Goal: Task Accomplishment & Management: Complete application form

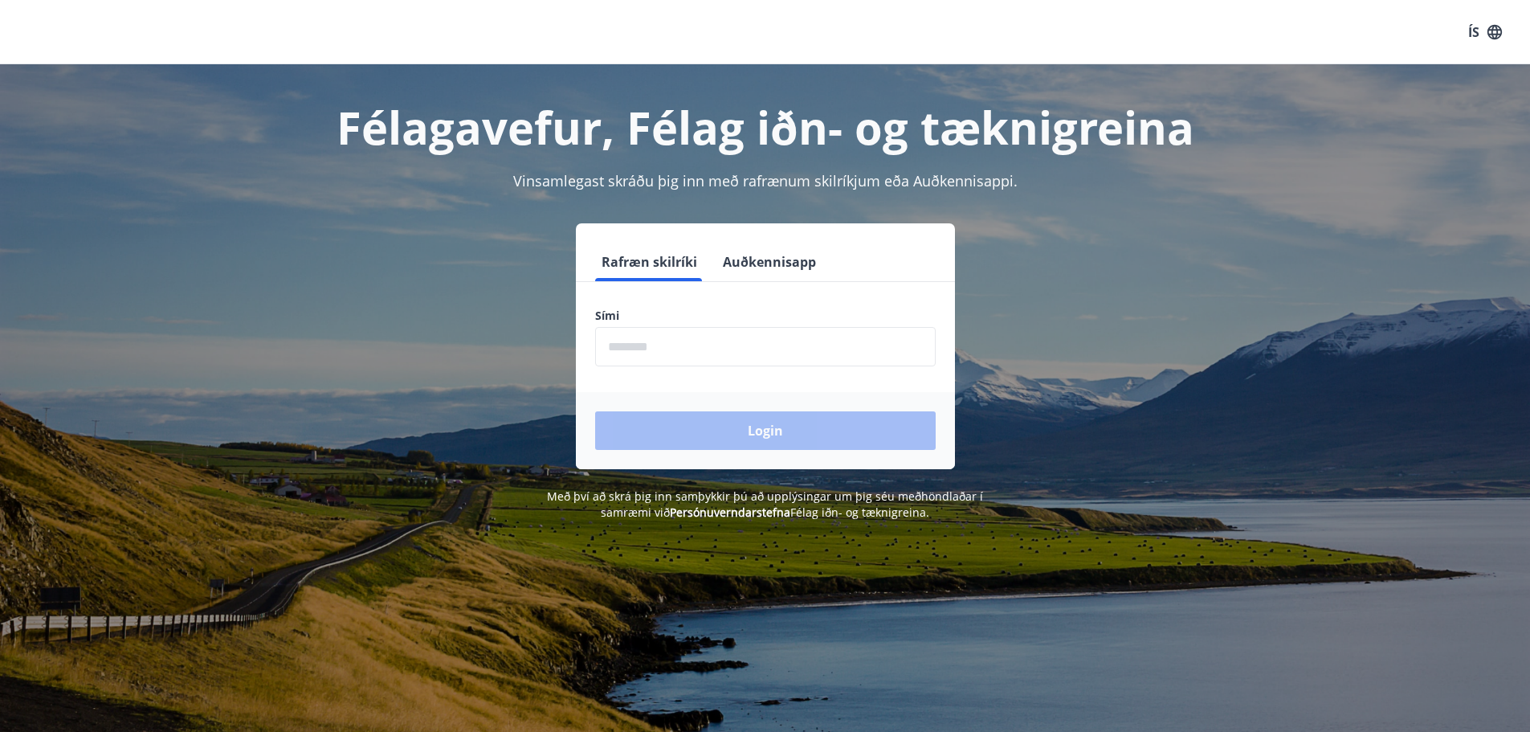
click at [642, 332] on input "phone" at bounding box center [765, 346] width 341 height 39
type input "********"
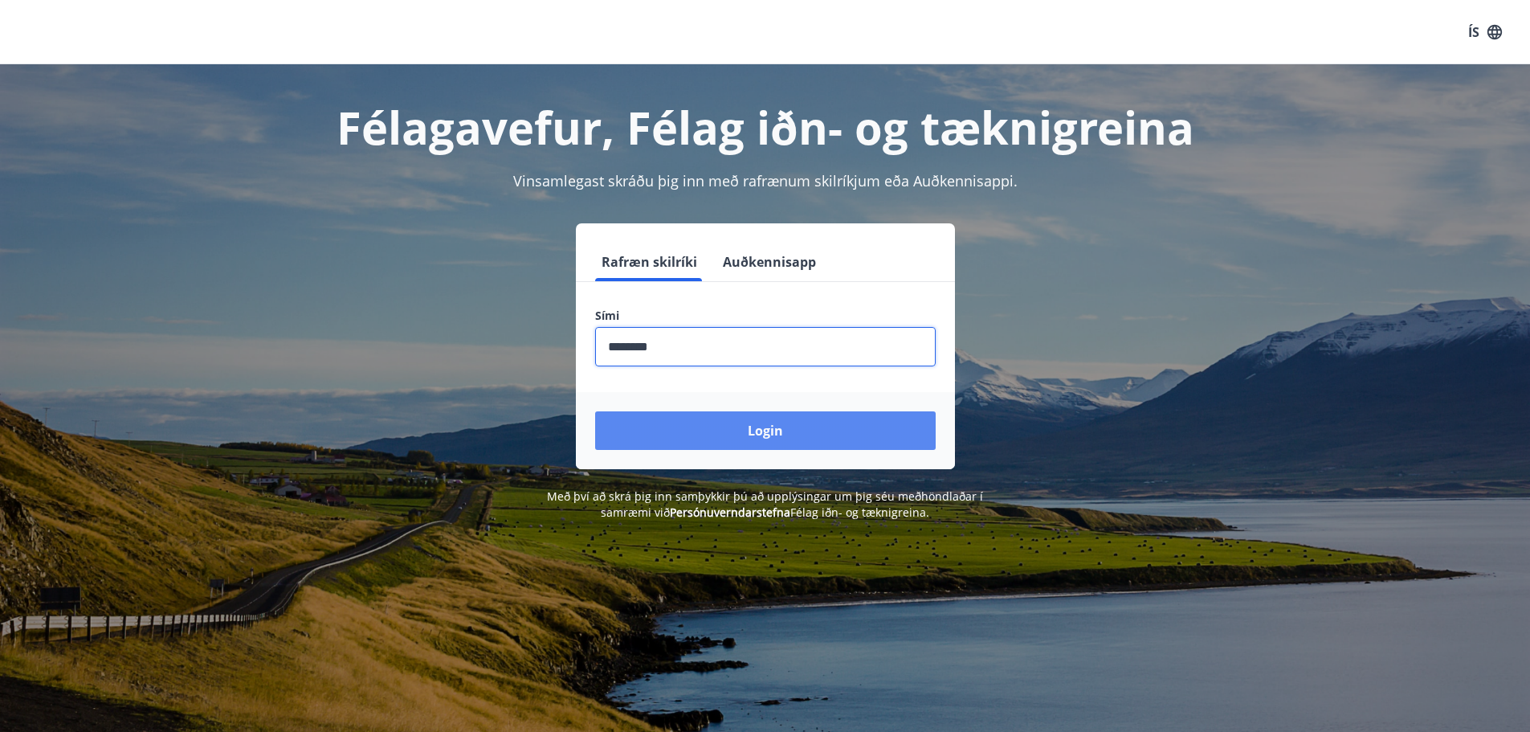
click at [729, 419] on button "Login" at bounding box center [765, 430] width 341 height 39
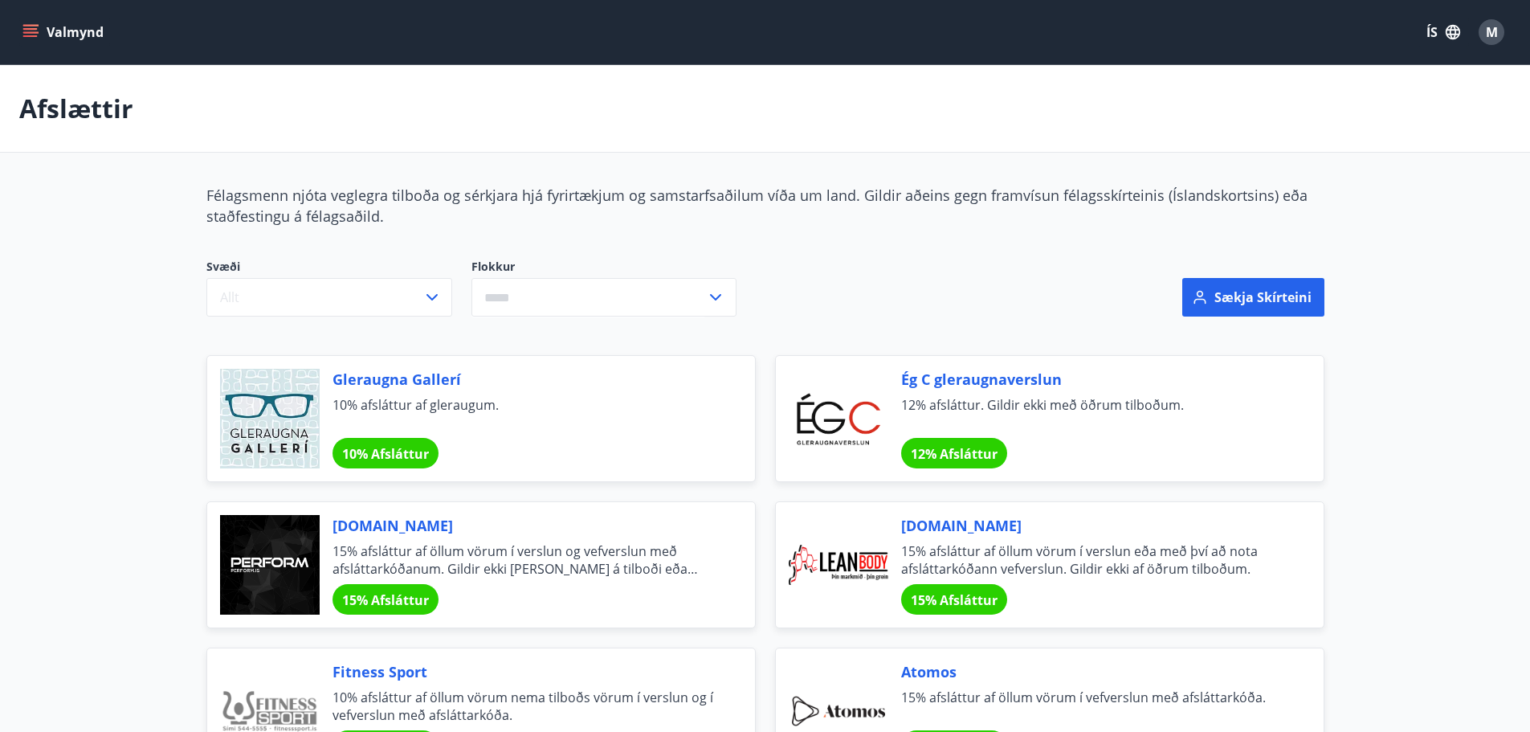
click at [29, 28] on icon "menu" at bounding box center [30, 29] width 14 height 2
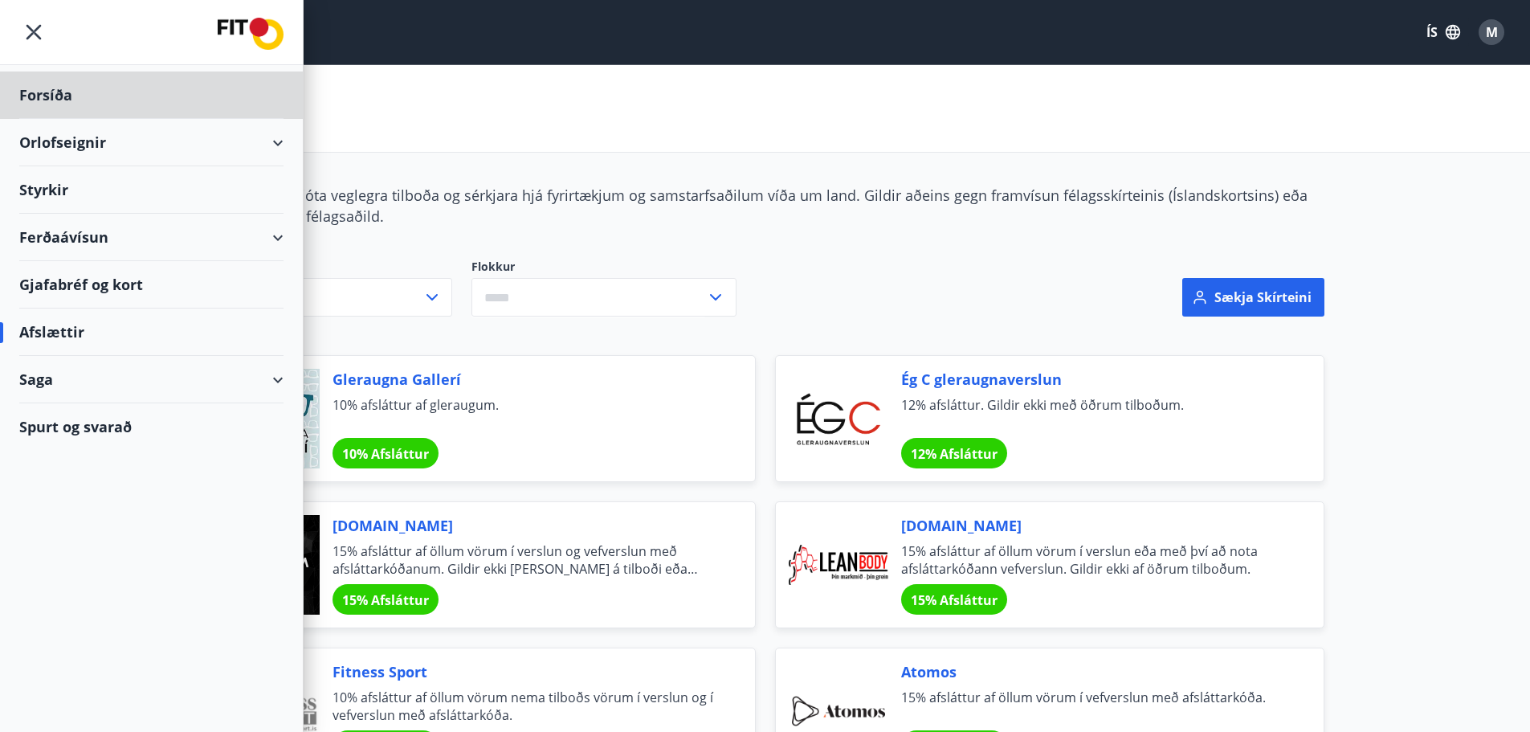
click at [131, 119] on div "Styrkir" at bounding box center [151, 94] width 264 height 47
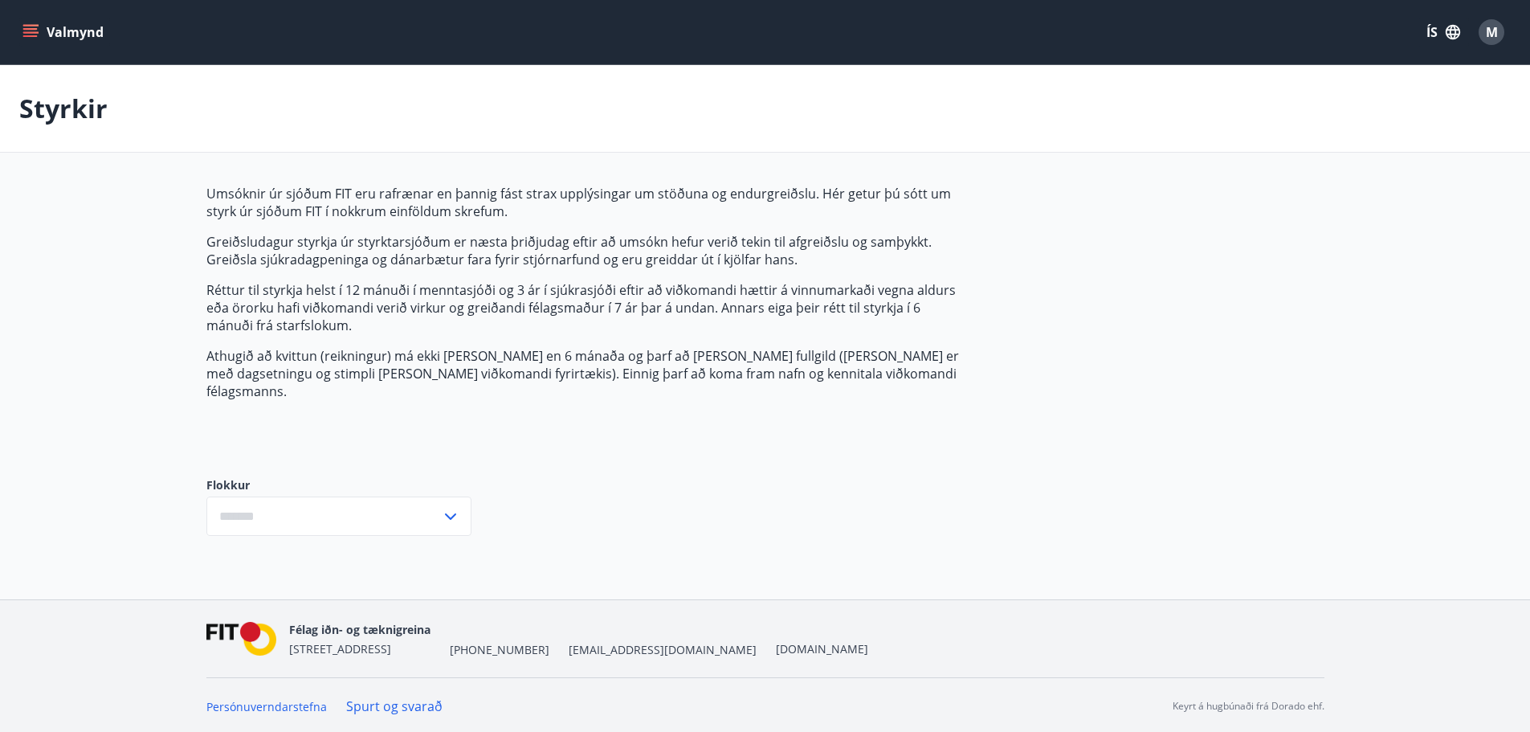
type input "***"
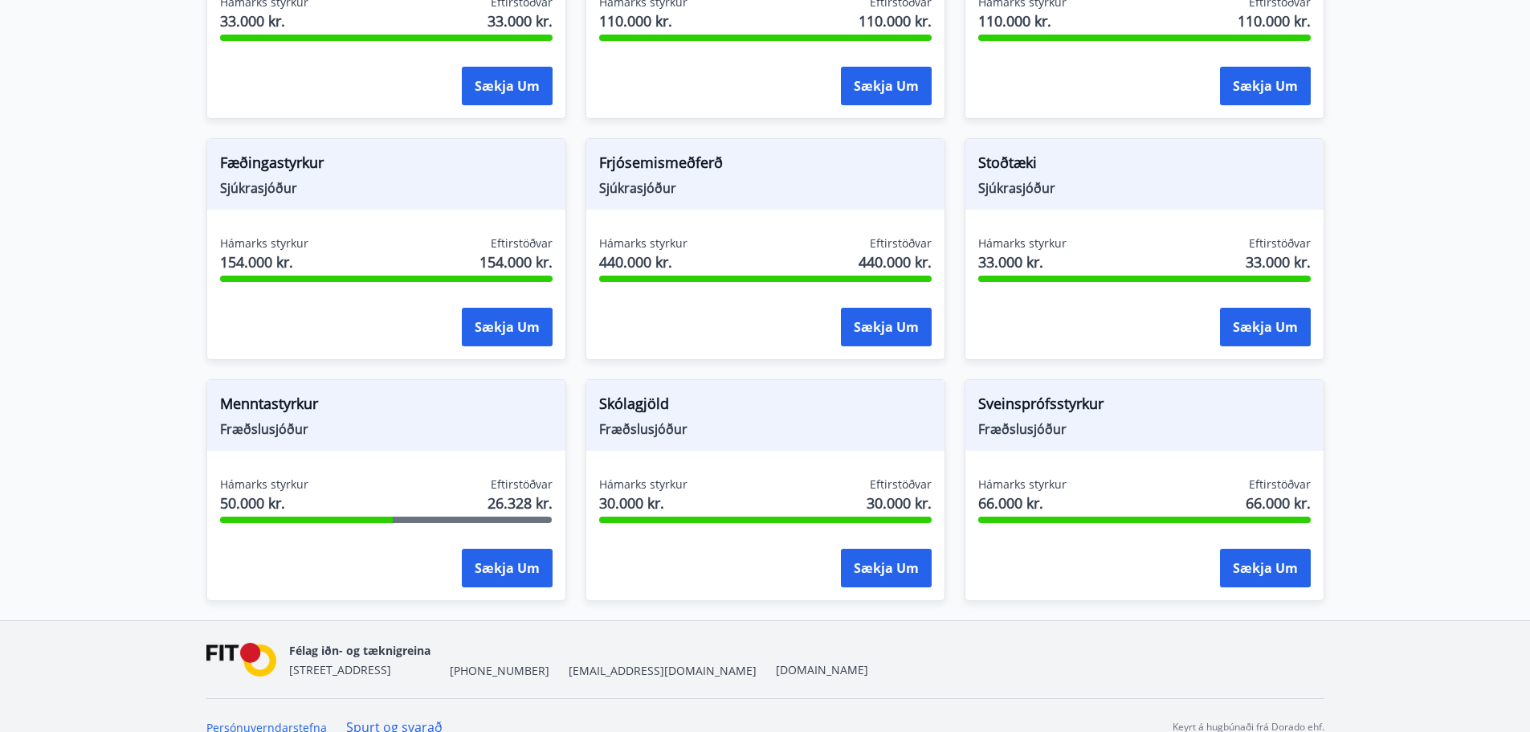
scroll to position [1151, 0]
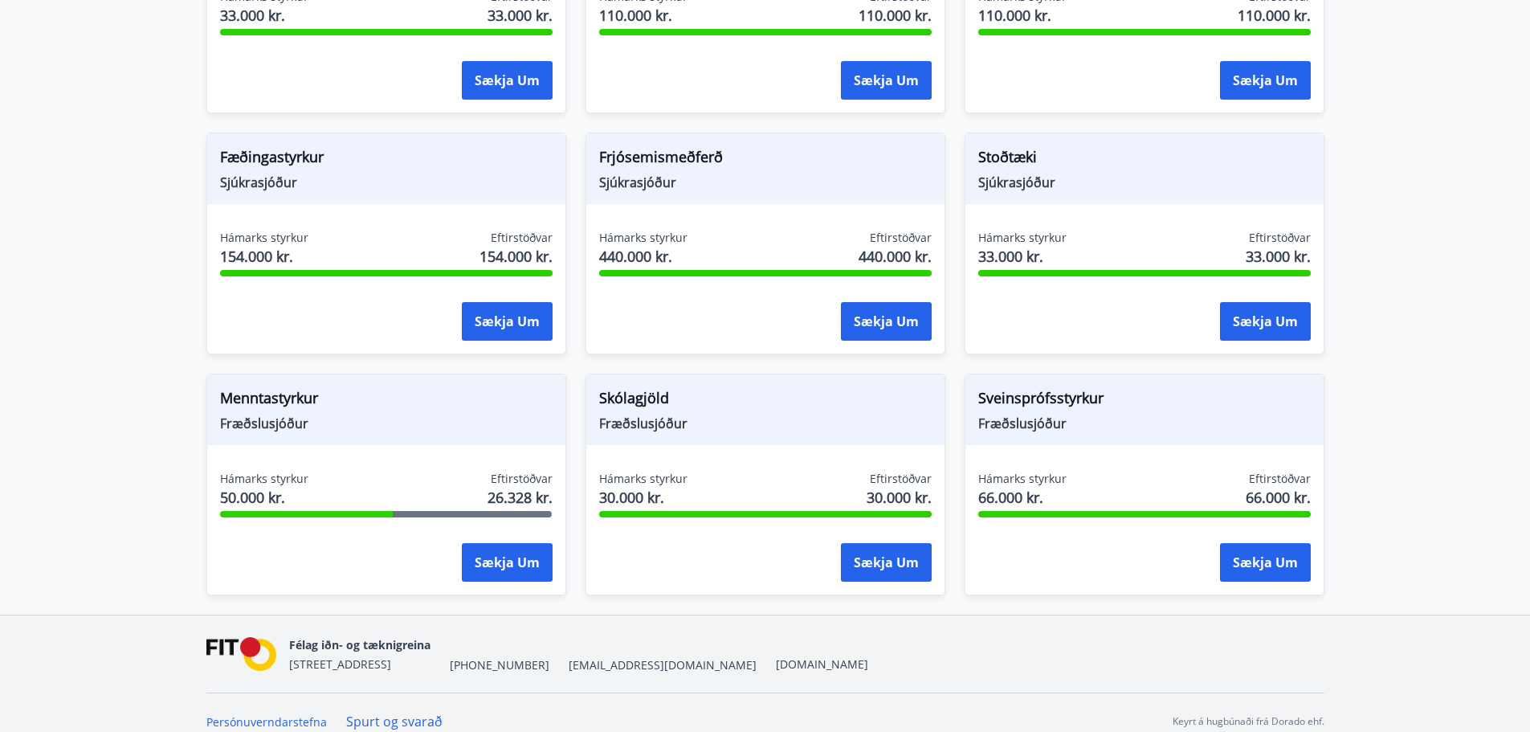
click at [310, 471] on div "Hámarks styrkur 50.000 kr. Eftirstöðvar 26.328 kr." at bounding box center [386, 491] width 333 height 40
click at [280, 387] on span "Menntastyrkur" at bounding box center [386, 400] width 333 height 27
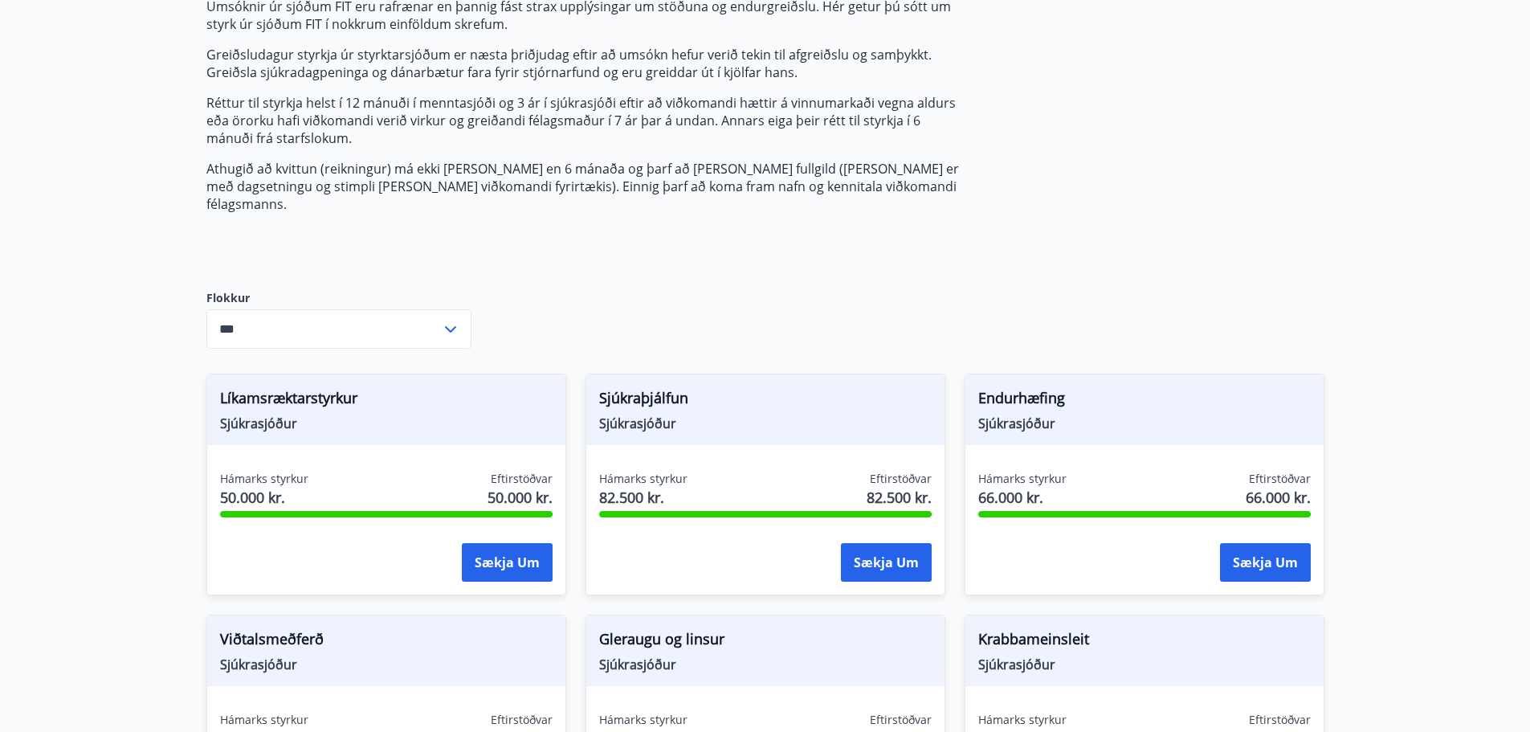
scroll to position [0, 0]
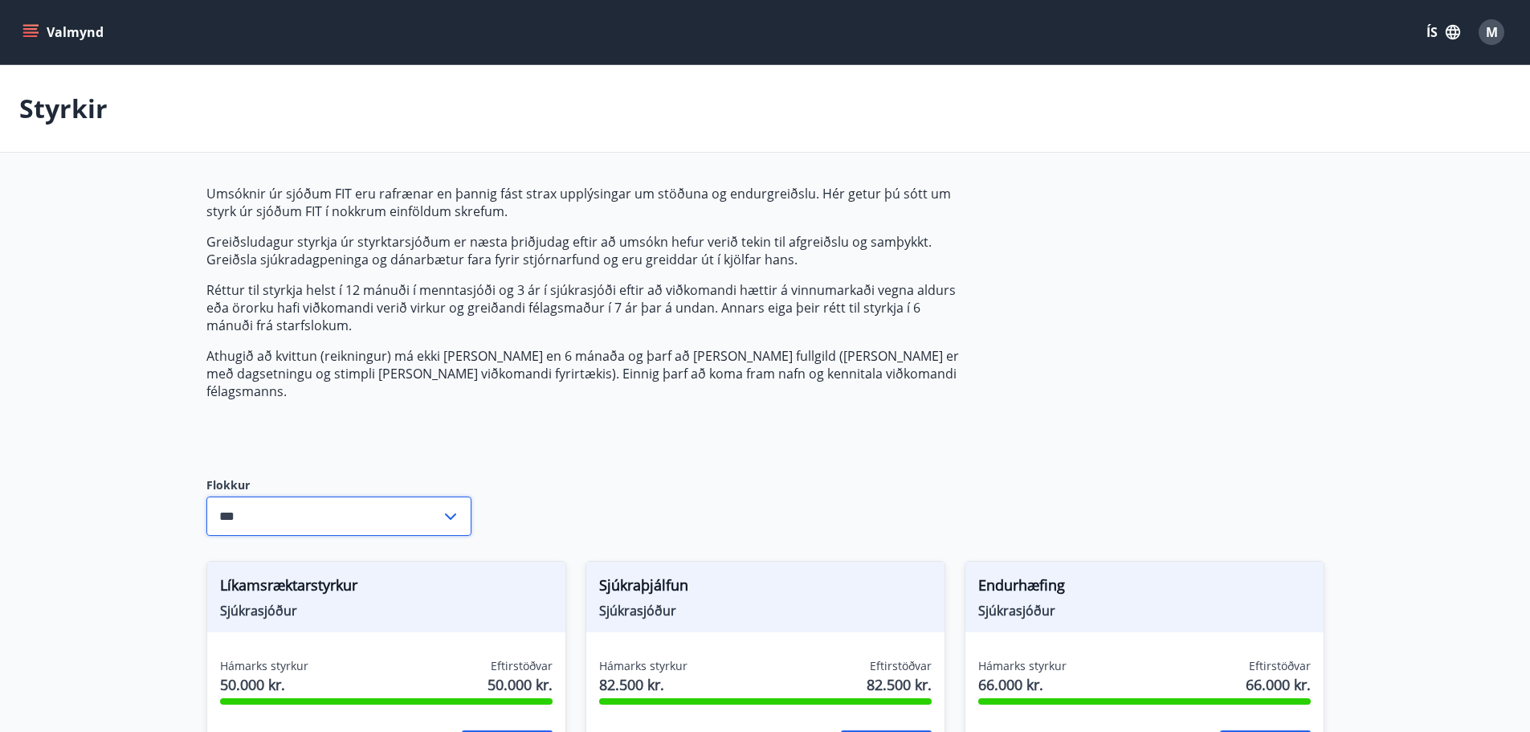
click at [374, 496] on input "***" at bounding box center [323, 515] width 235 height 39
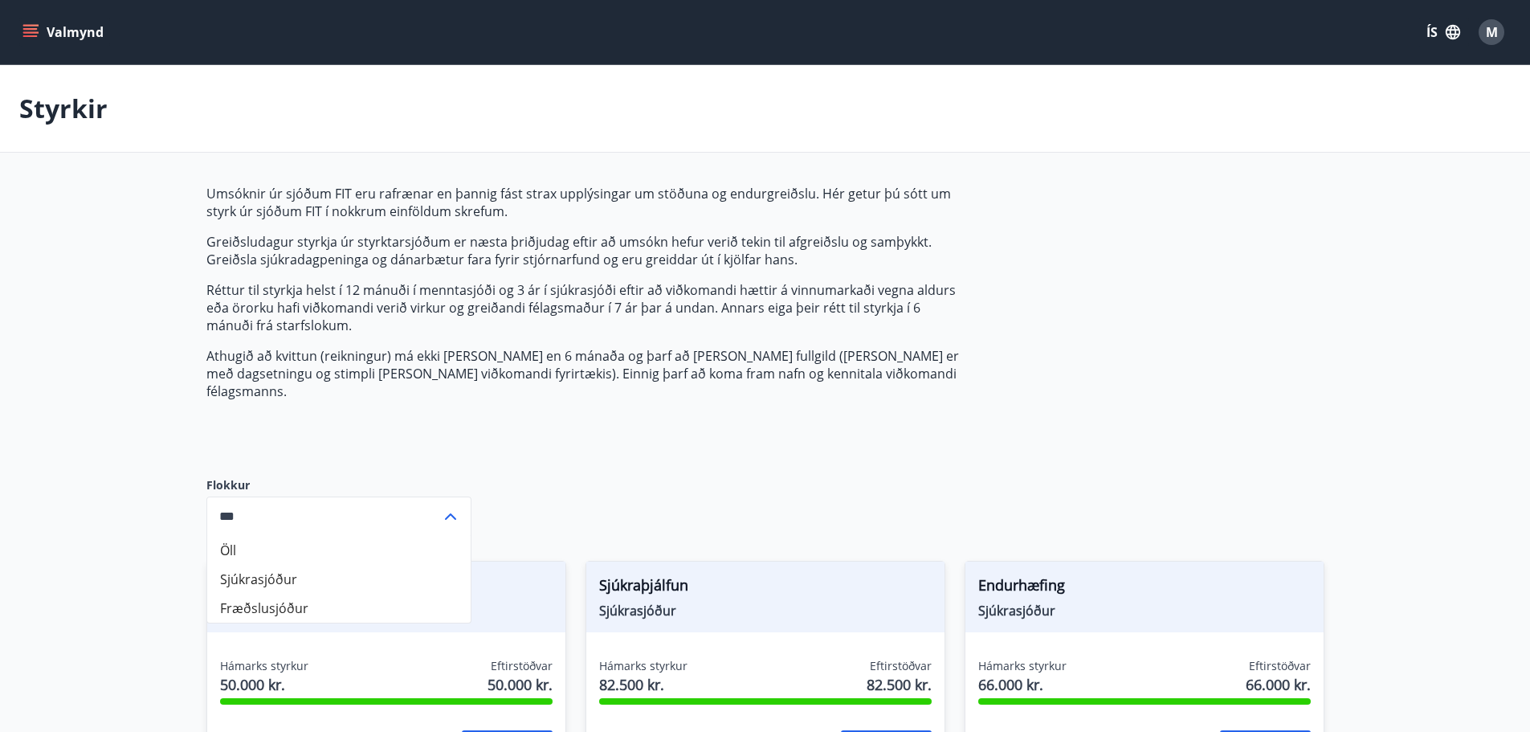
drag, startPoint x: 382, startPoint y: 401, endPoint x: 369, endPoint y: 400, distance: 12.9
click at [379, 401] on div "Umsóknir úr sjóðum FIT eru rafrænar en þannig fást strax upplýsingar um stöðuna…" at bounding box center [585, 318] width 758 height 267
click at [27, 25] on icon "menu" at bounding box center [32, 26] width 18 height 2
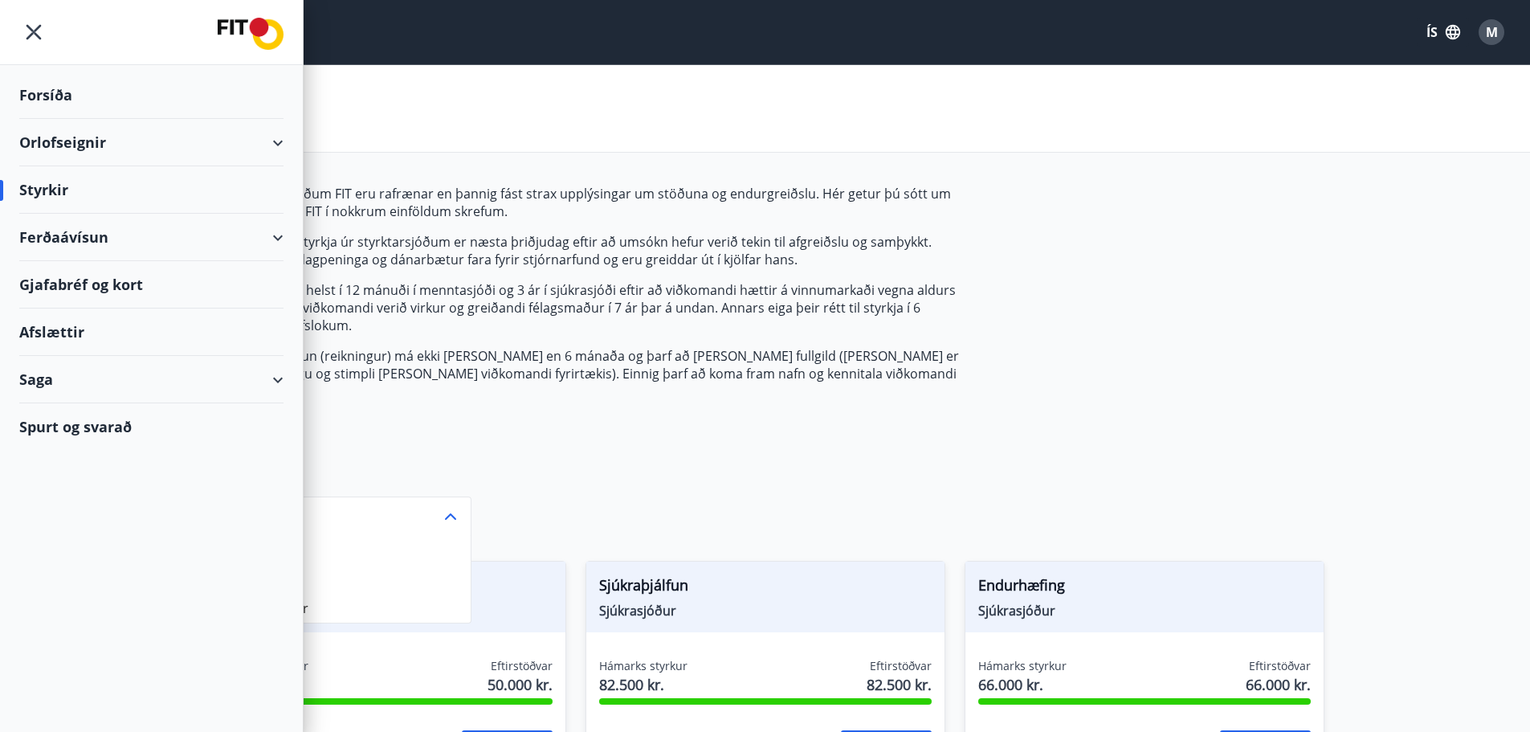
click at [437, 311] on p "Réttur til styrkja helst í 12 mánuði í menntasjóði og 3 ár í sjúkrasjóði eftir …" at bounding box center [585, 307] width 758 height 53
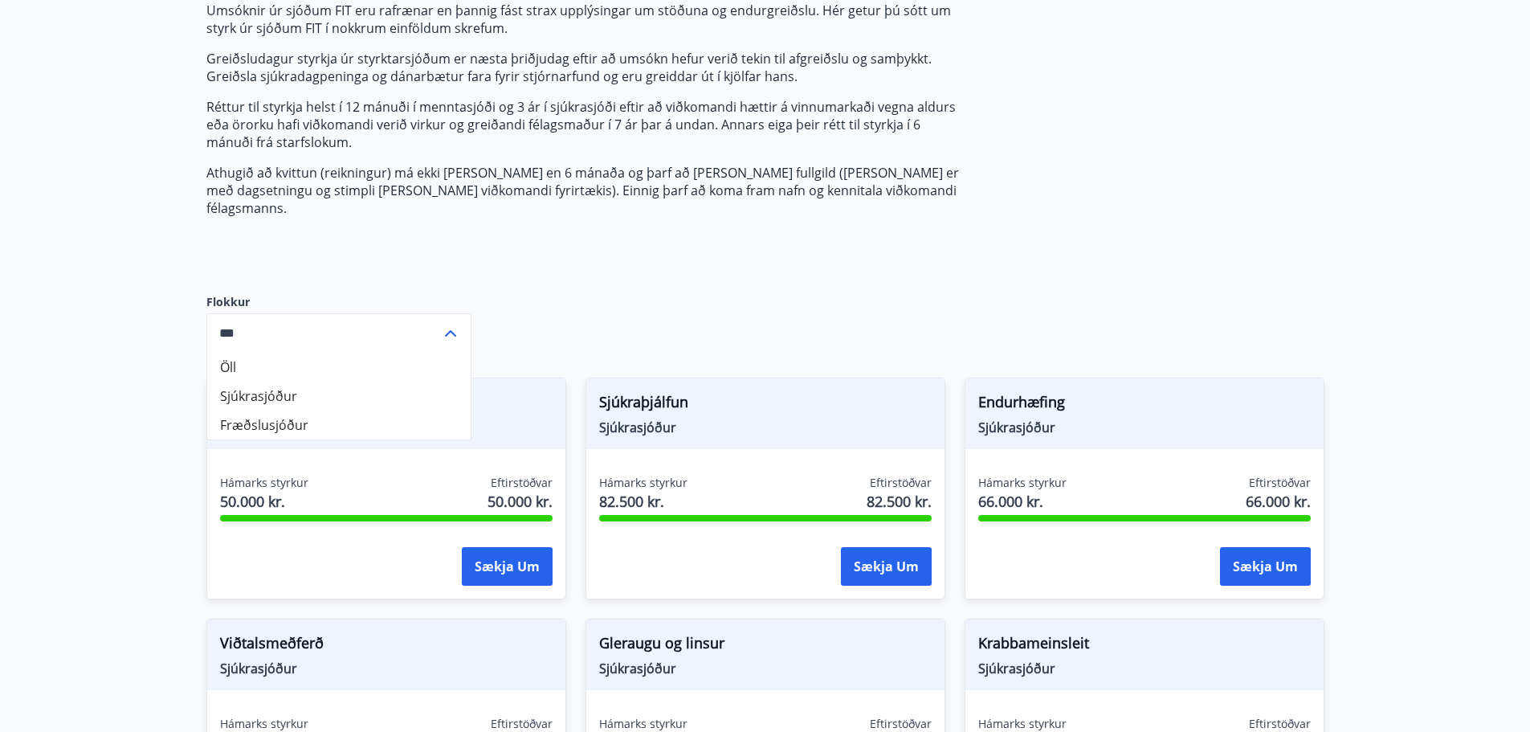
scroll to position [241, 0]
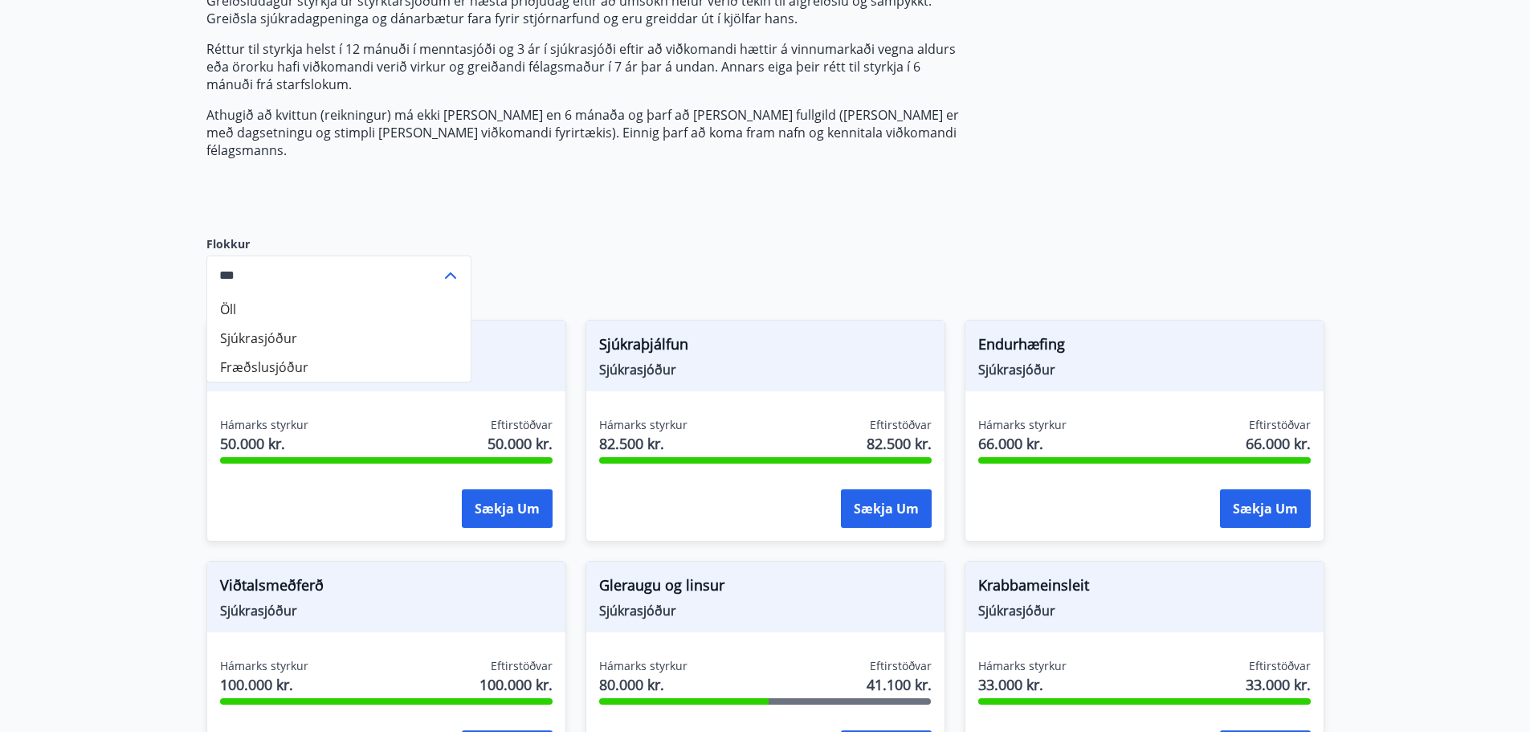
click at [84, 242] on main "Styrkir Umsóknir úr sjóðum FIT eru rafrænar en þannig fást strax upplýsingar um…" at bounding box center [765, 674] width 1530 height 1701
click at [146, 305] on main "Styrkir Umsóknir úr sjóðum FIT eru rafrænar en þannig fást strax upplýsingar um…" at bounding box center [765, 674] width 1530 height 1701
click at [305, 236] on label "Flokkur" at bounding box center [338, 244] width 265 height 16
click at [311, 255] on input "***" at bounding box center [323, 274] width 235 height 39
click at [417, 186] on div "Umsóknir úr sjóðum FIT eru rafrænar en þannig fást strax upplýsingar um stöðuna…" at bounding box center [585, 77] width 758 height 267
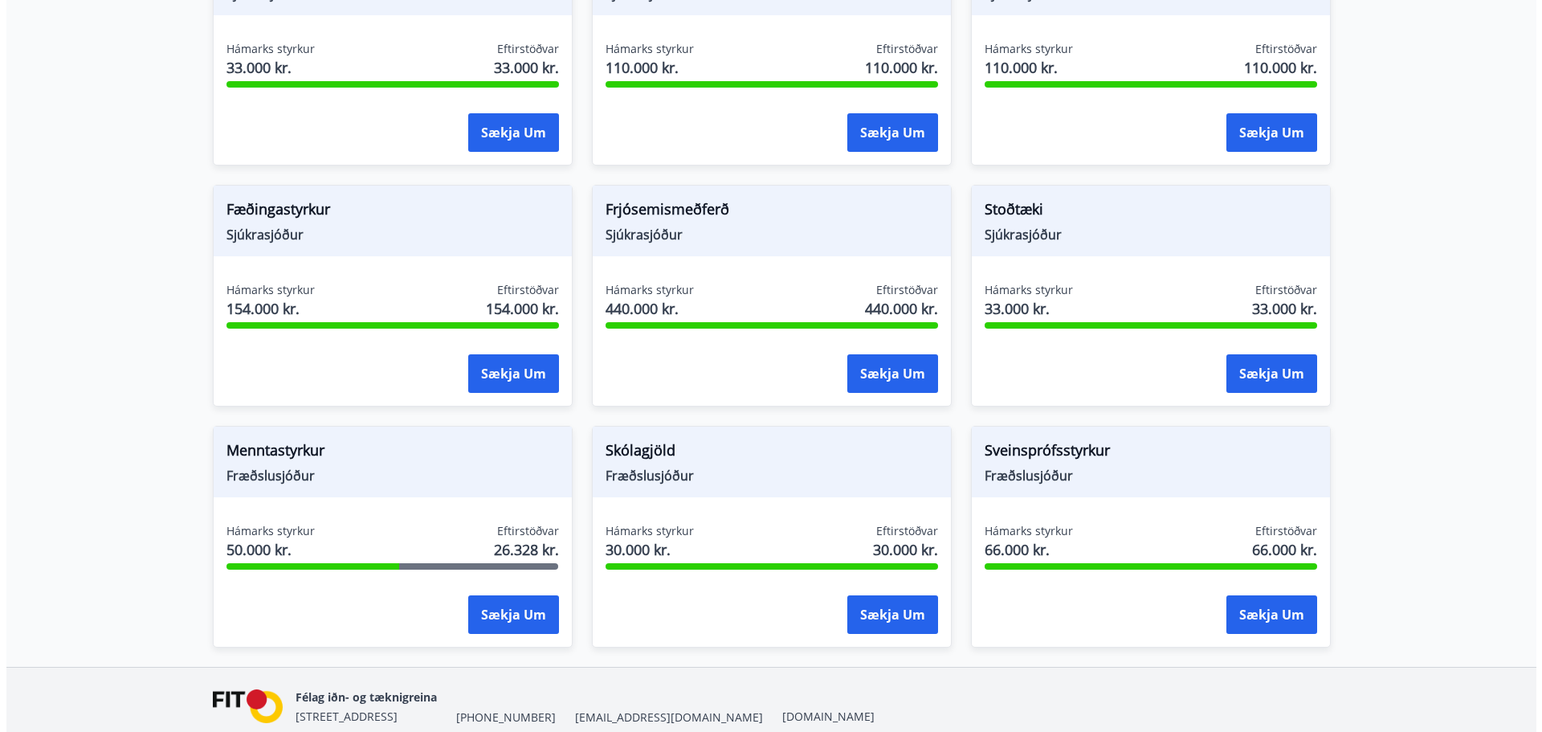
scroll to position [1151, 0]
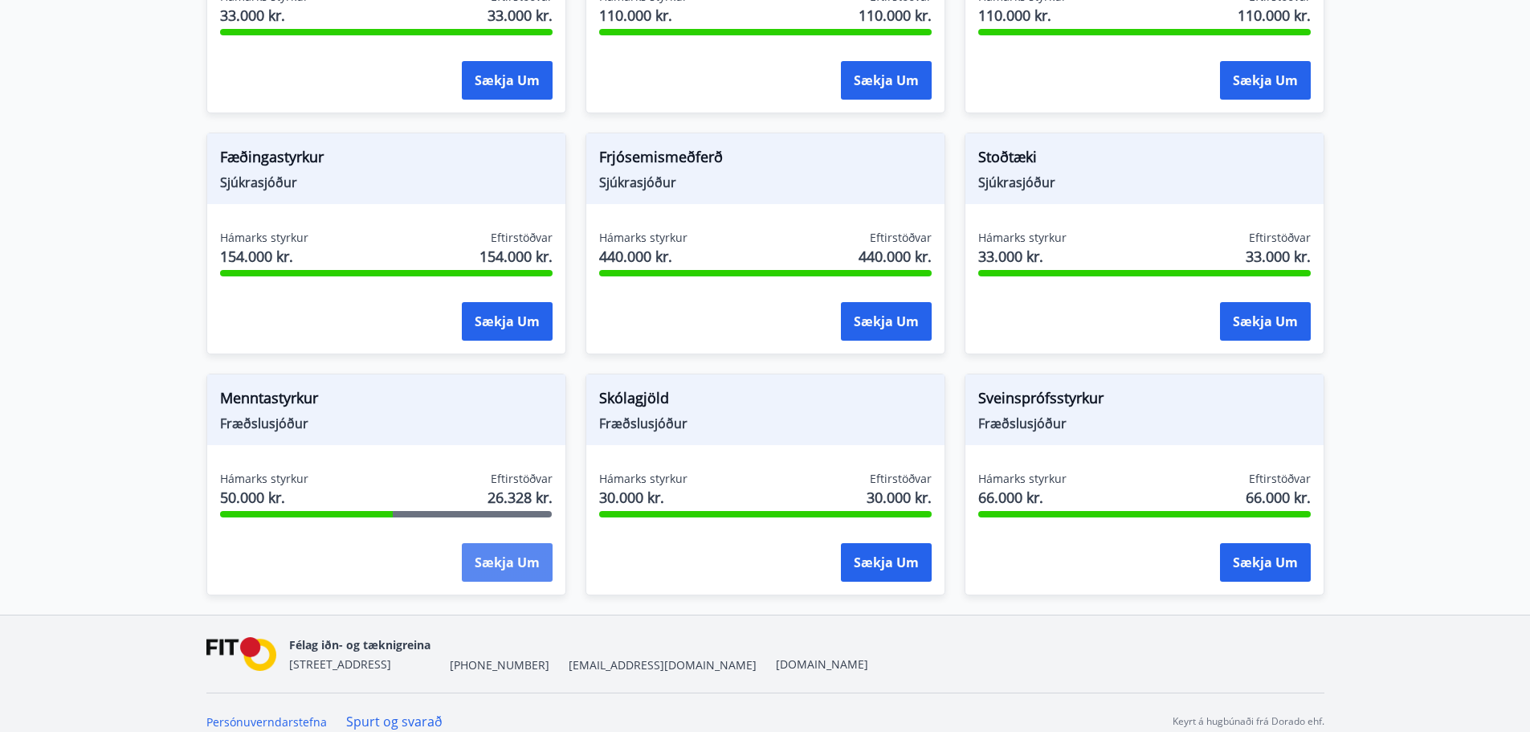
click at [506, 548] on button "Sækja um" at bounding box center [507, 562] width 91 height 39
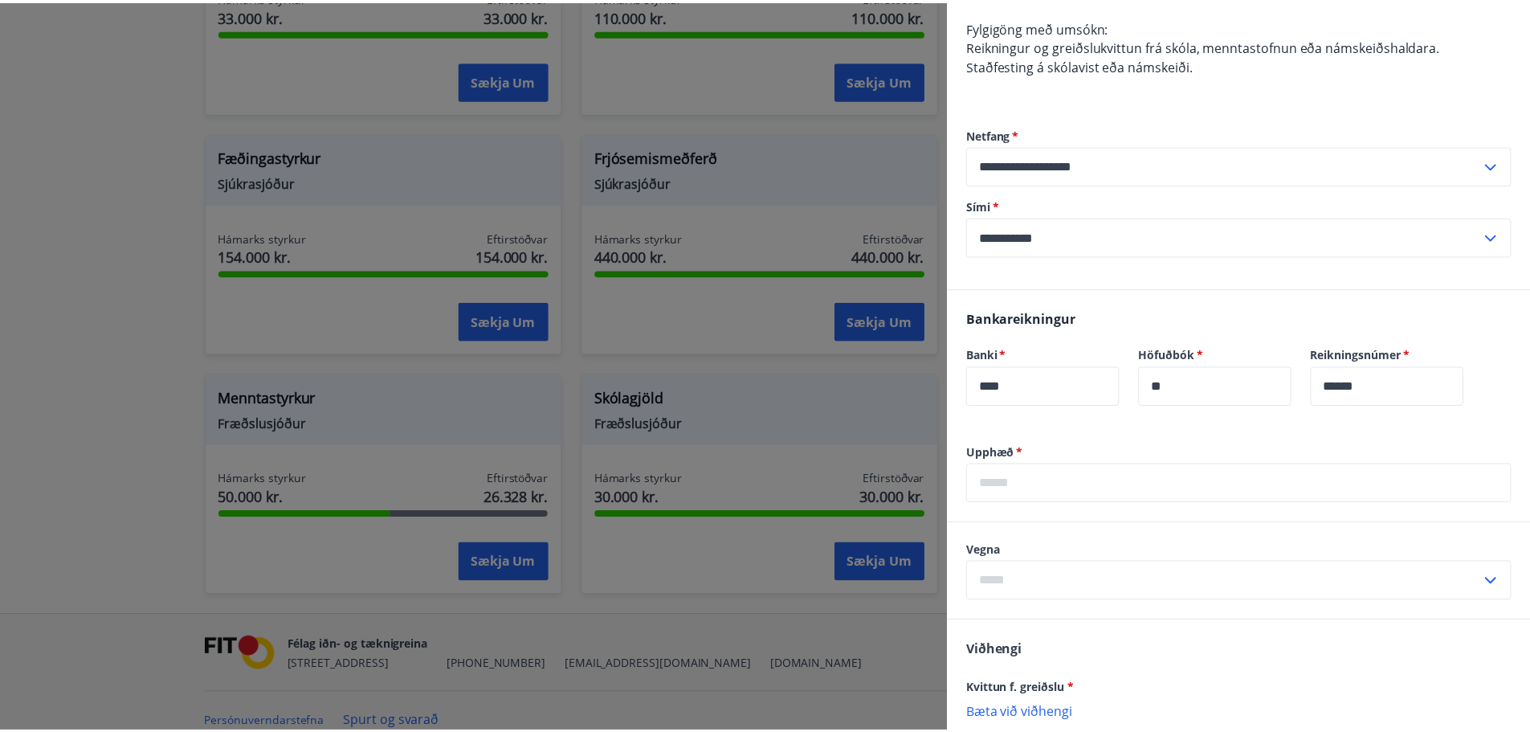
scroll to position [421, 0]
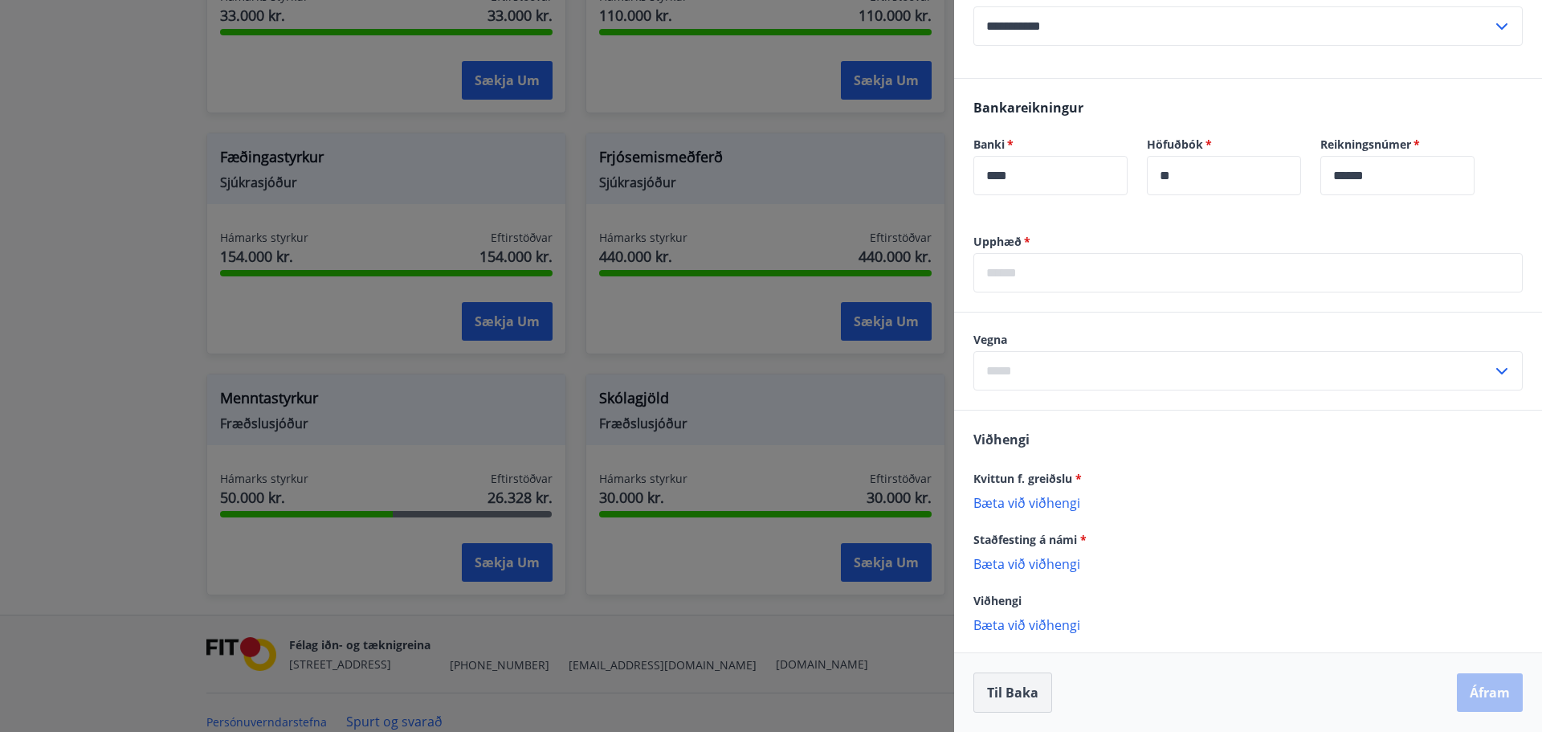
click at [1022, 696] on button "Til baka" at bounding box center [1013, 692] width 79 height 40
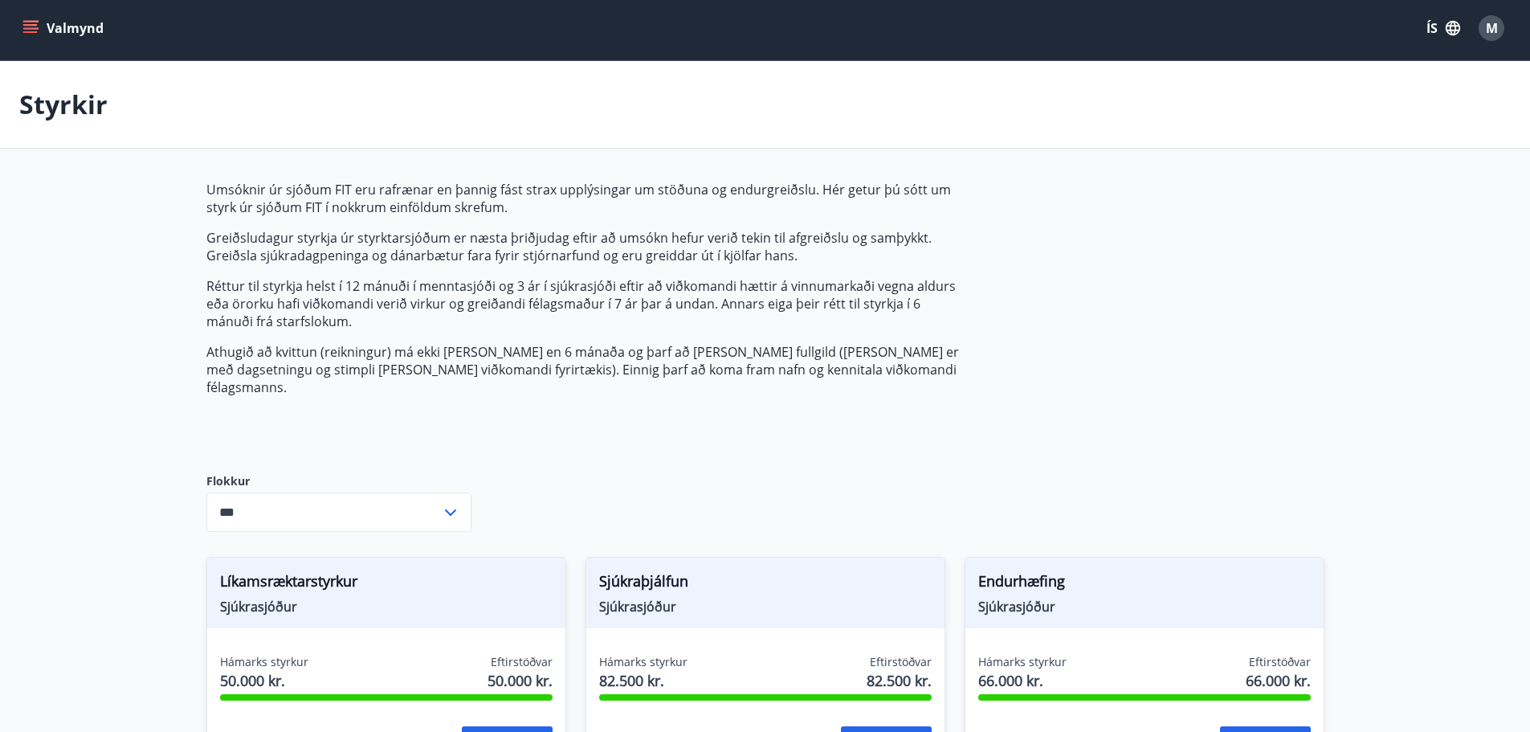
scroll to position [0, 0]
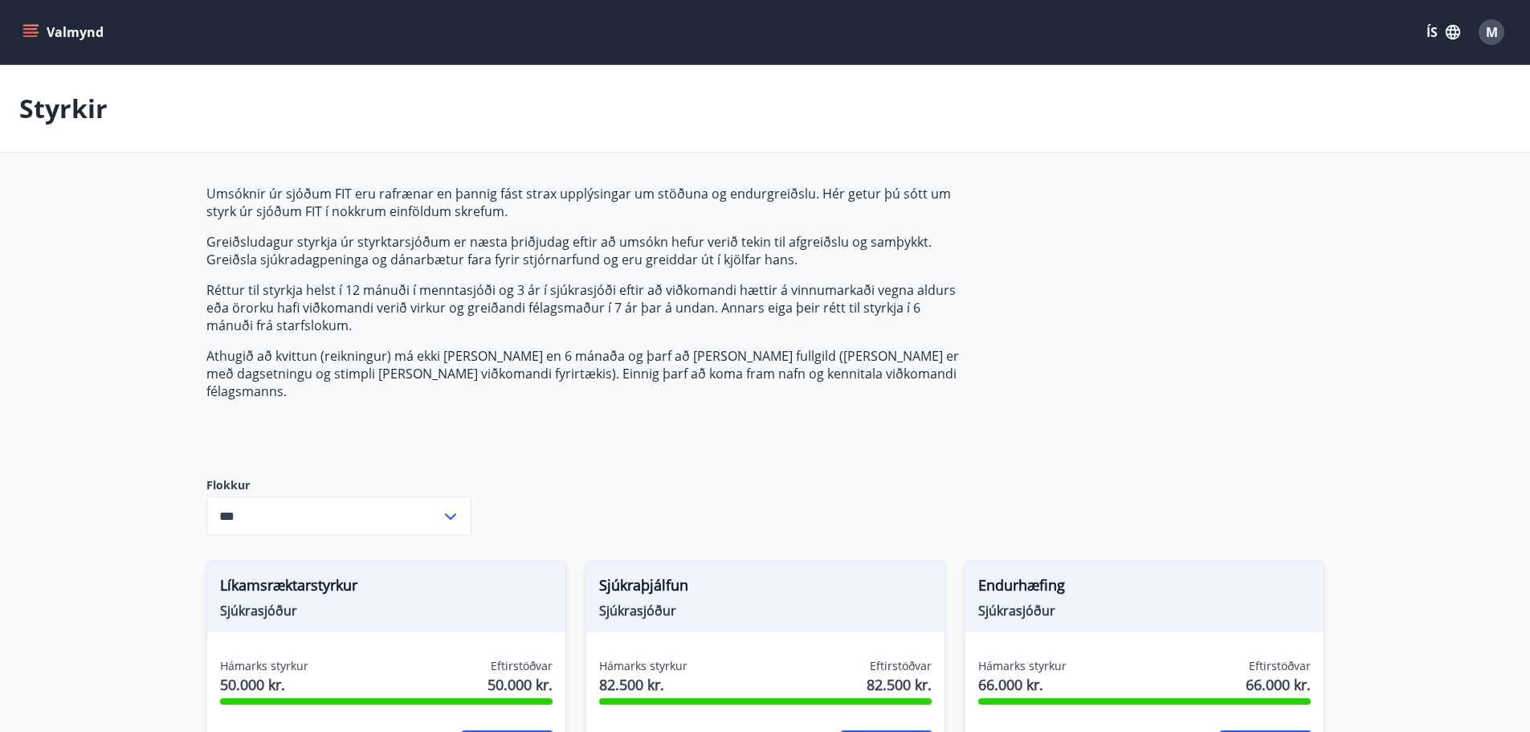
click at [1482, 34] on div "M" at bounding box center [1492, 32] width 26 height 26
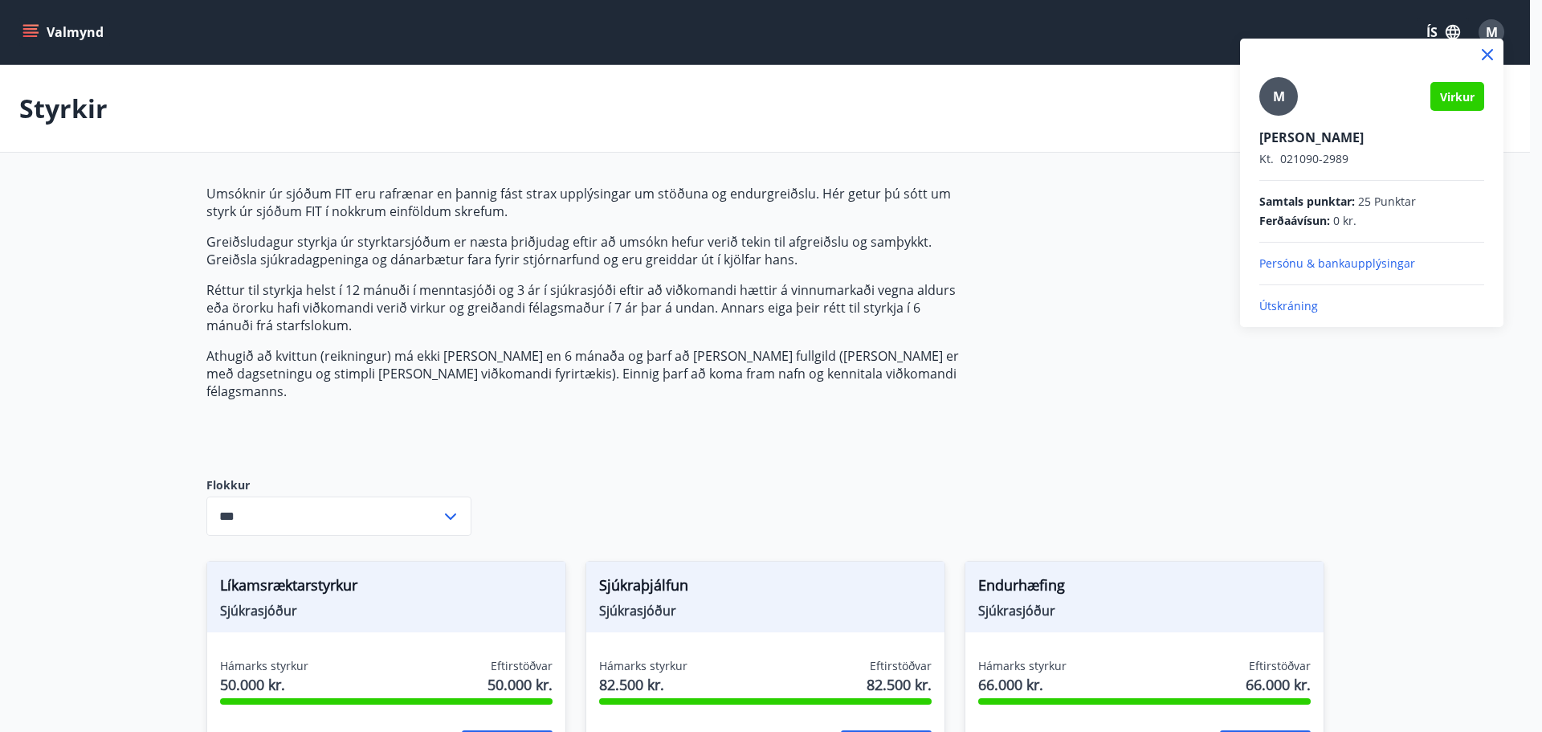
click at [777, 238] on div at bounding box center [771, 366] width 1542 height 732
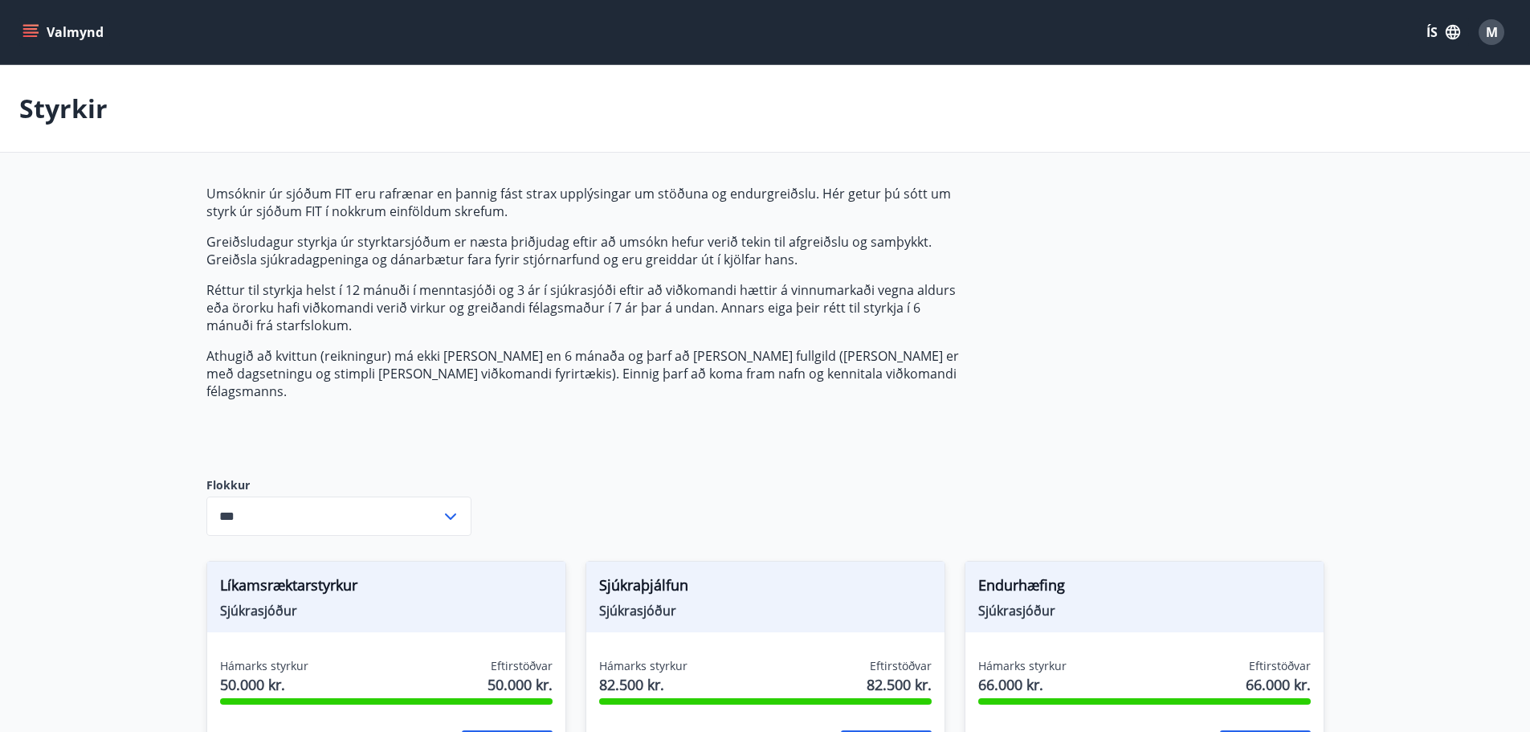
click at [48, 26] on button "Valmynd" at bounding box center [64, 32] width 91 height 29
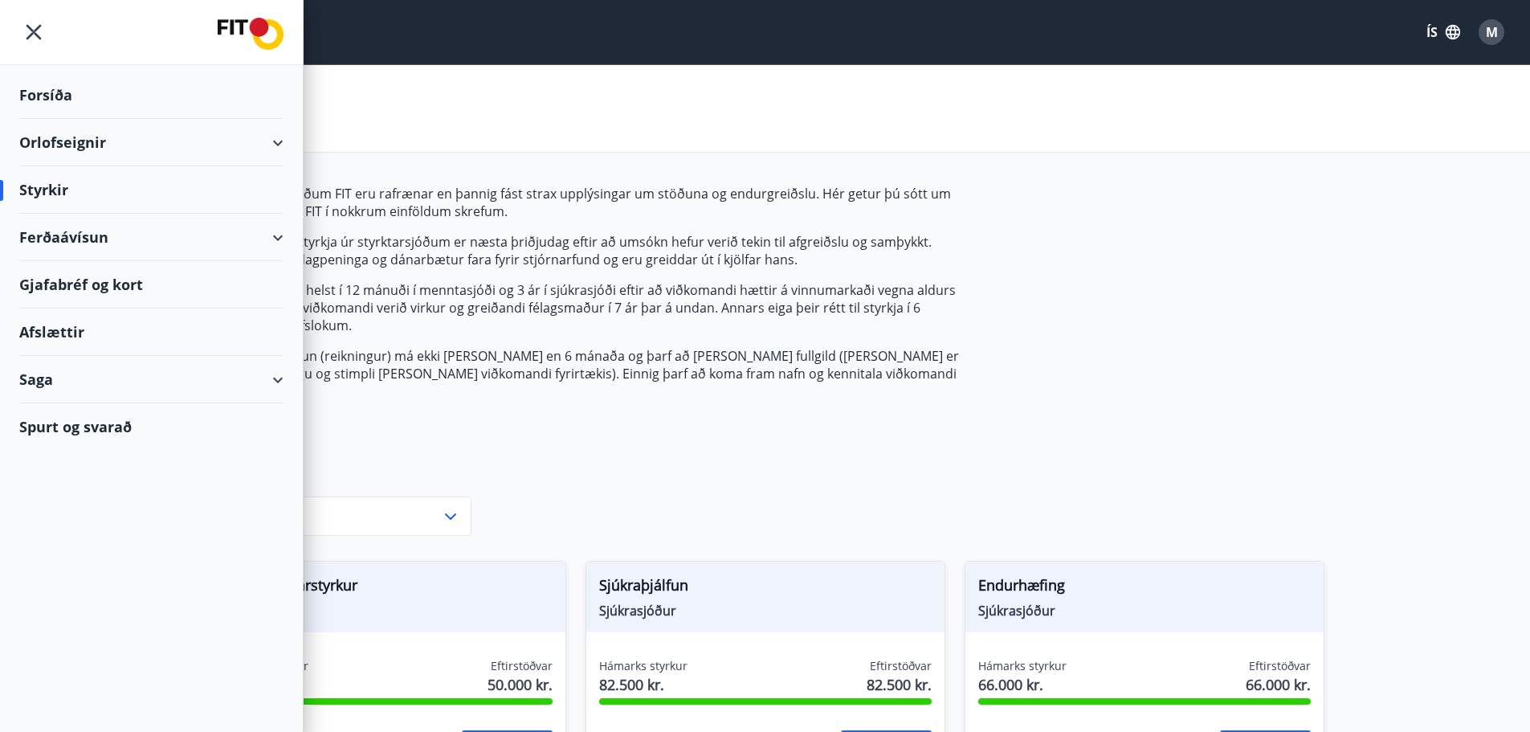
click at [78, 383] on div "Saga" at bounding box center [151, 379] width 264 height 47
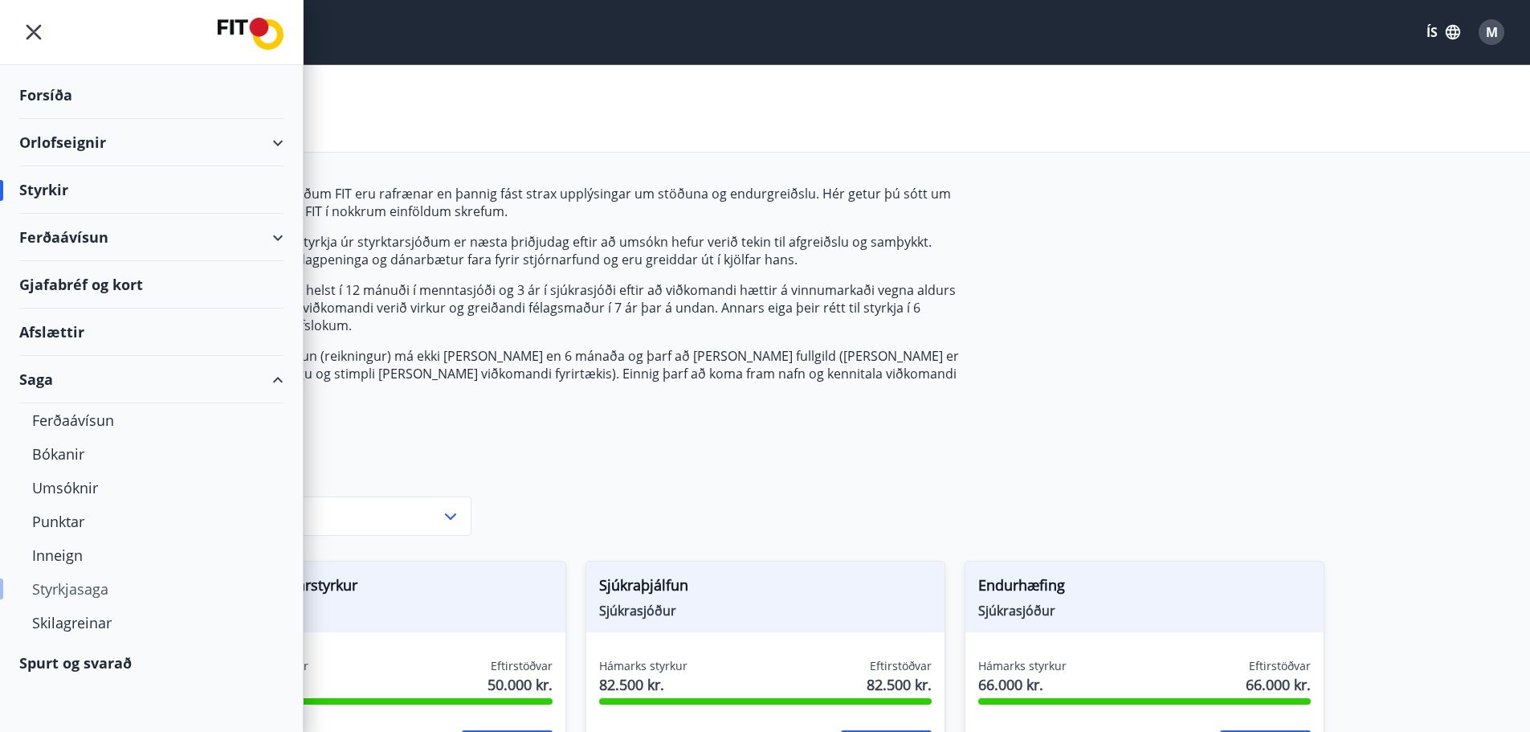
click at [74, 574] on div "Styrkjasaga" at bounding box center [151, 589] width 239 height 34
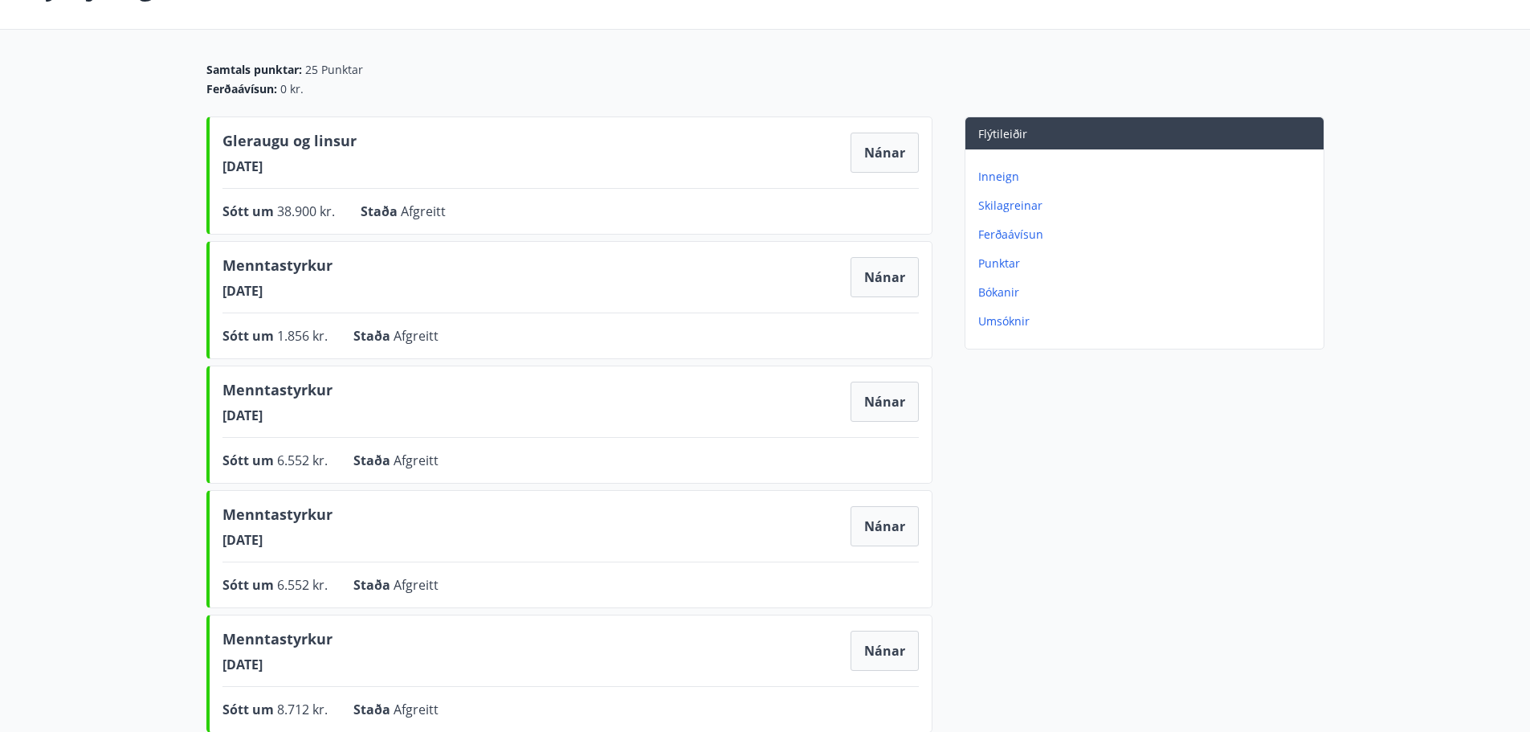
scroll to position [161, 0]
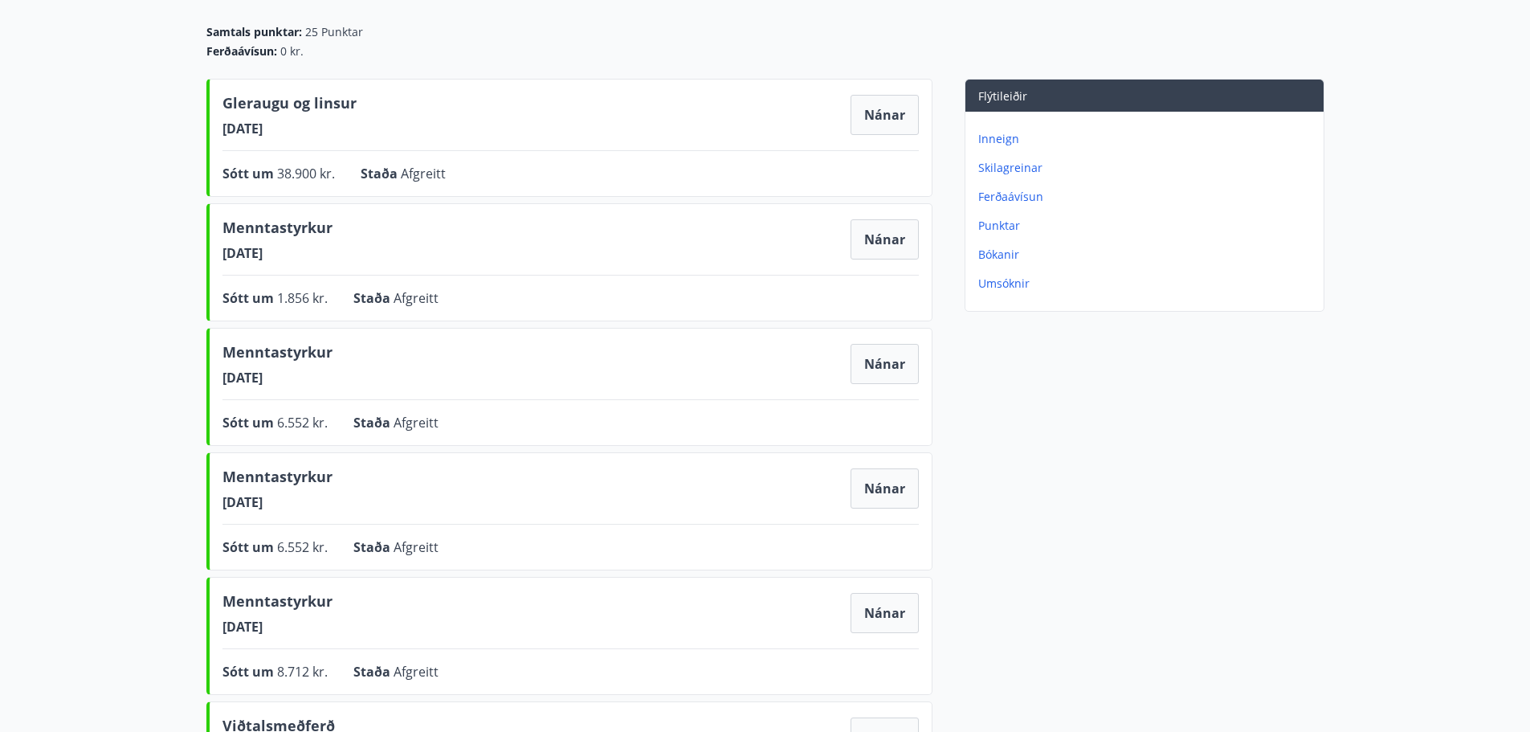
click at [273, 255] on span "[DATE]" at bounding box center [278, 253] width 110 height 18
click at [272, 296] on span "Sótt um" at bounding box center [250, 298] width 55 height 18
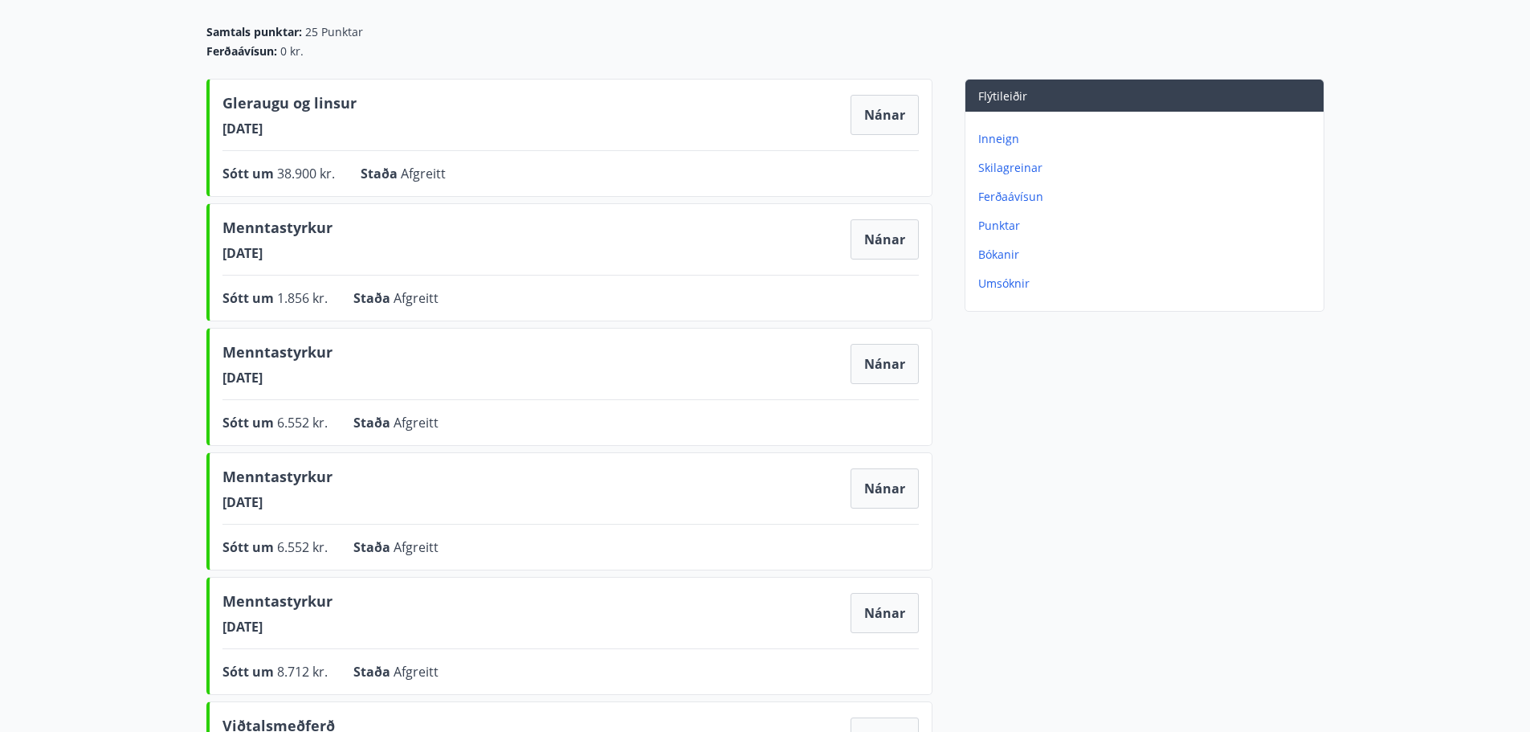
click at [276, 338] on div "Menntastyrkur [DATE] Nánar Sótt um 6.552 kr. Staða Afgreitt Nánar" at bounding box center [569, 387] width 726 height 118
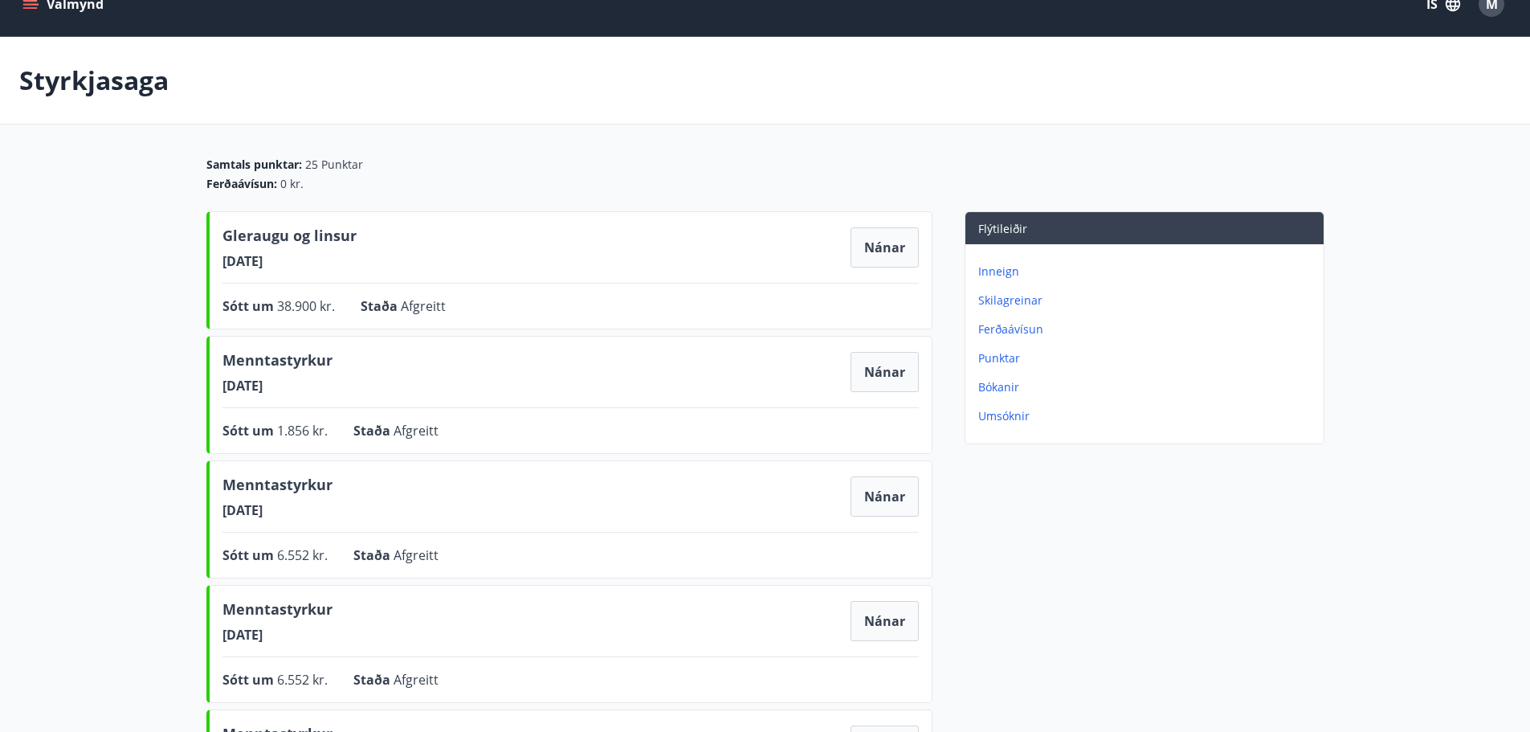
scroll to position [0, 0]
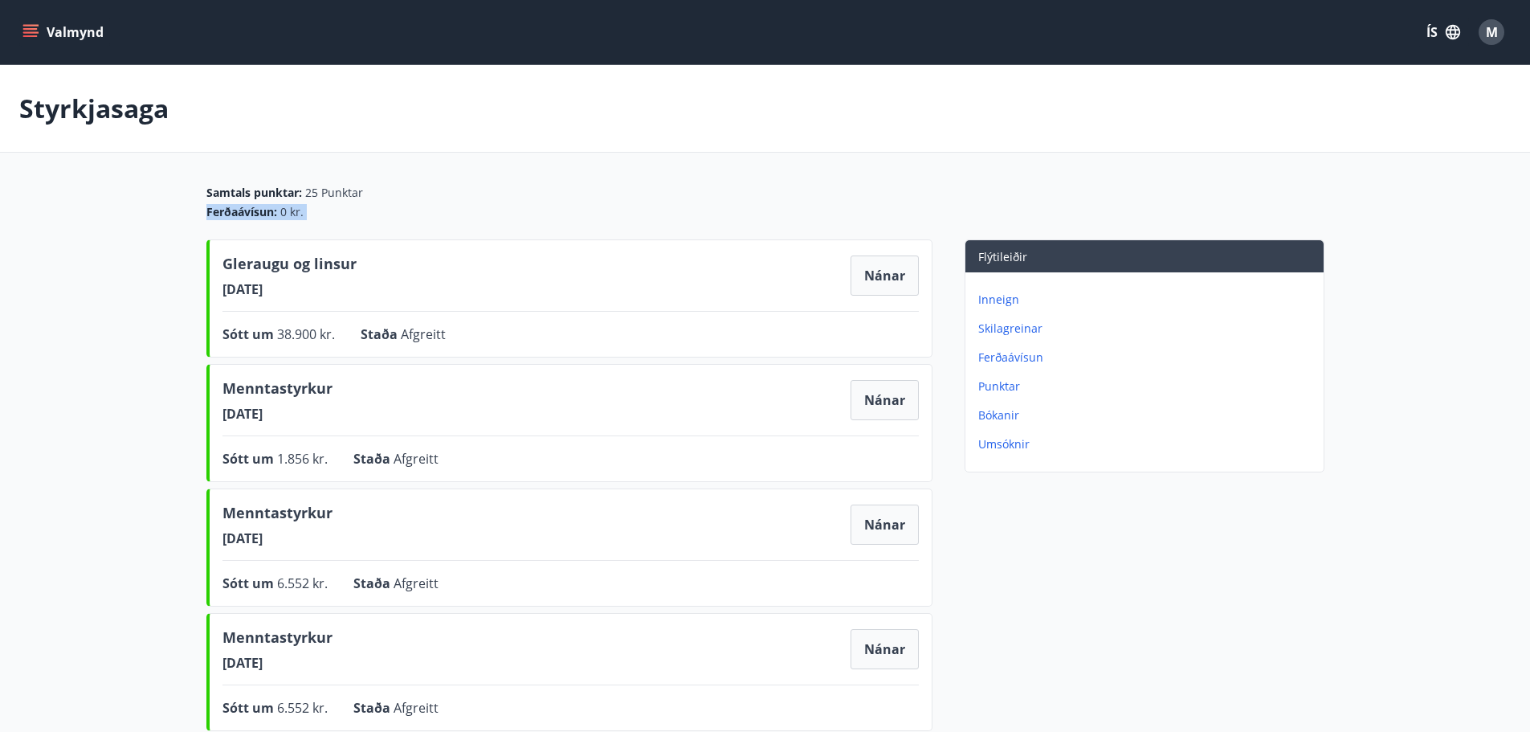
click at [155, 220] on main "Styrkjasaga Samtals punktar : 25 Punktar Ferðaávísun : 0 kr. [PERSON_NAME] og l…" at bounding box center [765, 712] width 1530 height 1295
click at [164, 259] on main "Styrkjasaga Samtals punktar : 25 Punktar Ferðaávísun : 0 kr. [PERSON_NAME] og l…" at bounding box center [765, 712] width 1530 height 1295
click at [76, 89] on div "Styrkjasaga" at bounding box center [765, 109] width 1530 height 88
click at [29, 31] on icon "menu" at bounding box center [30, 32] width 16 height 16
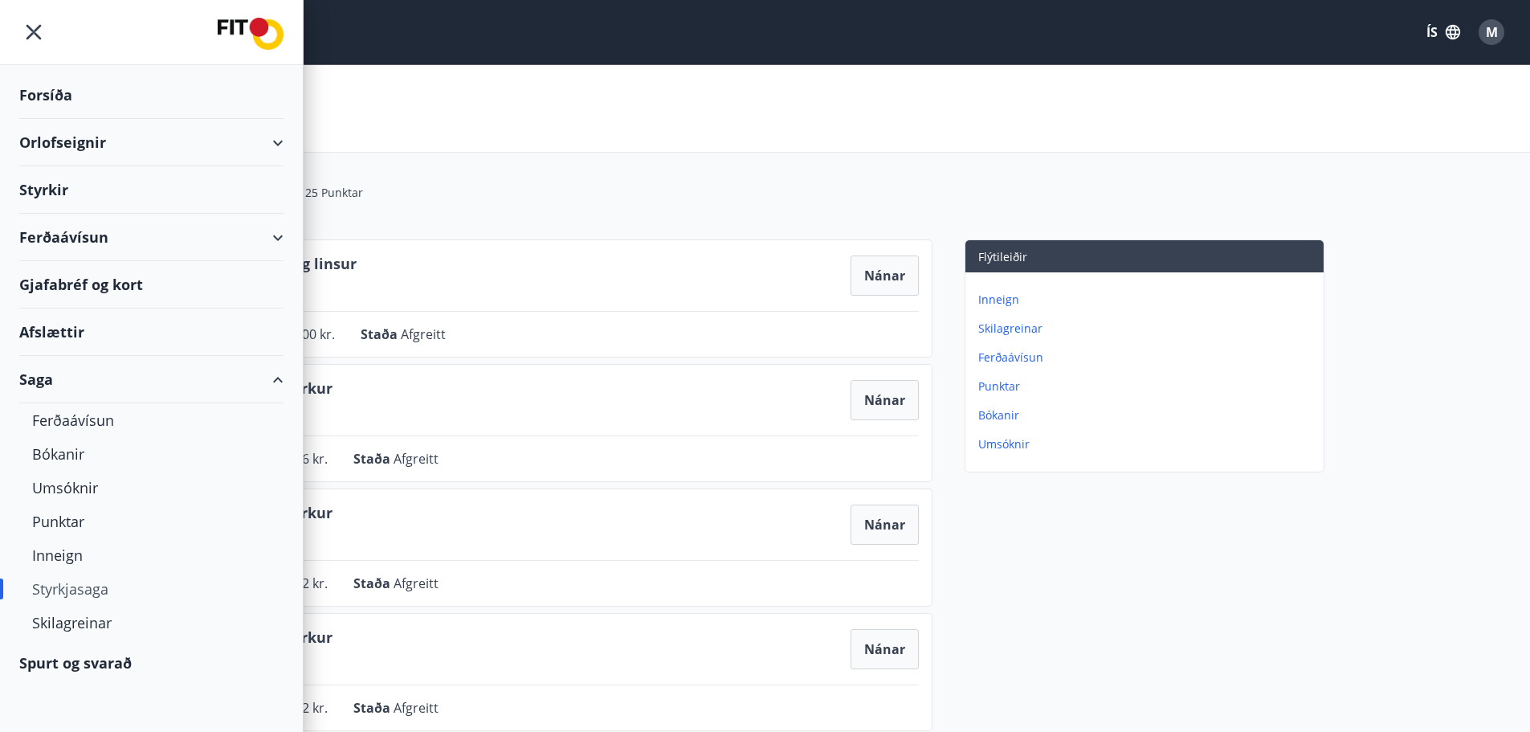
click at [390, 527] on div "Menntastyrkur [DATE] Nánar" at bounding box center [571, 524] width 696 height 45
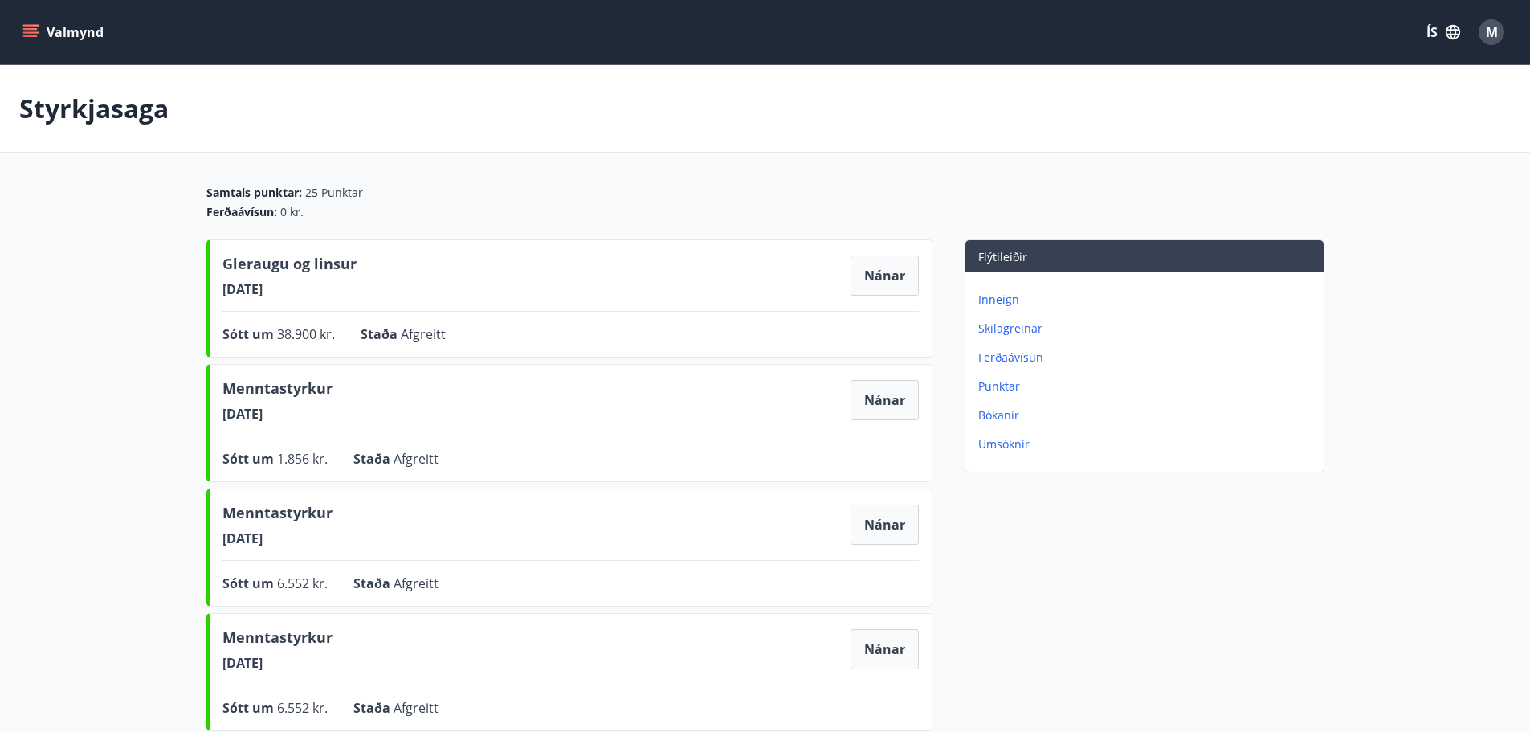
click at [27, 27] on icon "menu" at bounding box center [30, 32] width 16 height 16
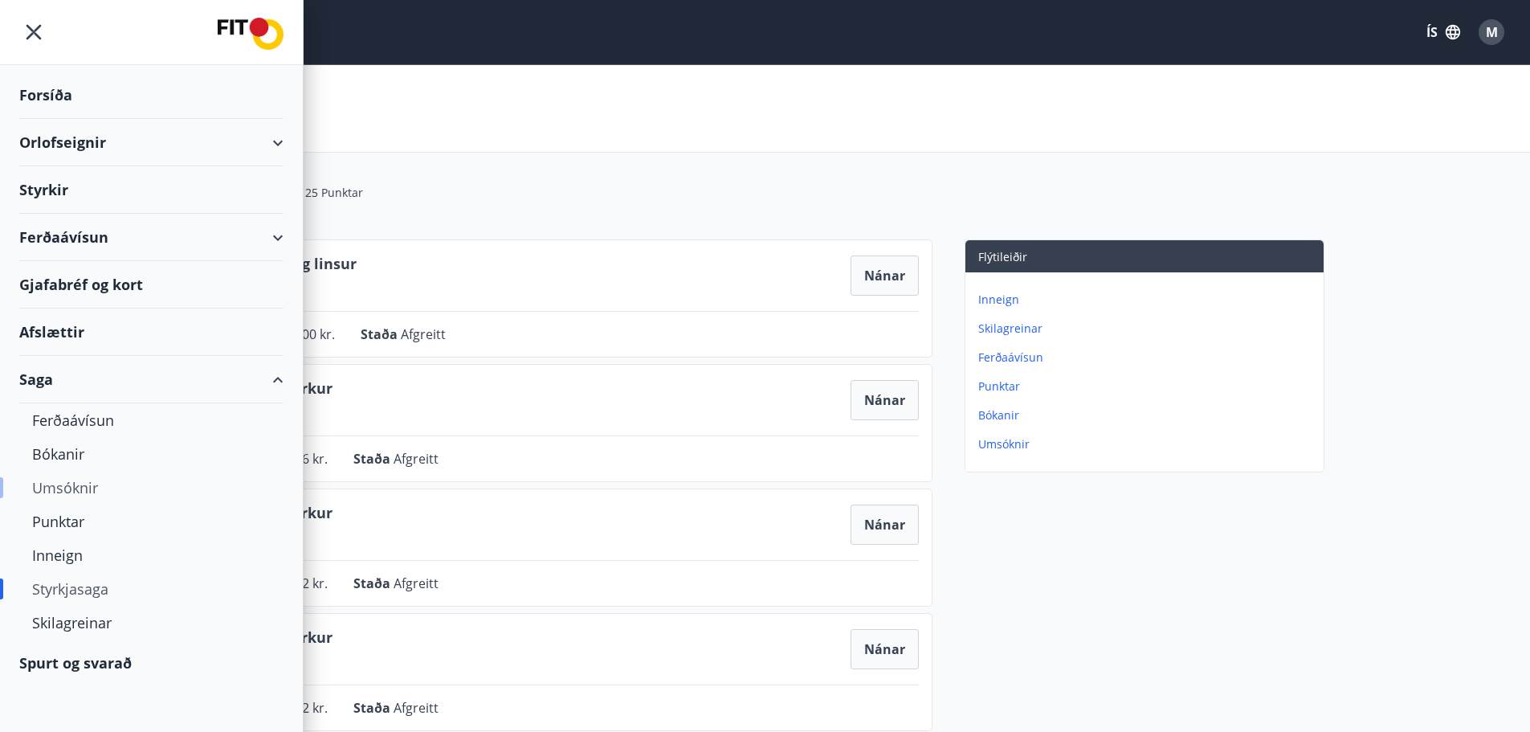
click at [61, 485] on div "Umsóknir" at bounding box center [151, 488] width 239 height 34
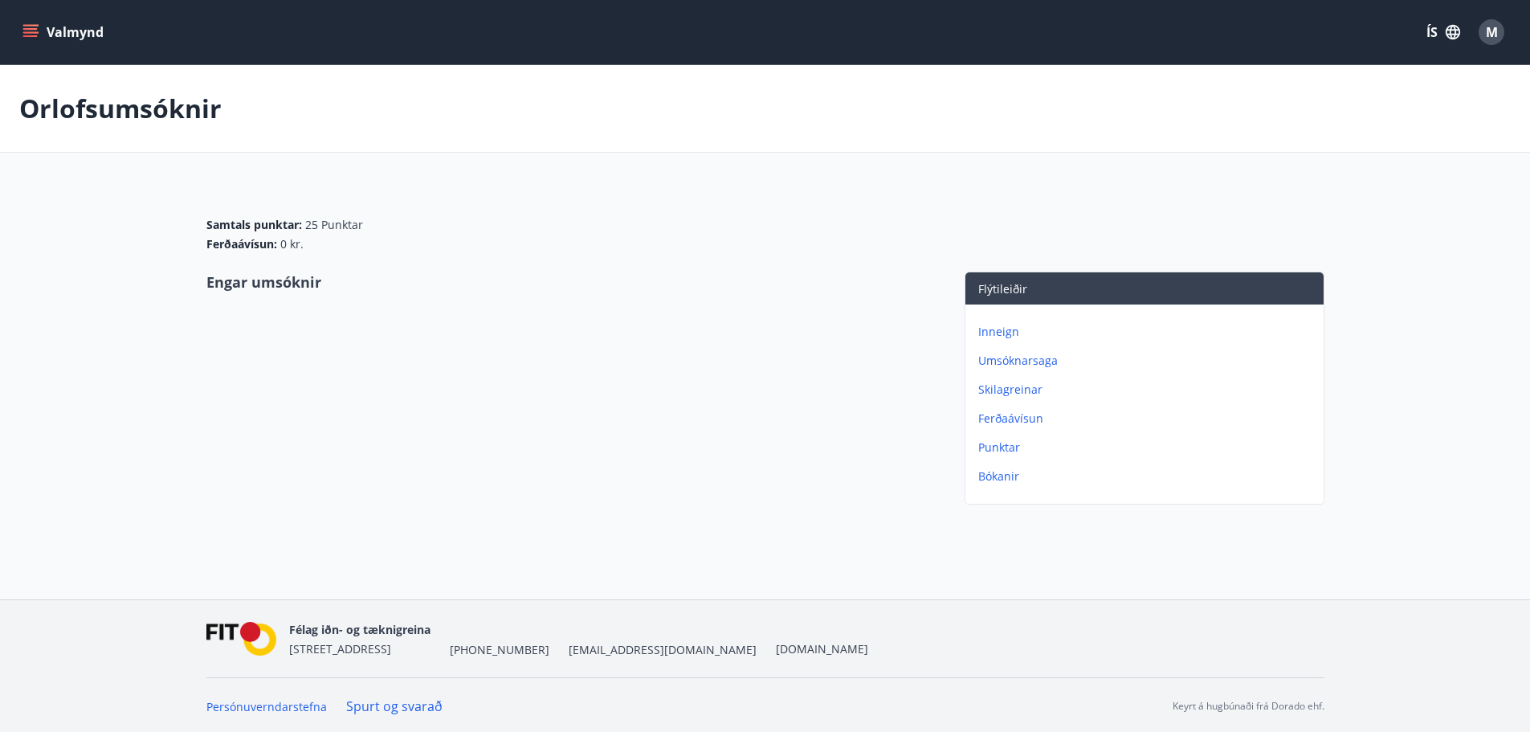
click at [31, 38] on icon "menu" at bounding box center [30, 32] width 16 height 16
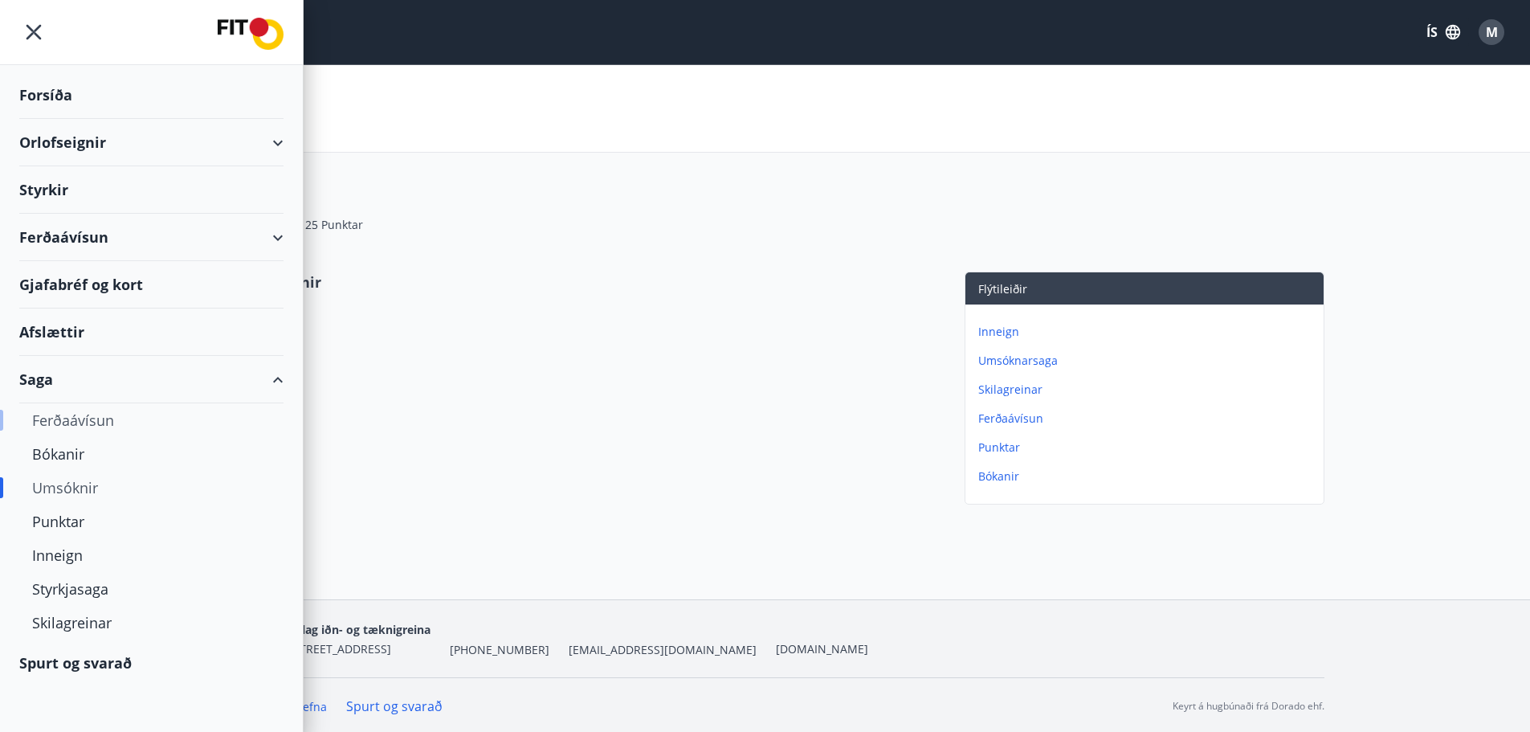
click at [65, 416] on div "Ferðaávísun" at bounding box center [151, 420] width 239 height 34
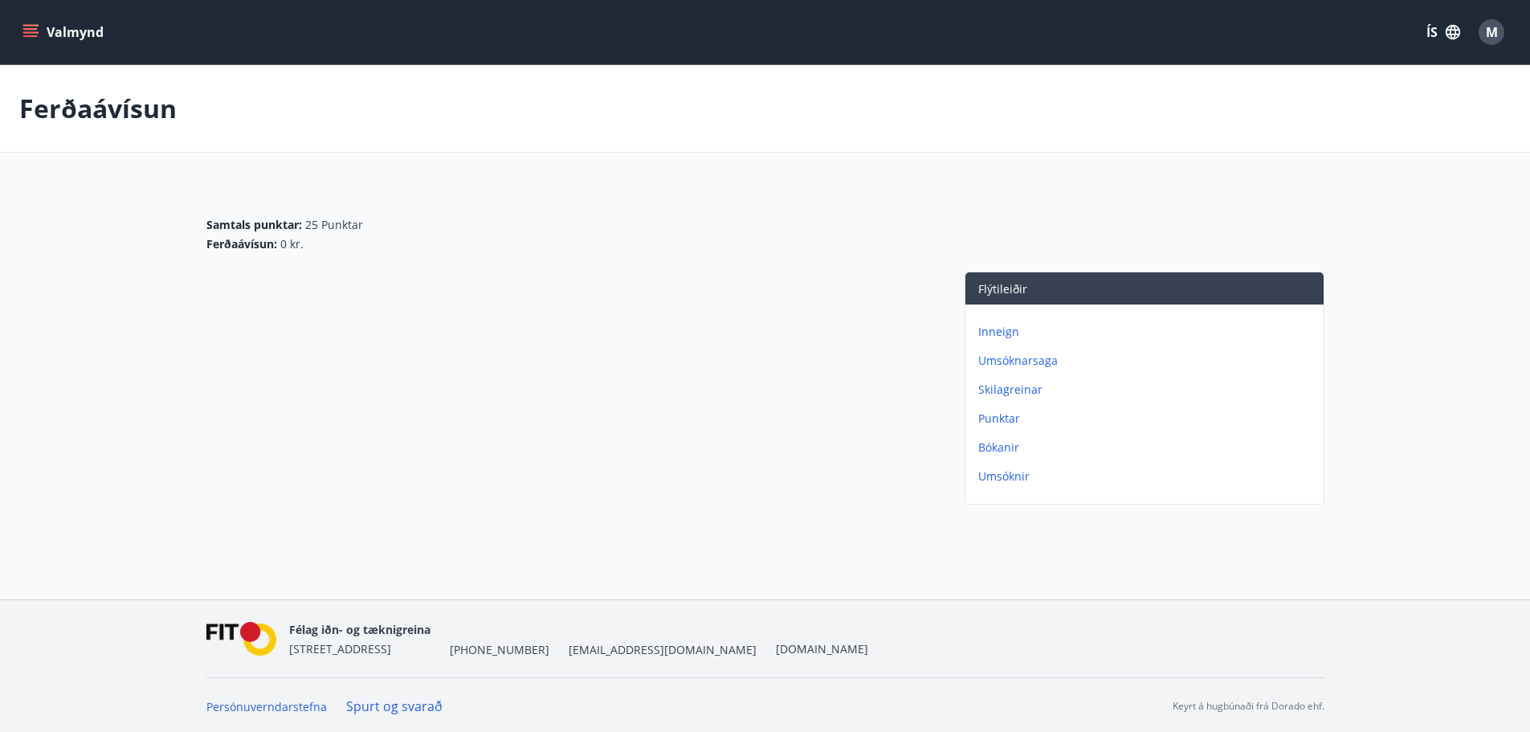
click at [24, 25] on icon "menu" at bounding box center [32, 26] width 18 height 2
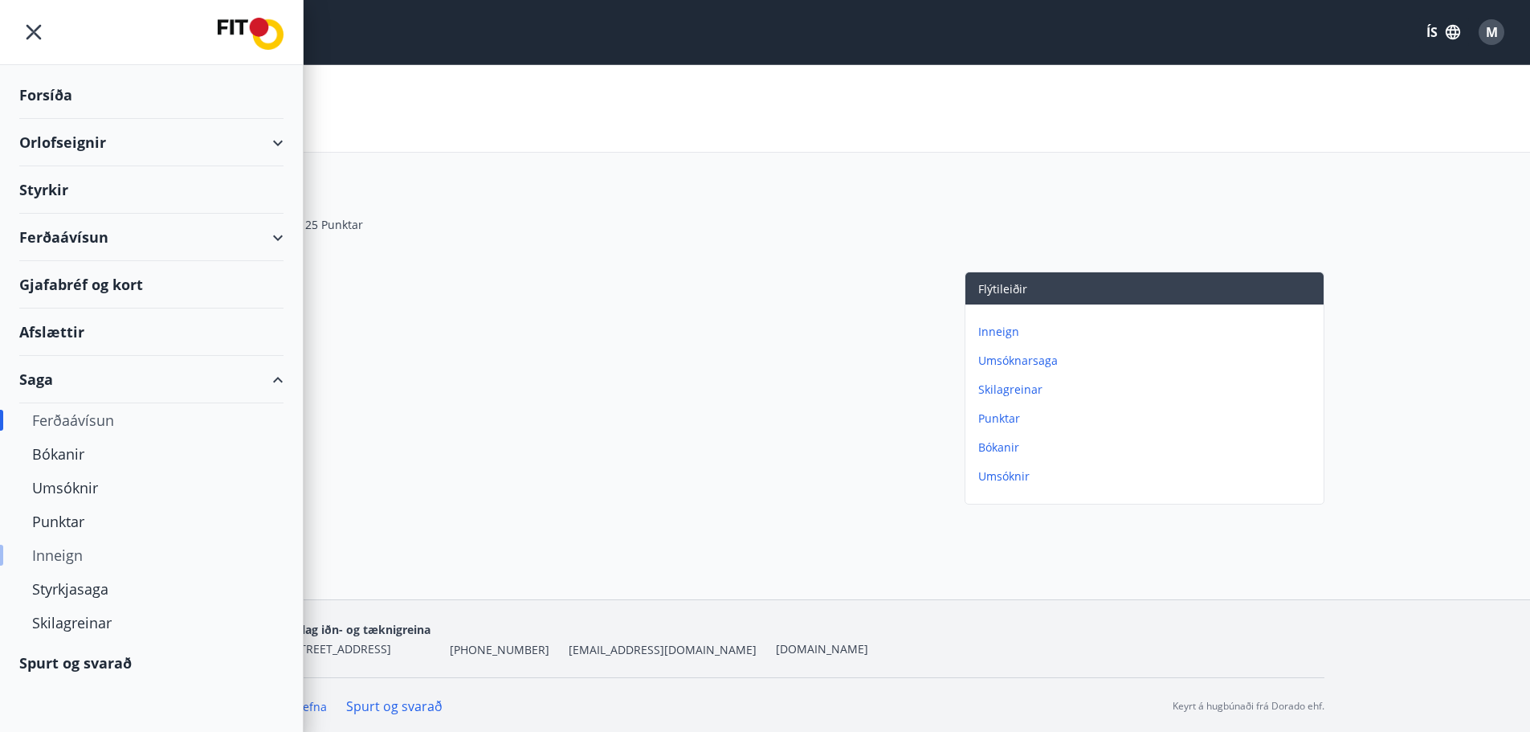
click at [71, 550] on div "Inneign" at bounding box center [151, 555] width 239 height 34
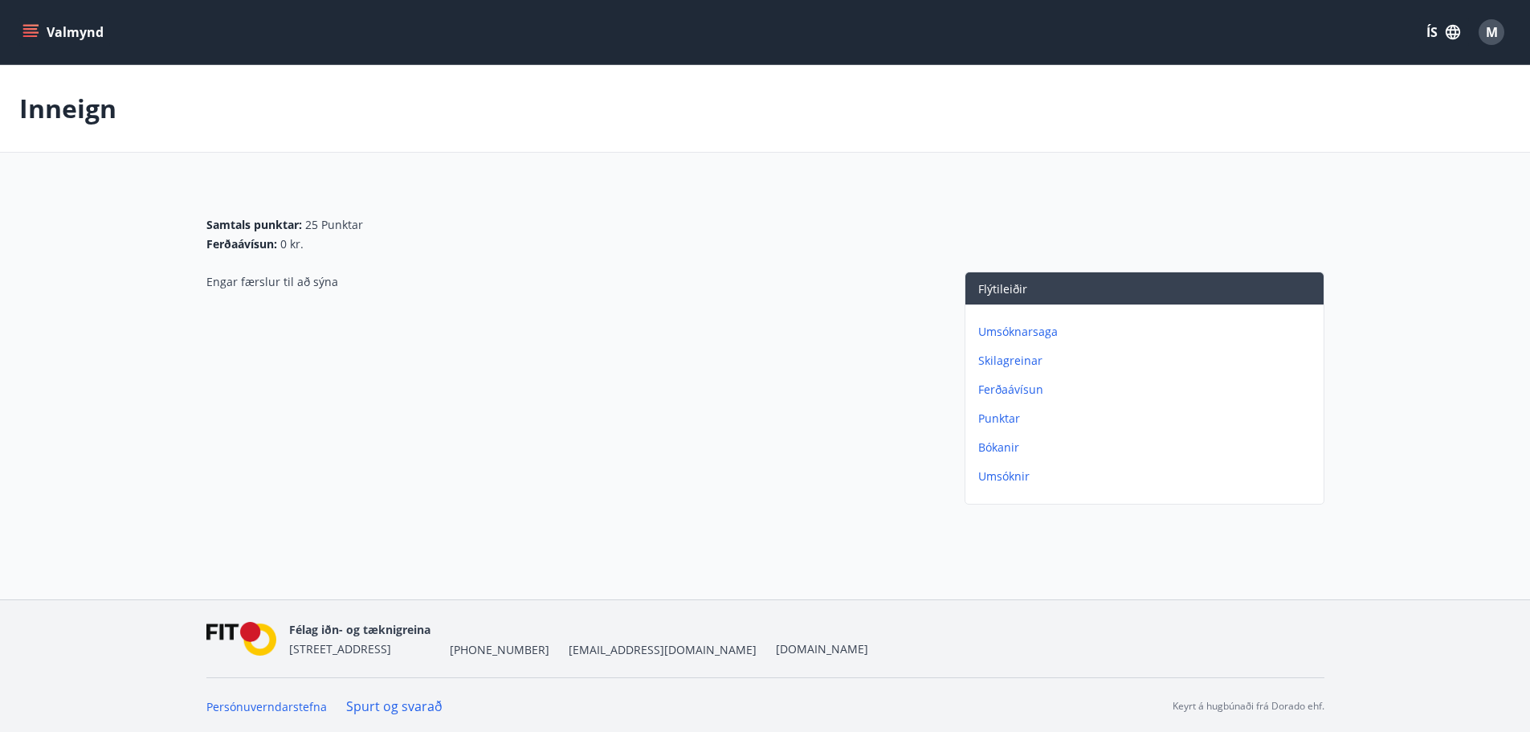
click at [20, 36] on button "Valmynd" at bounding box center [64, 32] width 91 height 29
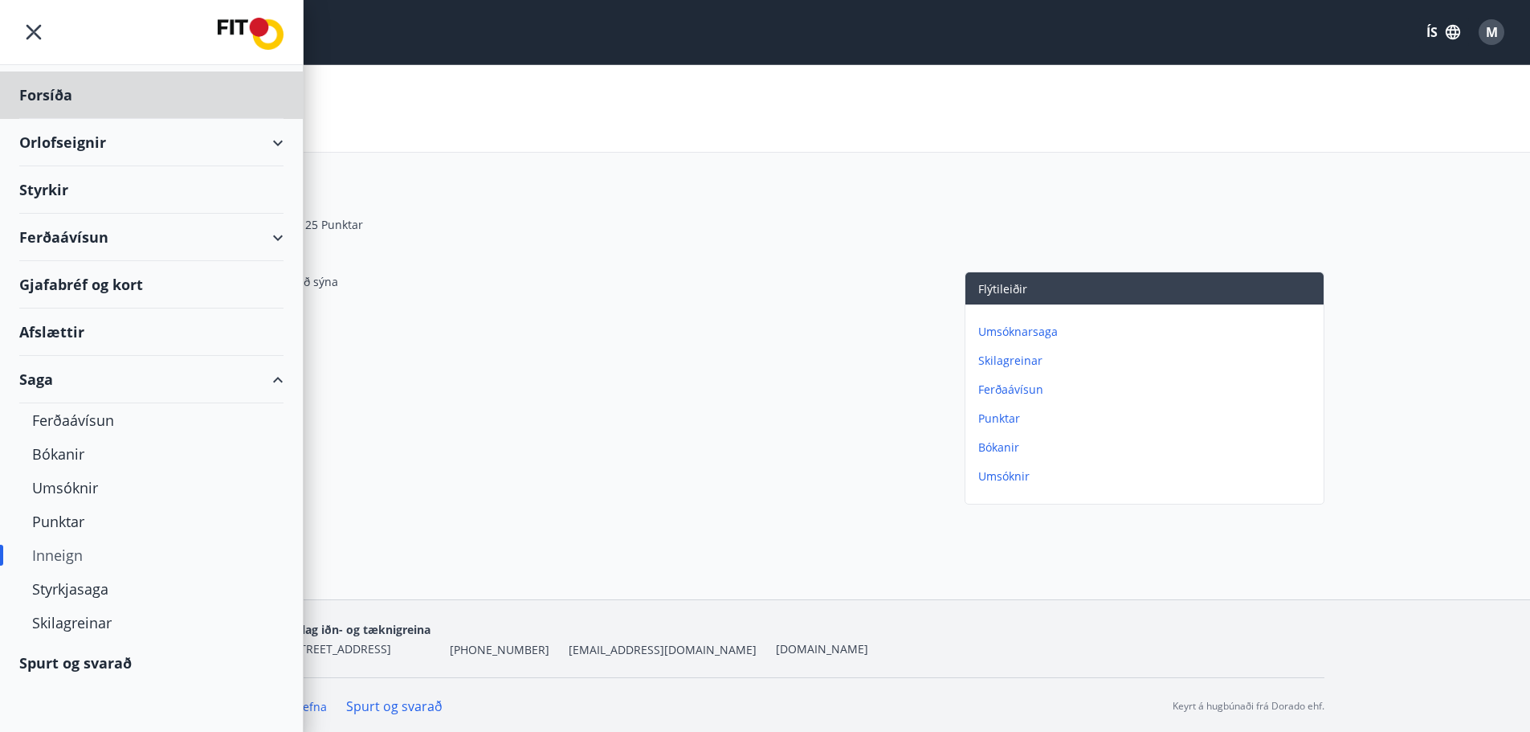
click at [52, 119] on div "Styrkir" at bounding box center [151, 94] width 264 height 47
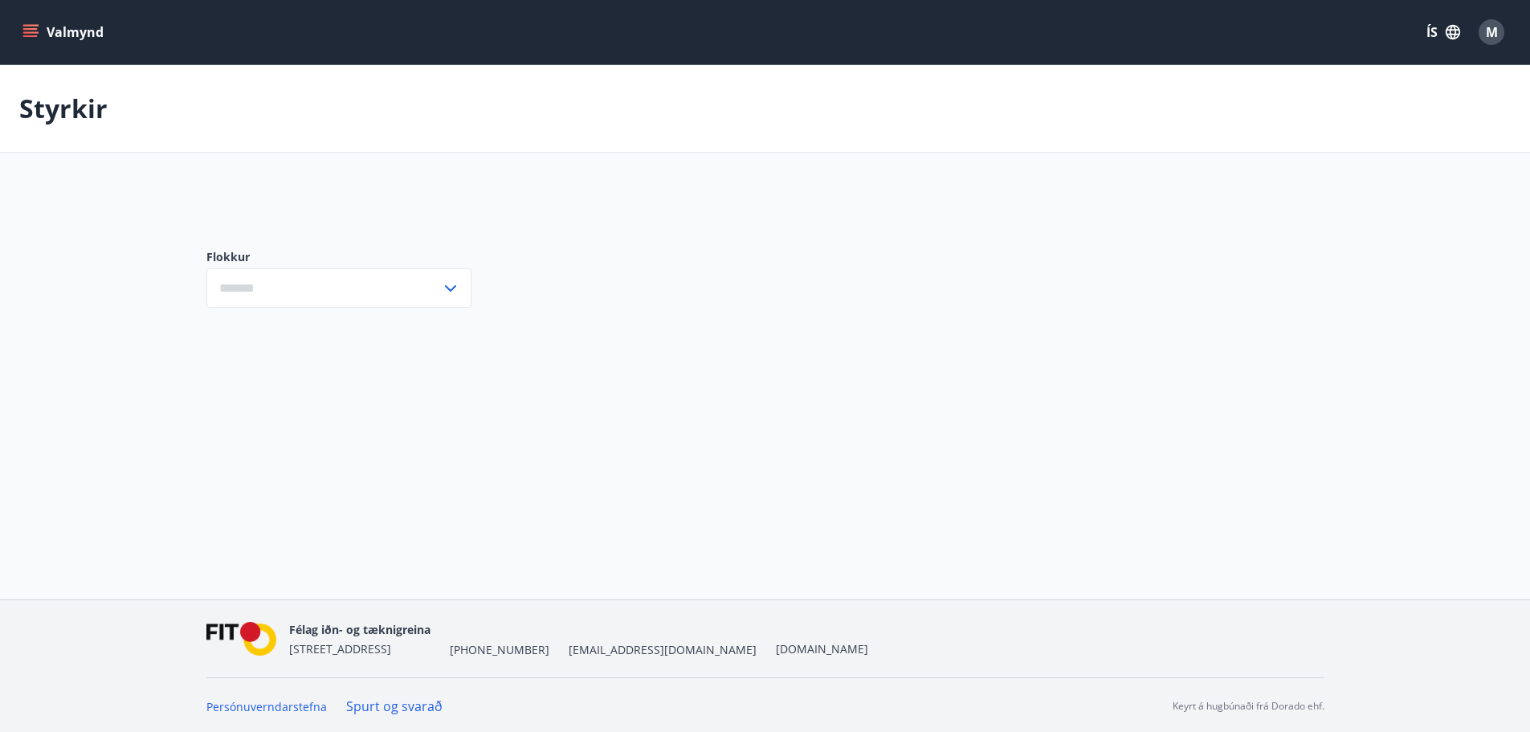
type input "***"
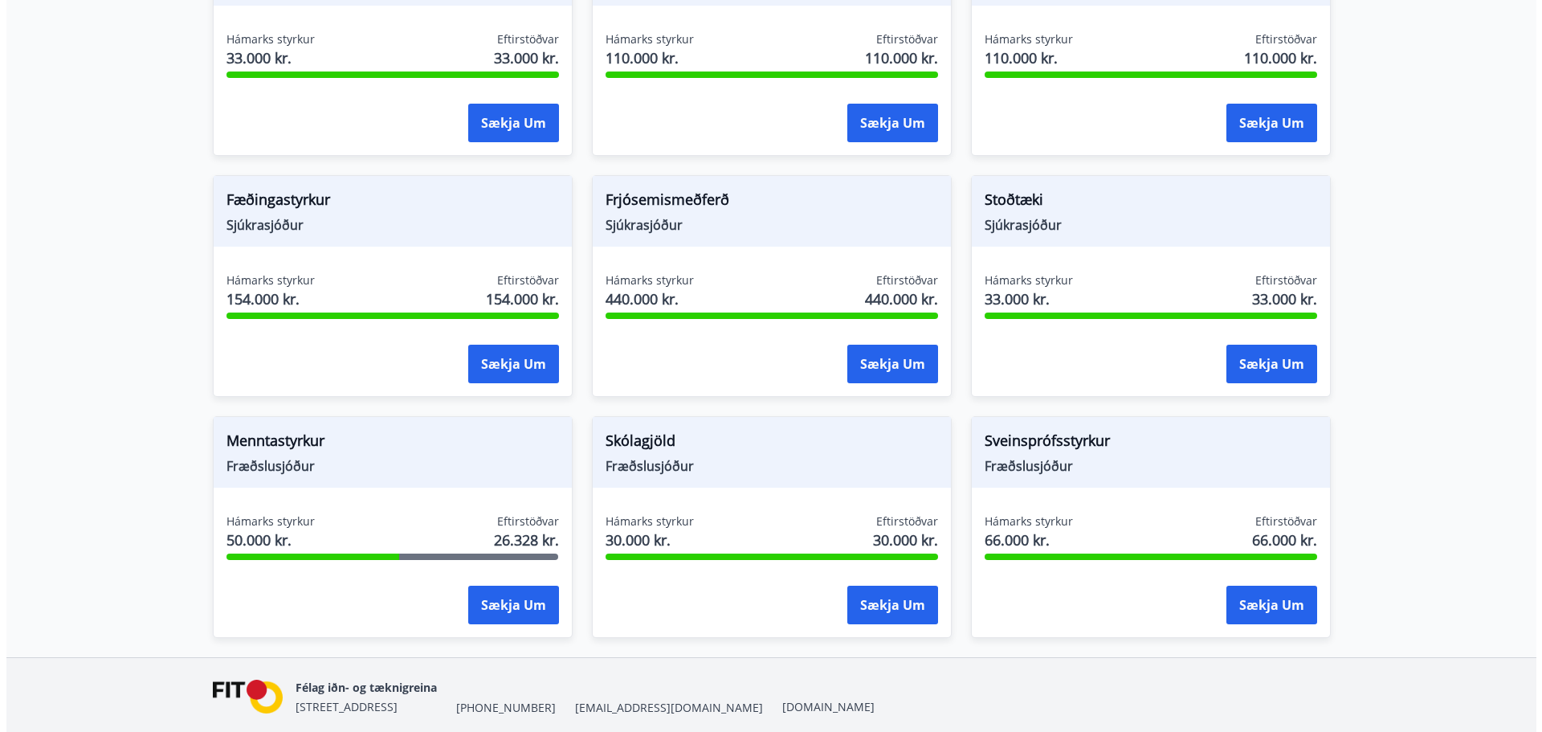
scroll to position [1071, 0]
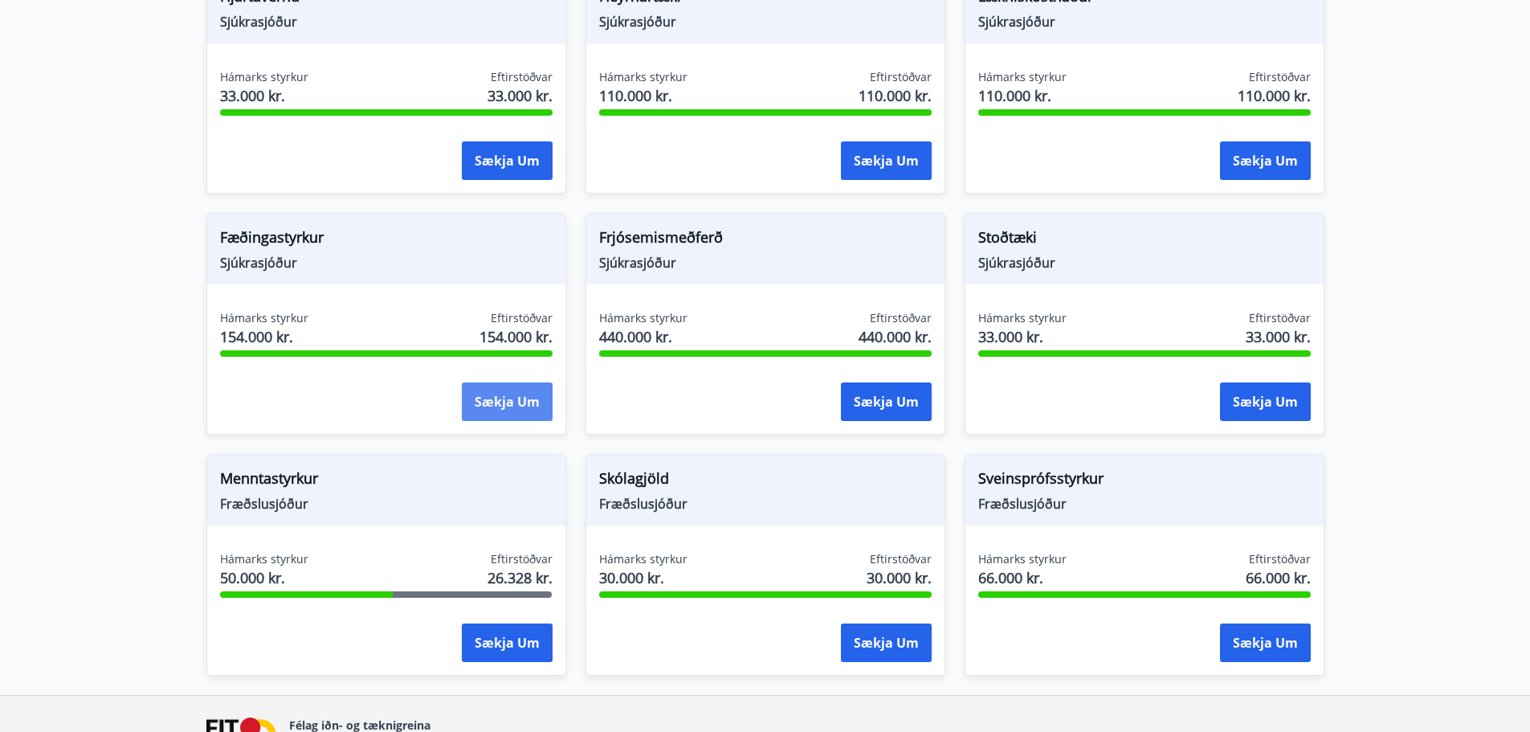
click at [504, 382] on button "Sækja um" at bounding box center [507, 401] width 91 height 39
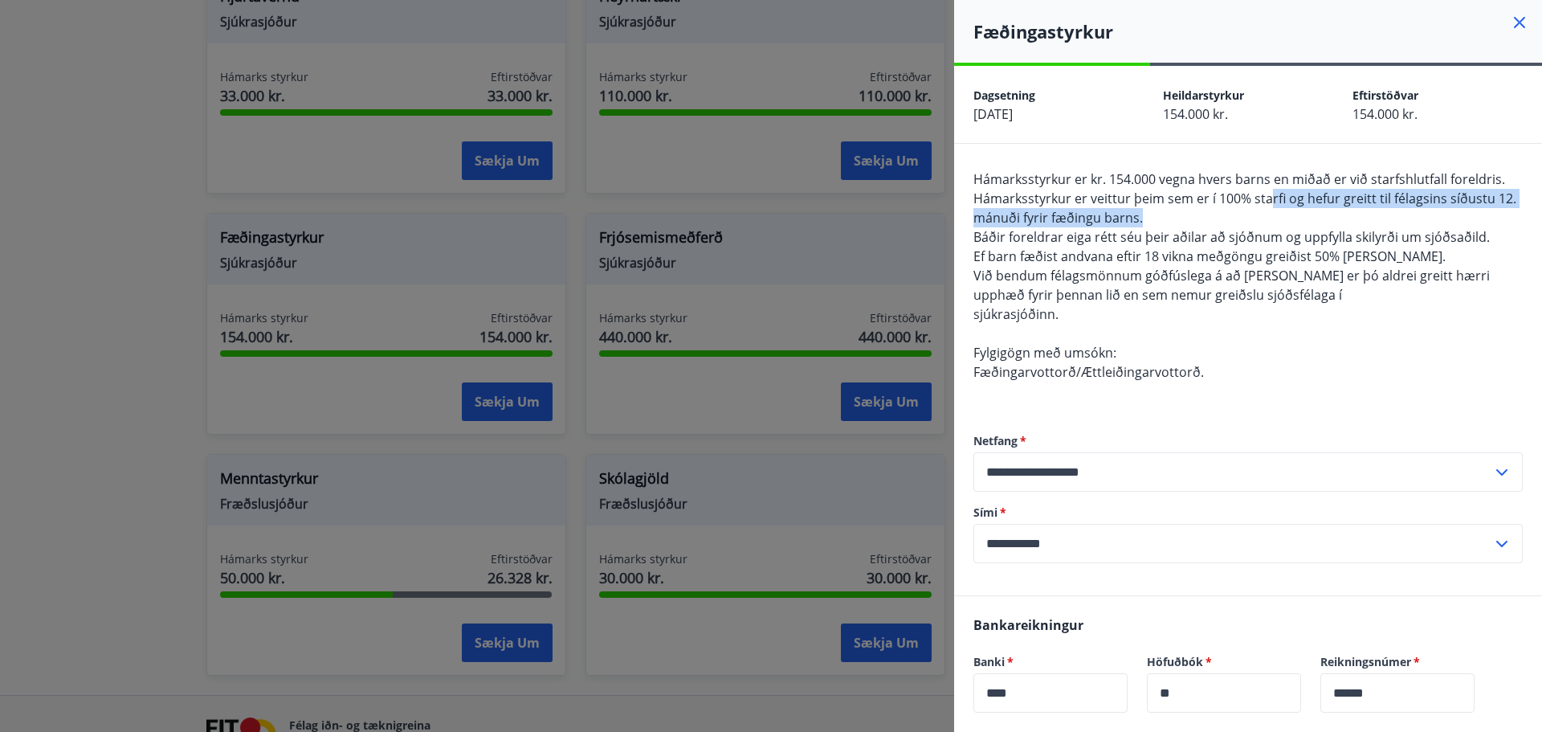
drag, startPoint x: 1250, startPoint y: 217, endPoint x: 1268, endPoint y: 193, distance: 30.4
click at [1268, 193] on div "Hámarksstyrkur er kr. 154.000 vegna hvers barns en miðað er við starfshlutfall …" at bounding box center [1248, 285] width 549 height 231
click at [1268, 193] on span "Hámarksstyrkur er veittur þeim sem er í 100% starfi og hefur greitt til félagsi…" at bounding box center [1245, 208] width 543 height 37
drag, startPoint x: 1290, startPoint y: 197, endPoint x: 1286, endPoint y: 219, distance: 22.8
click at [1286, 219] on div "Hámarksstyrkur er kr. 154.000 vegna hvers barns en miðað er við starfshlutfall …" at bounding box center [1248, 285] width 549 height 231
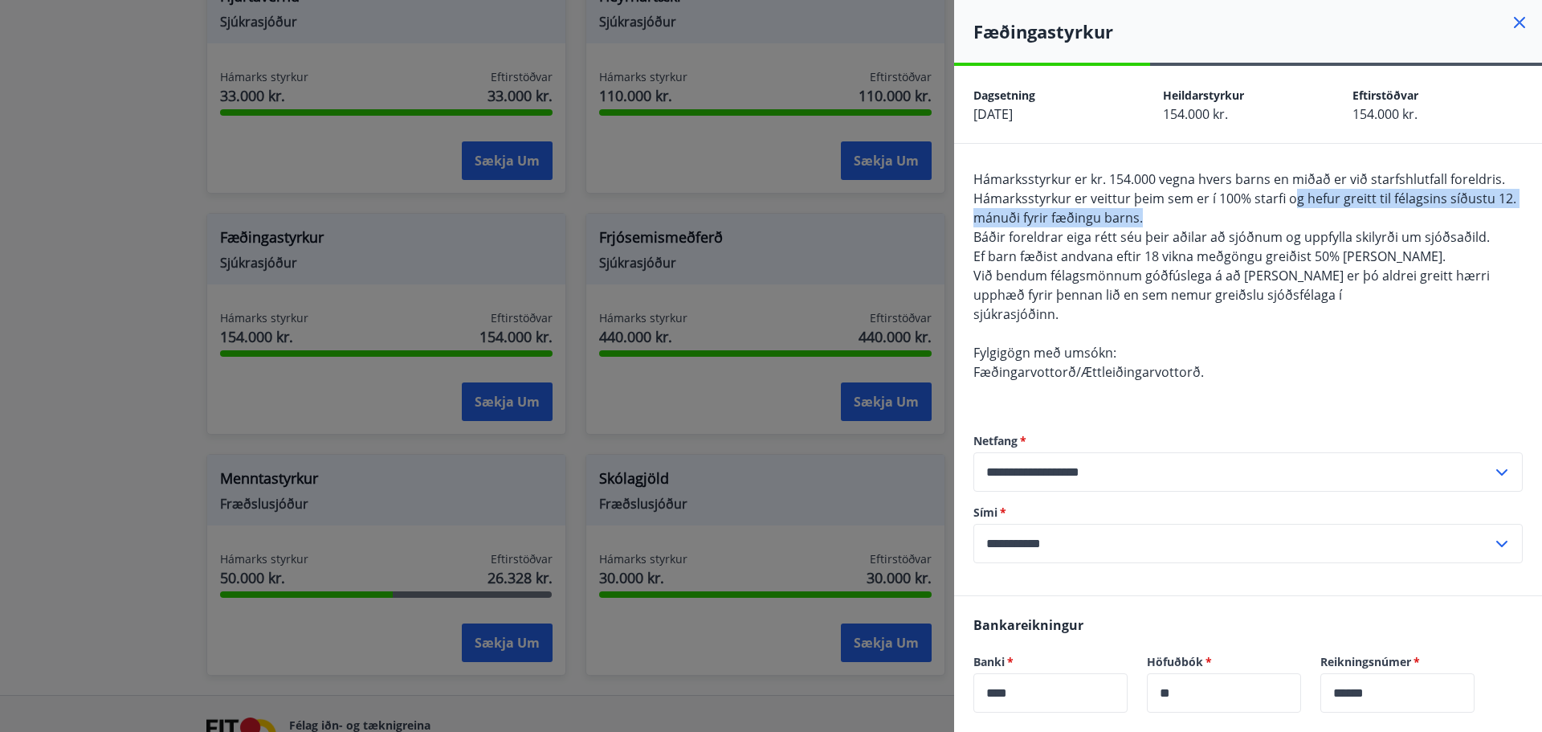
click at [1286, 219] on div "Hámarksstyrkur er kr. 154.000 vegna hvers barns en miðað er við starfshlutfall …" at bounding box center [1248, 285] width 549 height 231
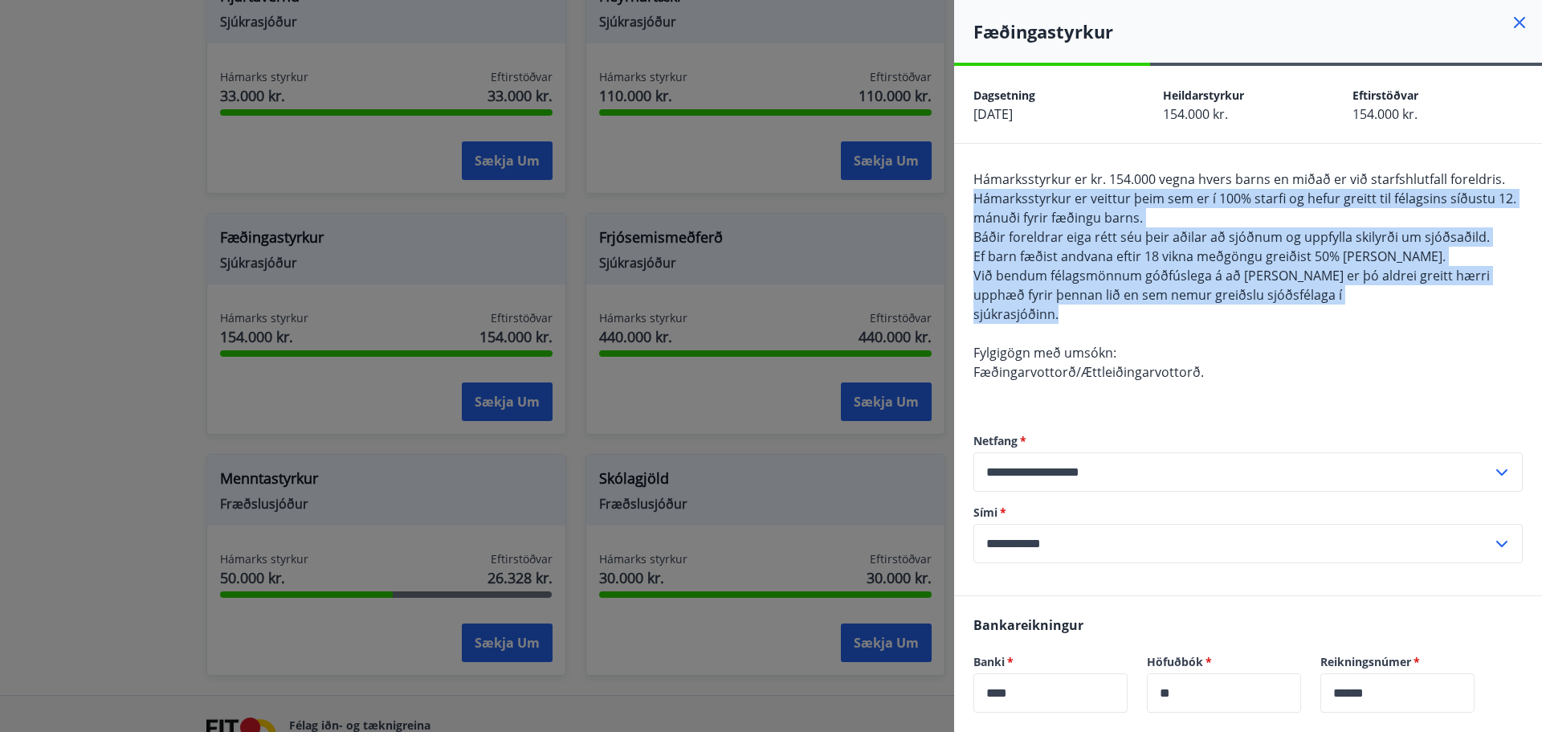
drag, startPoint x: 1275, startPoint y: 219, endPoint x: 1280, endPoint y: 313, distance: 93.3
click at [1280, 313] on div "Hámarksstyrkur er kr. 154.000 vegna hvers barns en miðað er við starfshlutfall …" at bounding box center [1248, 285] width 549 height 231
drag, startPoint x: 1280, startPoint y: 313, endPoint x: 1297, endPoint y: 216, distance: 98.0
click at [1297, 216] on div "Hámarksstyrkur er kr. 154.000 vegna hvers barns en miðað er við starfshlutfall …" at bounding box center [1248, 285] width 549 height 231
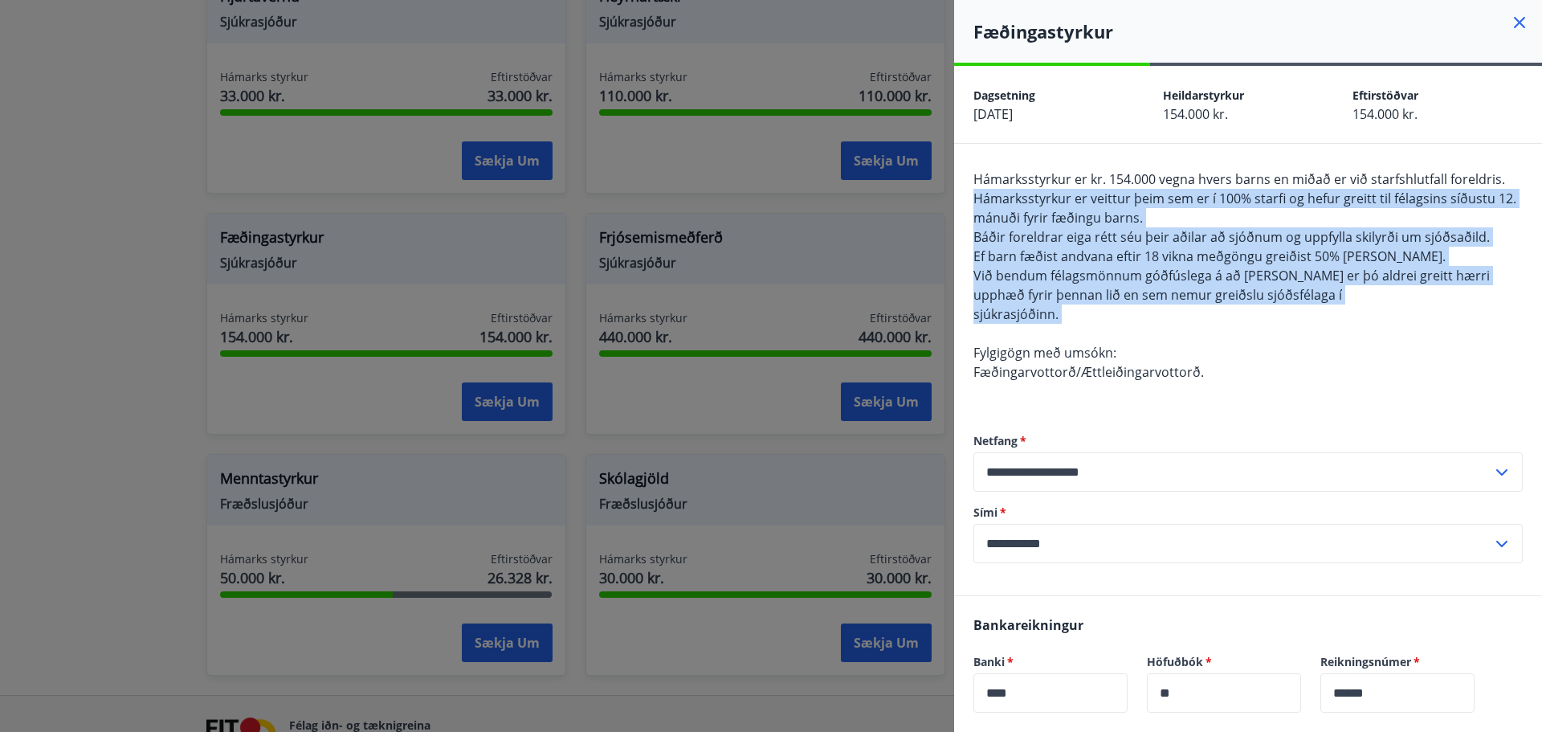
click at [1297, 216] on div "Hámarksstyrkur er kr. 154.000 vegna hvers barns en miðað er við starfshlutfall …" at bounding box center [1248, 285] width 549 height 231
drag, startPoint x: 1297, startPoint y: 216, endPoint x: 1288, endPoint y: 315, distance: 99.3
click at [1288, 315] on div "Hámarksstyrkur er kr. 154.000 vegna hvers barns en miðað er við starfshlutfall …" at bounding box center [1248, 285] width 549 height 231
drag, startPoint x: 1288, startPoint y: 315, endPoint x: 1281, endPoint y: 213, distance: 102.2
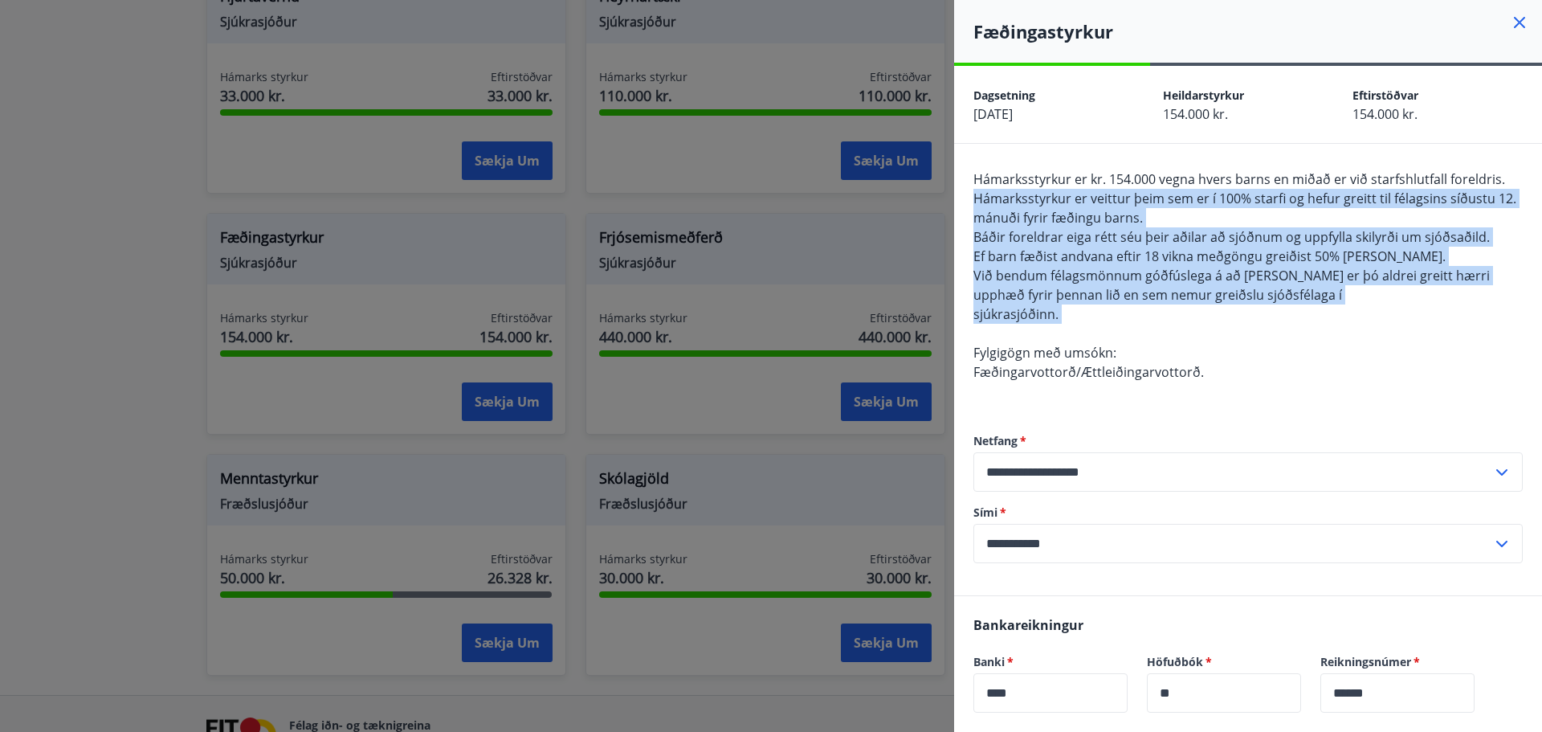
click at [1281, 213] on div "Hámarksstyrkur er kr. 154.000 vegna hvers barns en miðað er við starfshlutfall …" at bounding box center [1248, 285] width 549 height 231
drag, startPoint x: 1281, startPoint y: 213, endPoint x: 1279, endPoint y: 331, distance: 118.1
click at [1279, 331] on div "Hámarksstyrkur er kr. 154.000 vegna hvers barns en miðað er við starfshlutfall …" at bounding box center [1248, 285] width 549 height 231
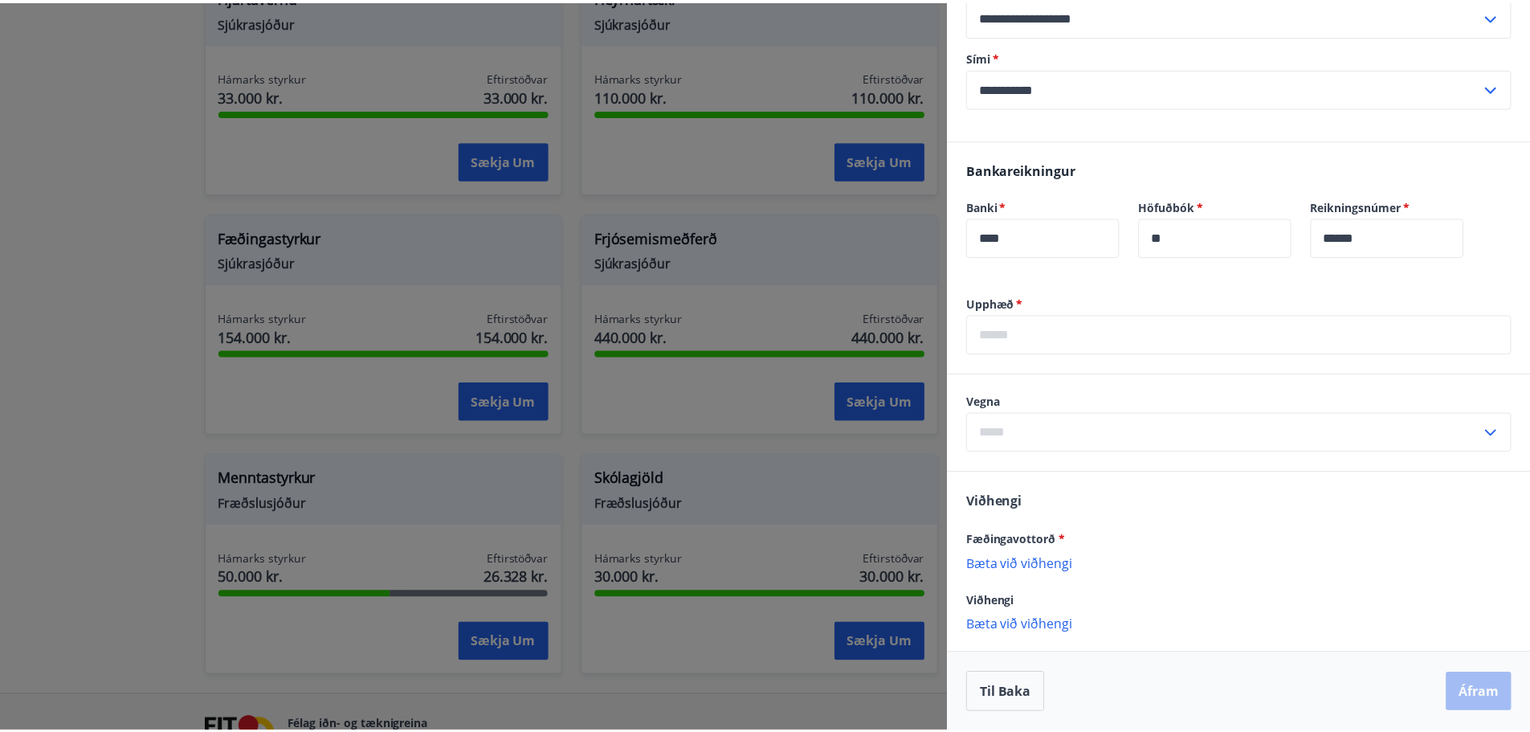
scroll to position [456, 0]
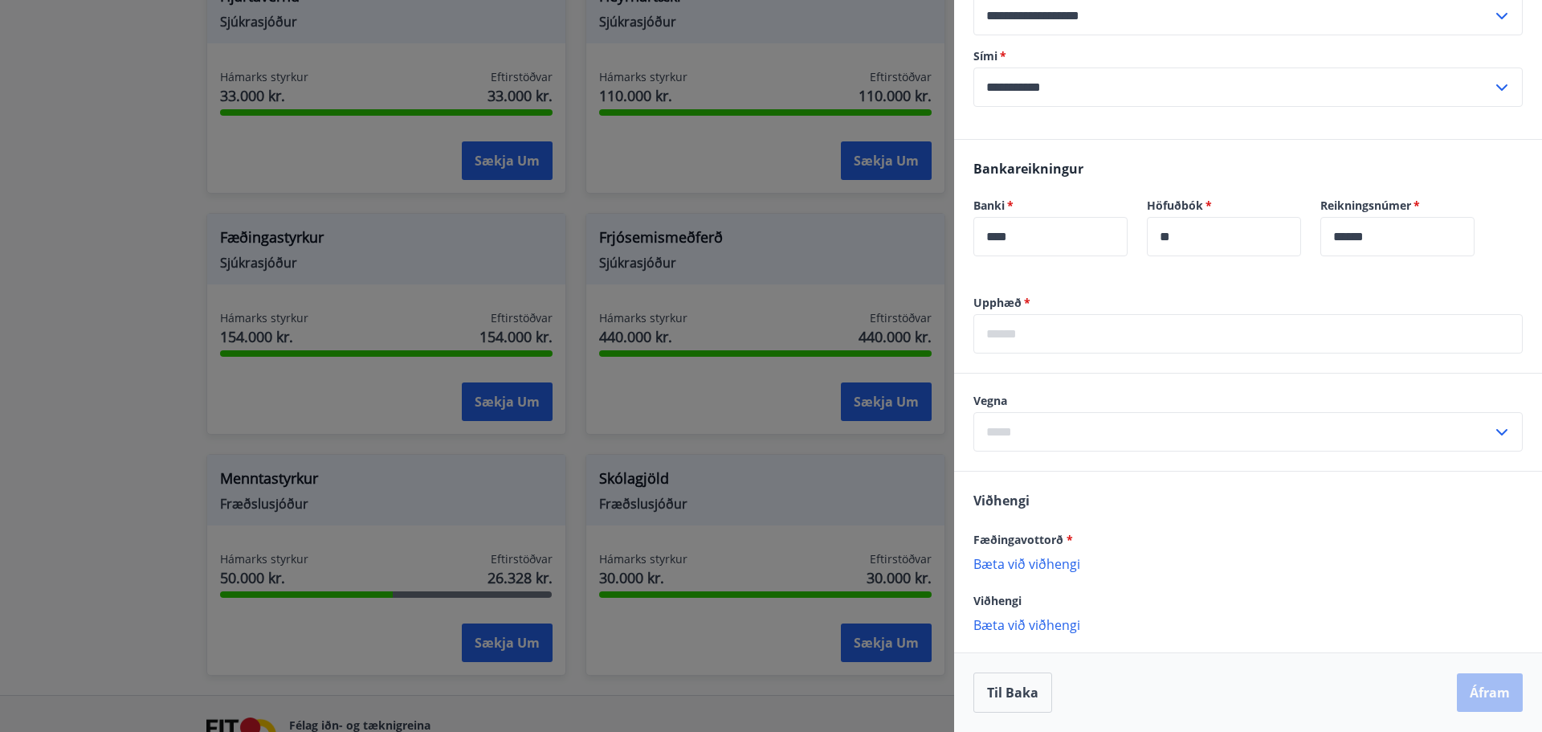
click at [1033, 447] on input "text" at bounding box center [1233, 431] width 519 height 39
click at [1039, 435] on input "text" at bounding box center [1233, 431] width 519 height 39
click at [1019, 692] on button "Til baka" at bounding box center [1013, 692] width 79 height 40
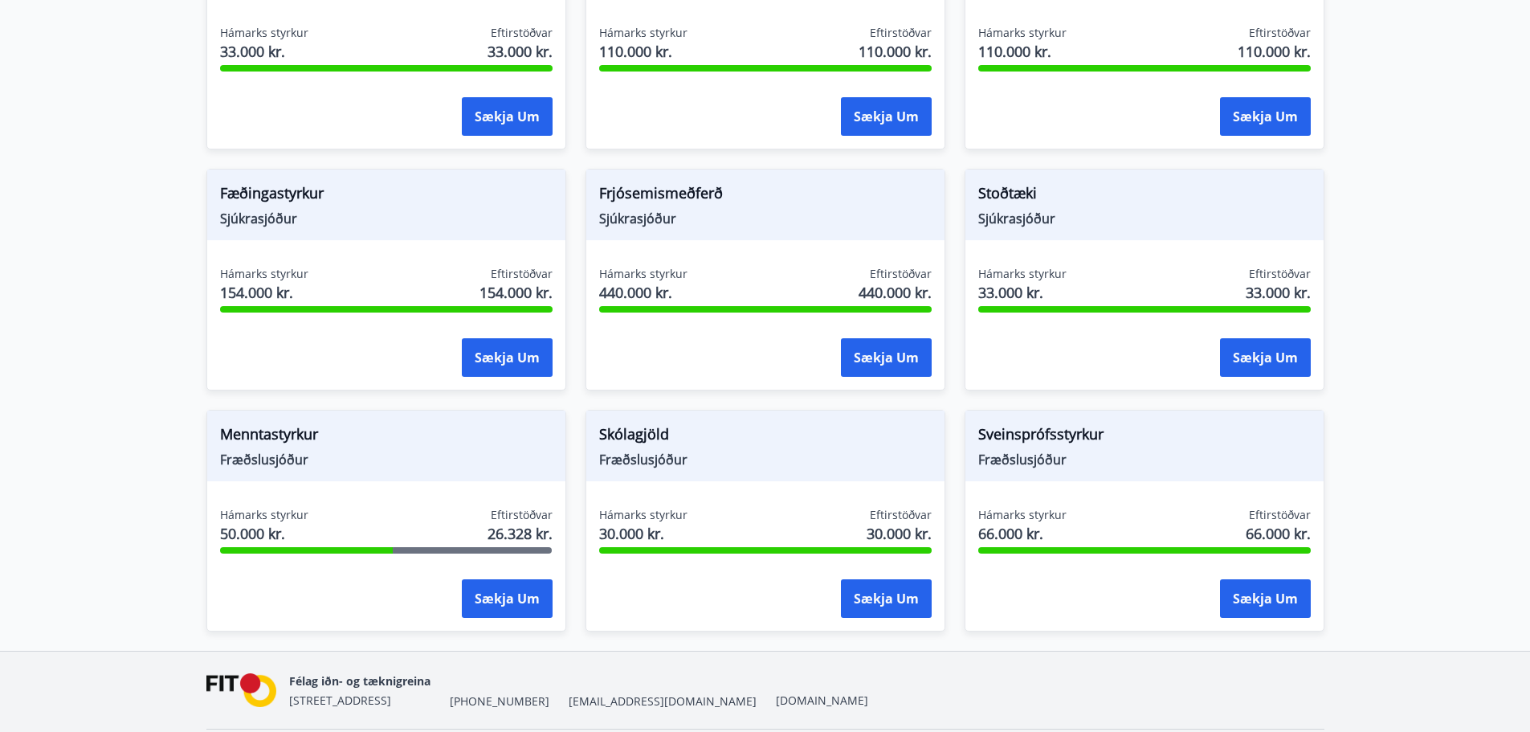
scroll to position [1151, 0]
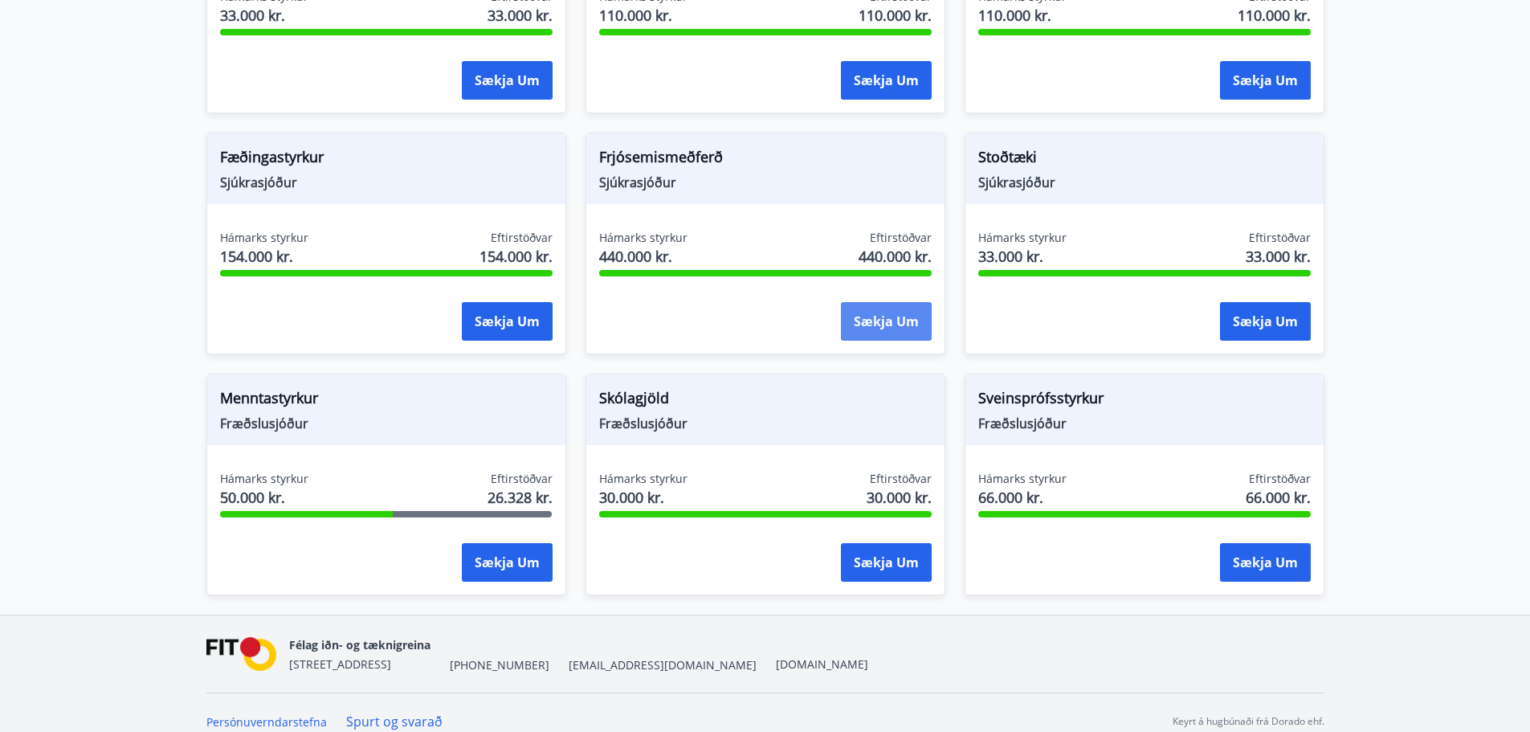
click at [882, 312] on button "Sækja um" at bounding box center [886, 321] width 91 height 39
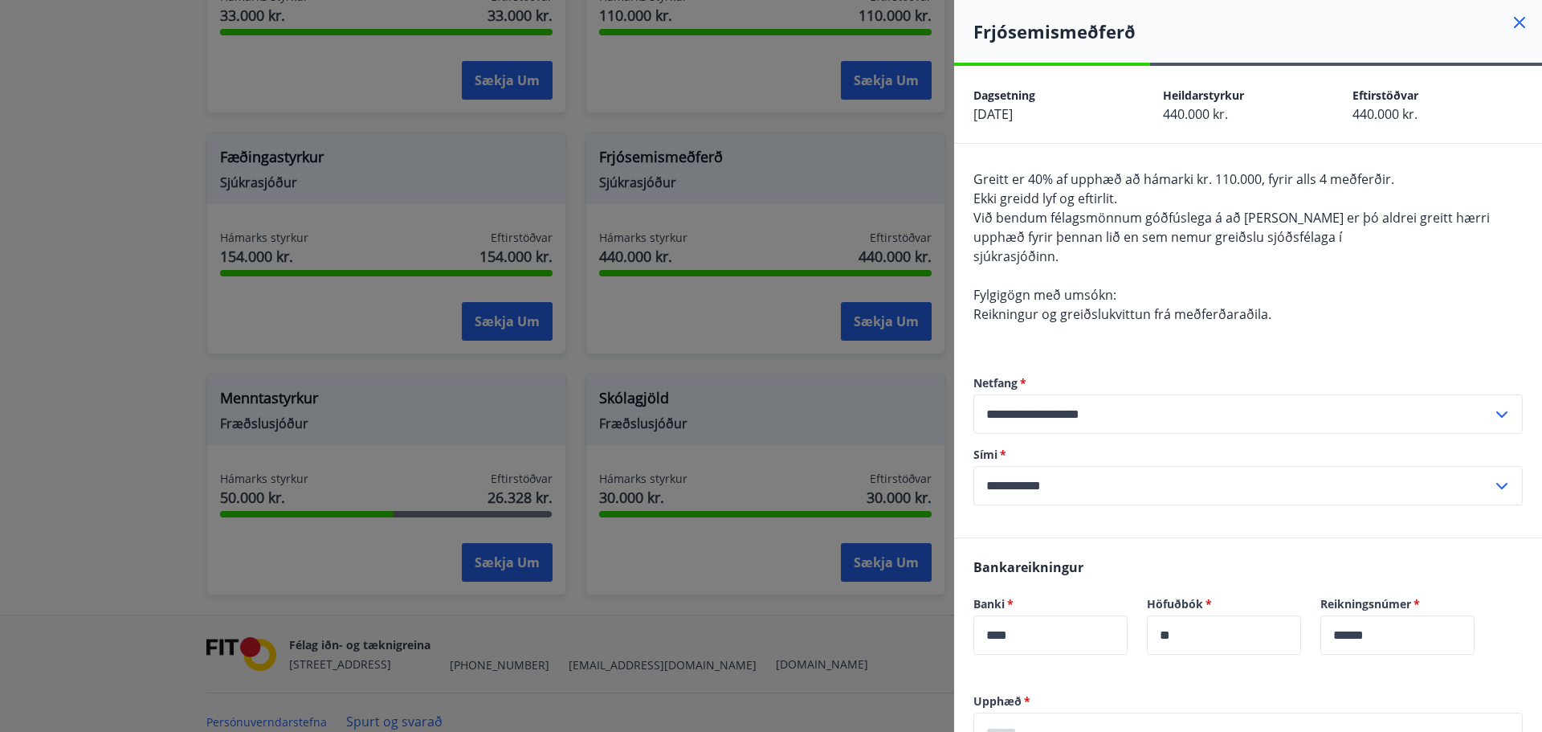
click at [771, 375] on div at bounding box center [771, 366] width 1542 height 732
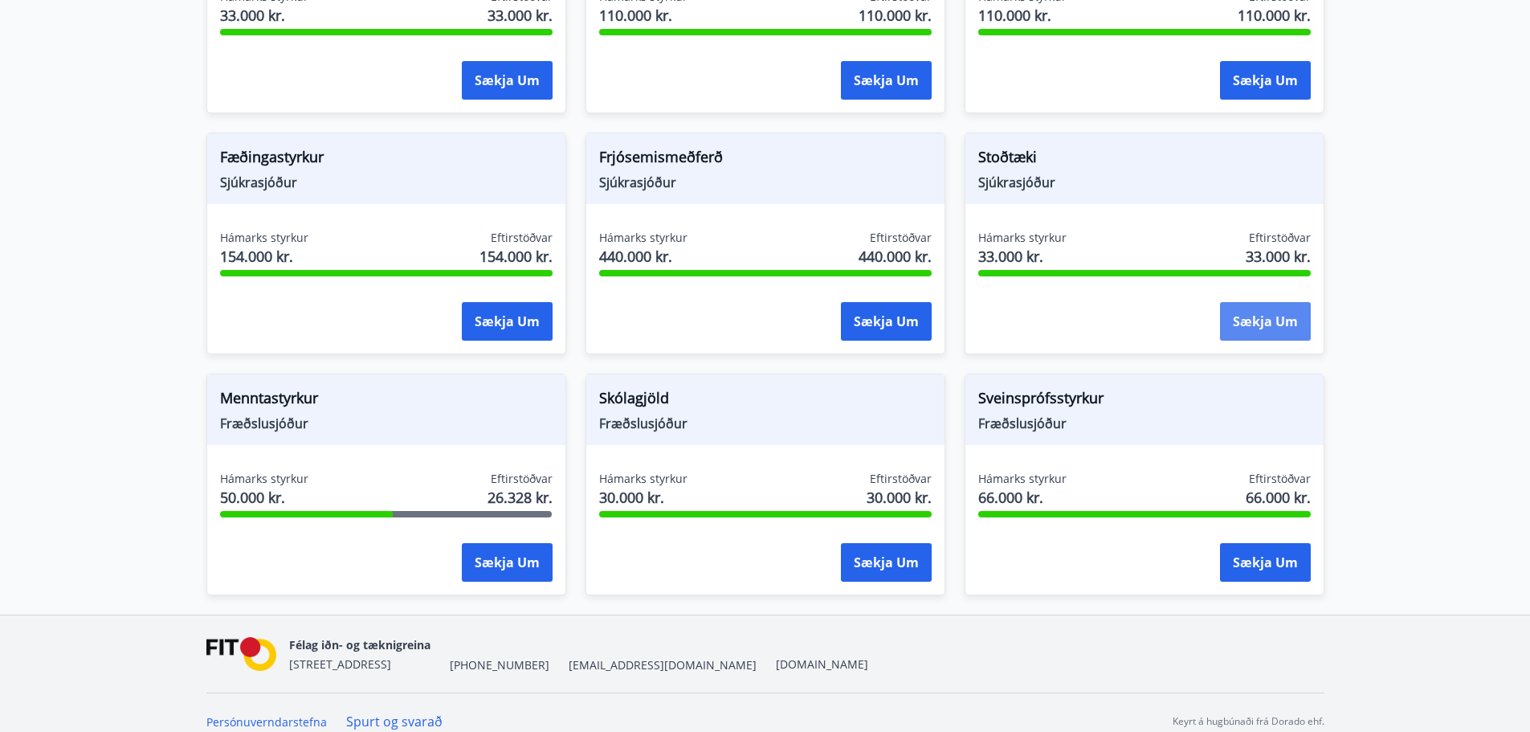
click at [1220, 302] on button "Sækja um" at bounding box center [1265, 321] width 91 height 39
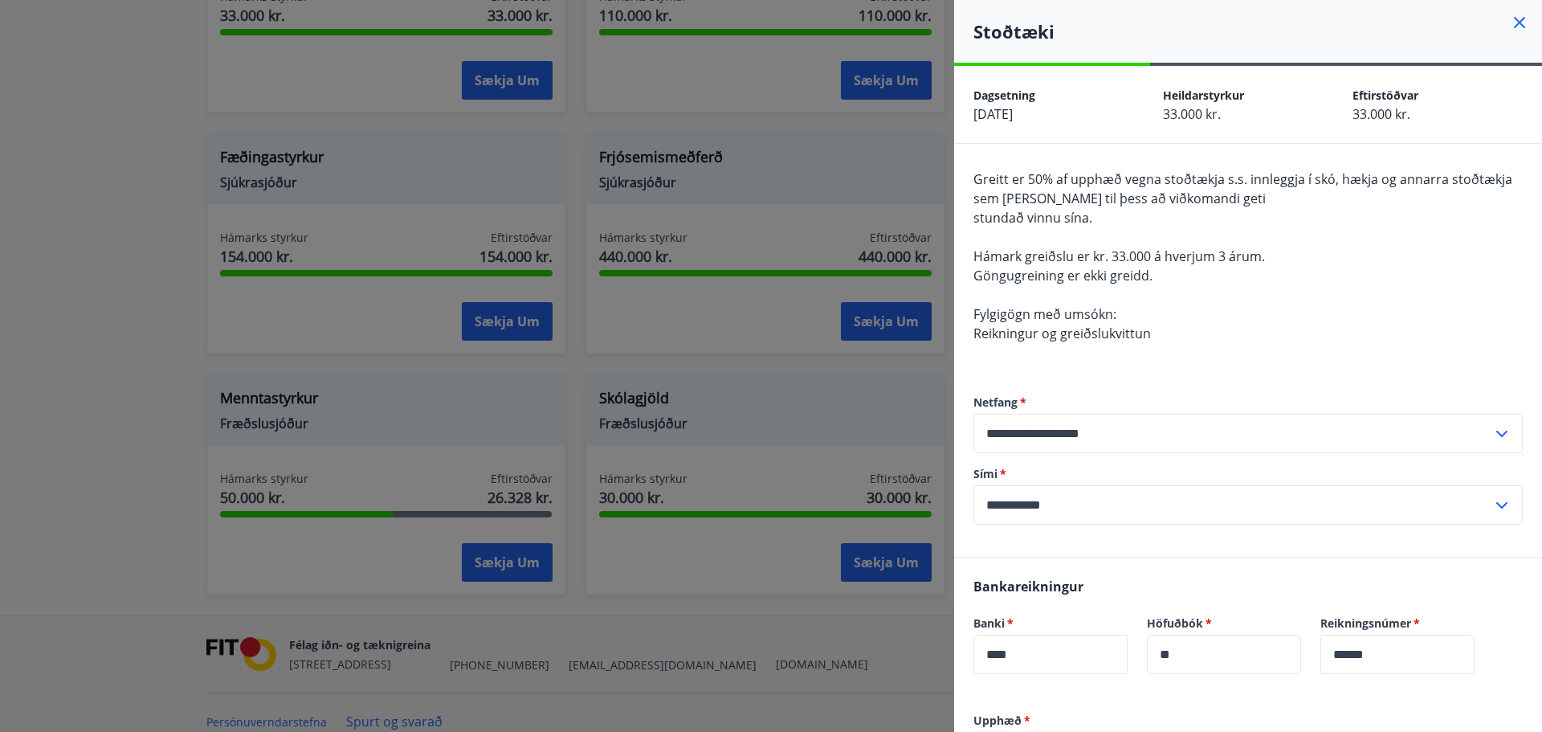
click at [899, 366] on div at bounding box center [771, 366] width 1542 height 732
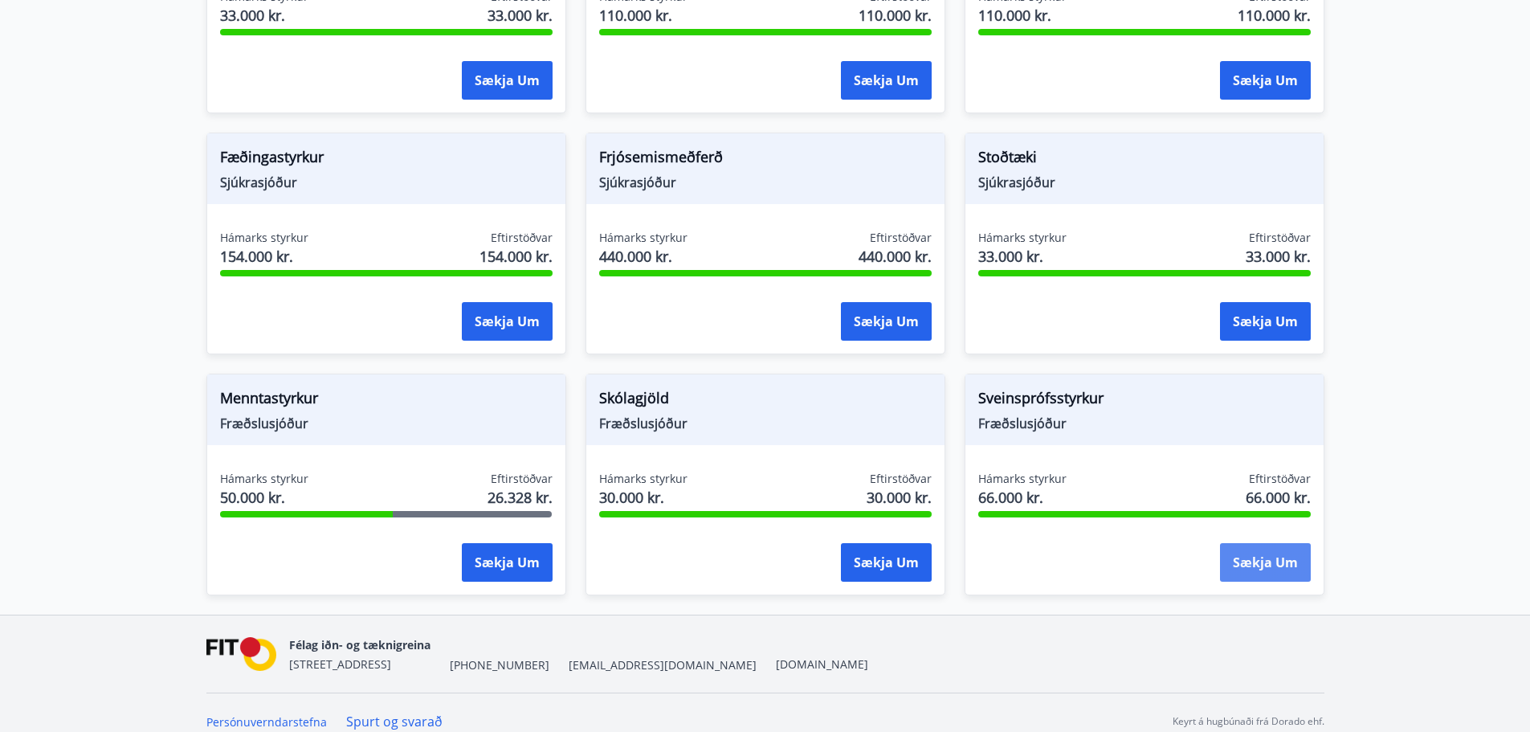
click at [1265, 543] on button "Sækja um" at bounding box center [1265, 562] width 91 height 39
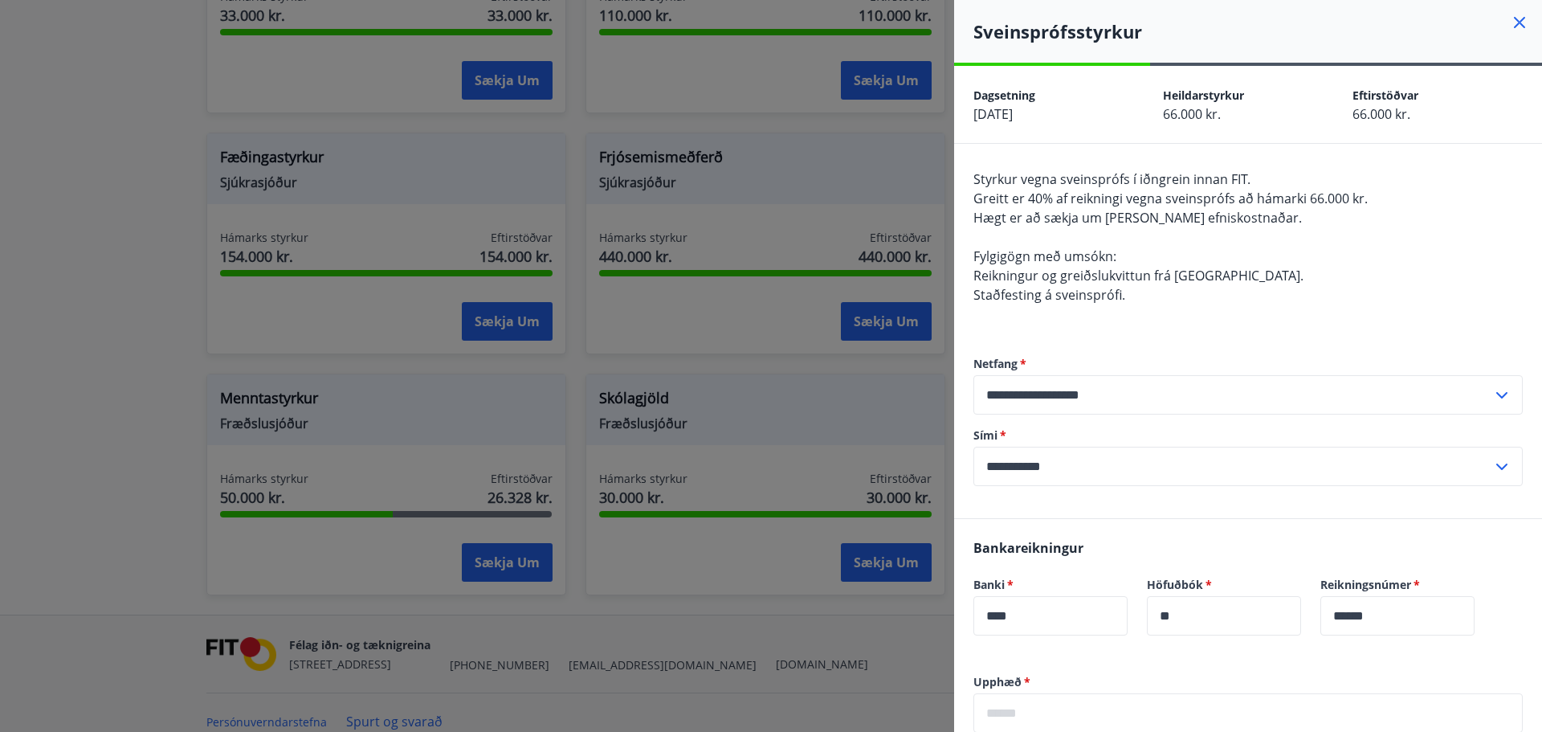
click at [854, 370] on div at bounding box center [771, 366] width 1542 height 732
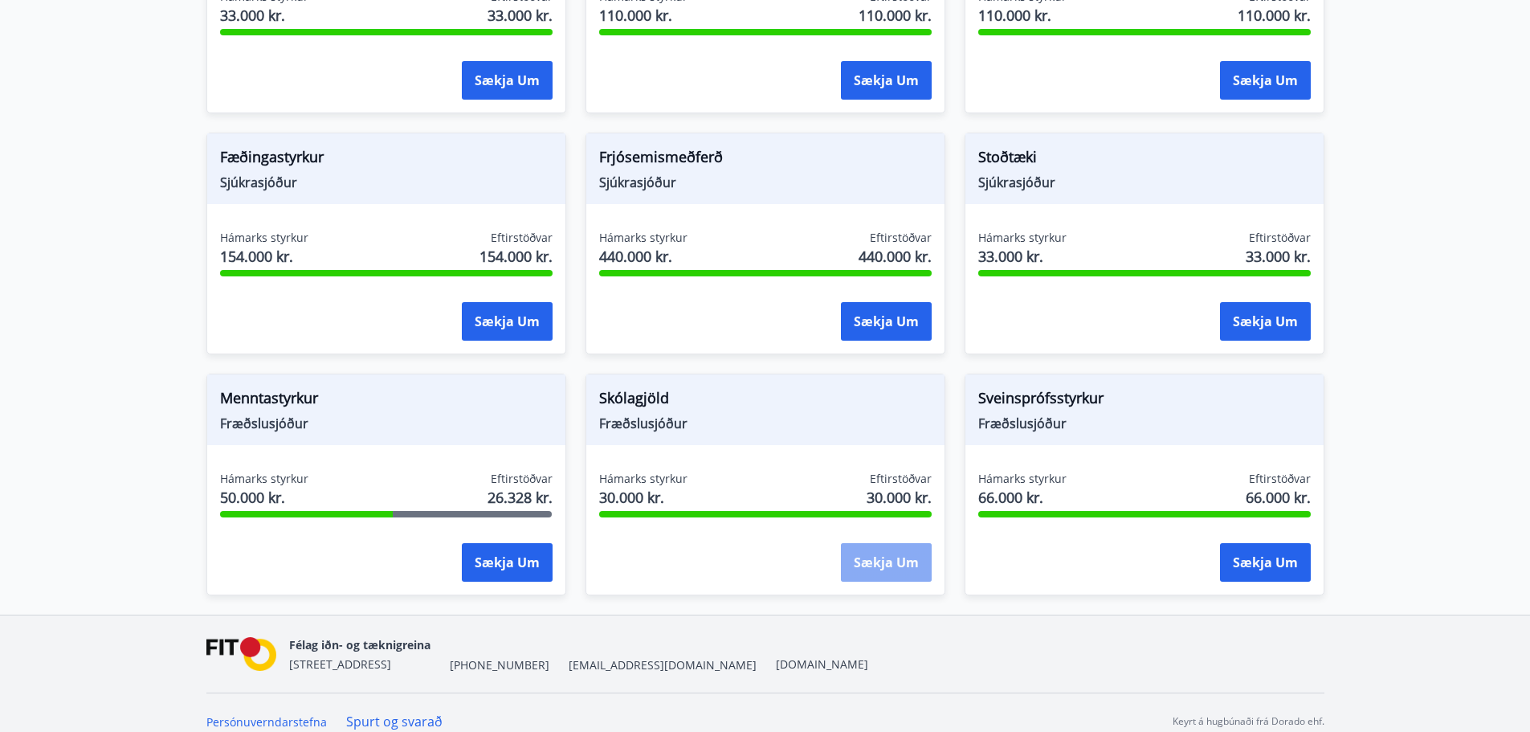
click at [892, 545] on button "Sækja um" at bounding box center [886, 562] width 91 height 39
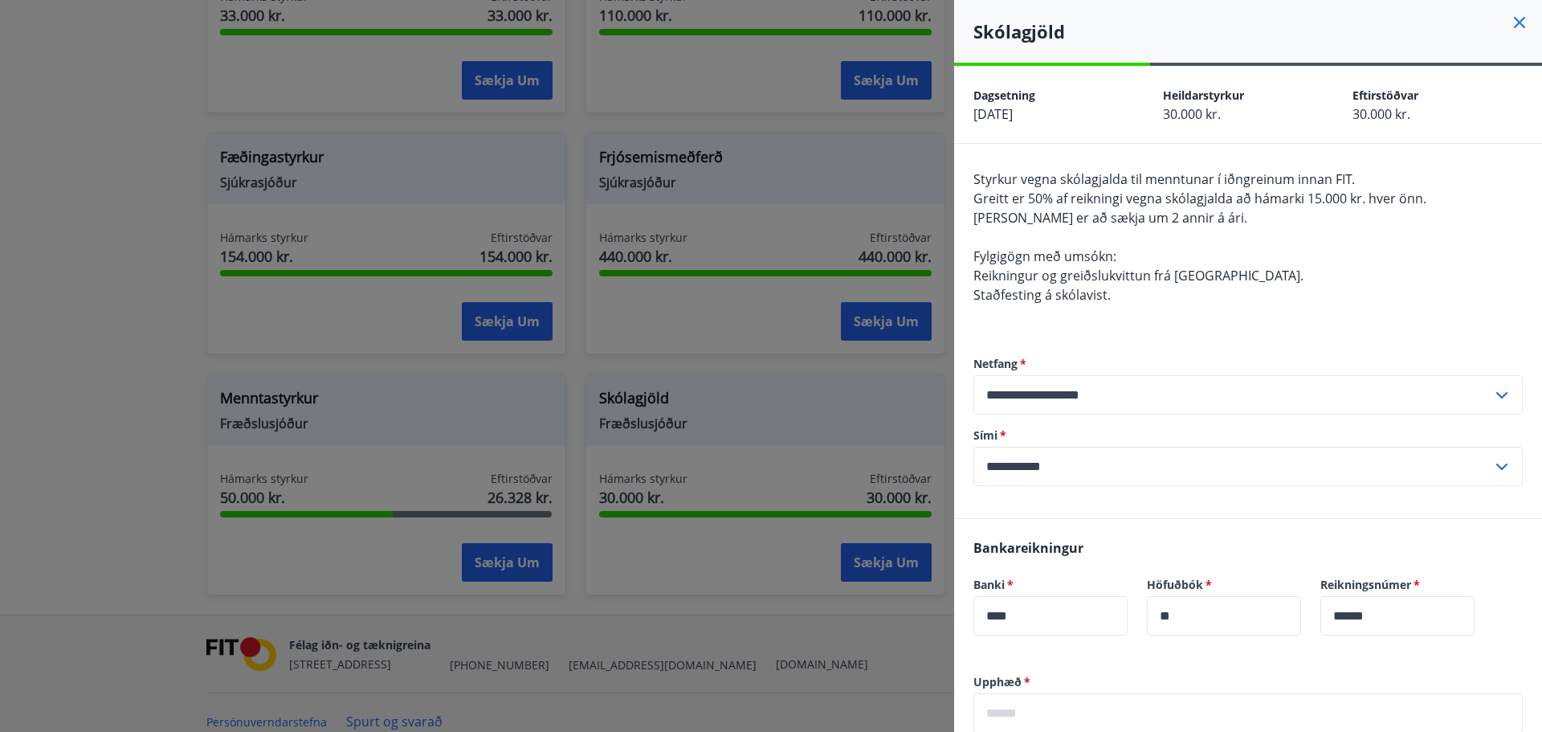
click at [754, 359] on div at bounding box center [771, 366] width 1542 height 732
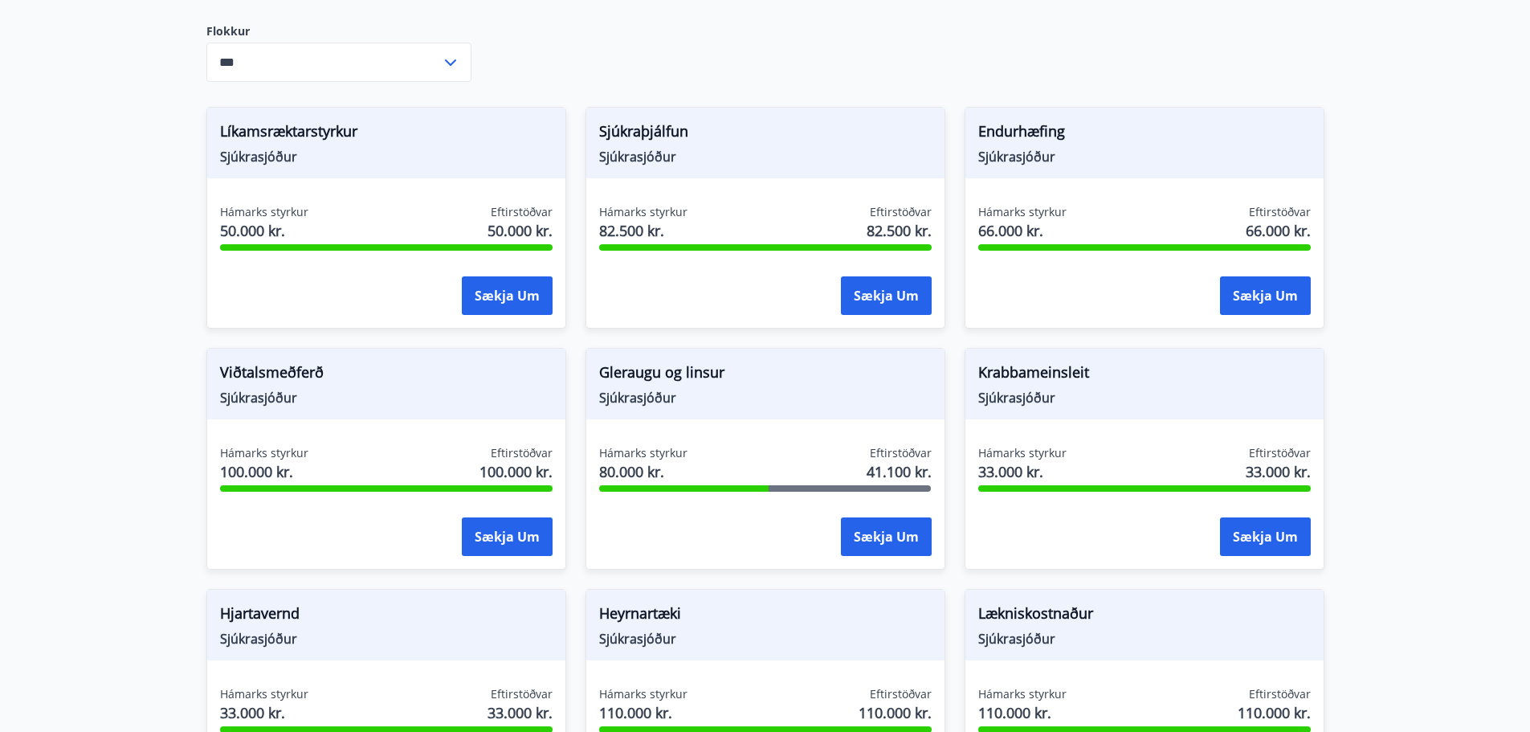
scroll to position [482, 0]
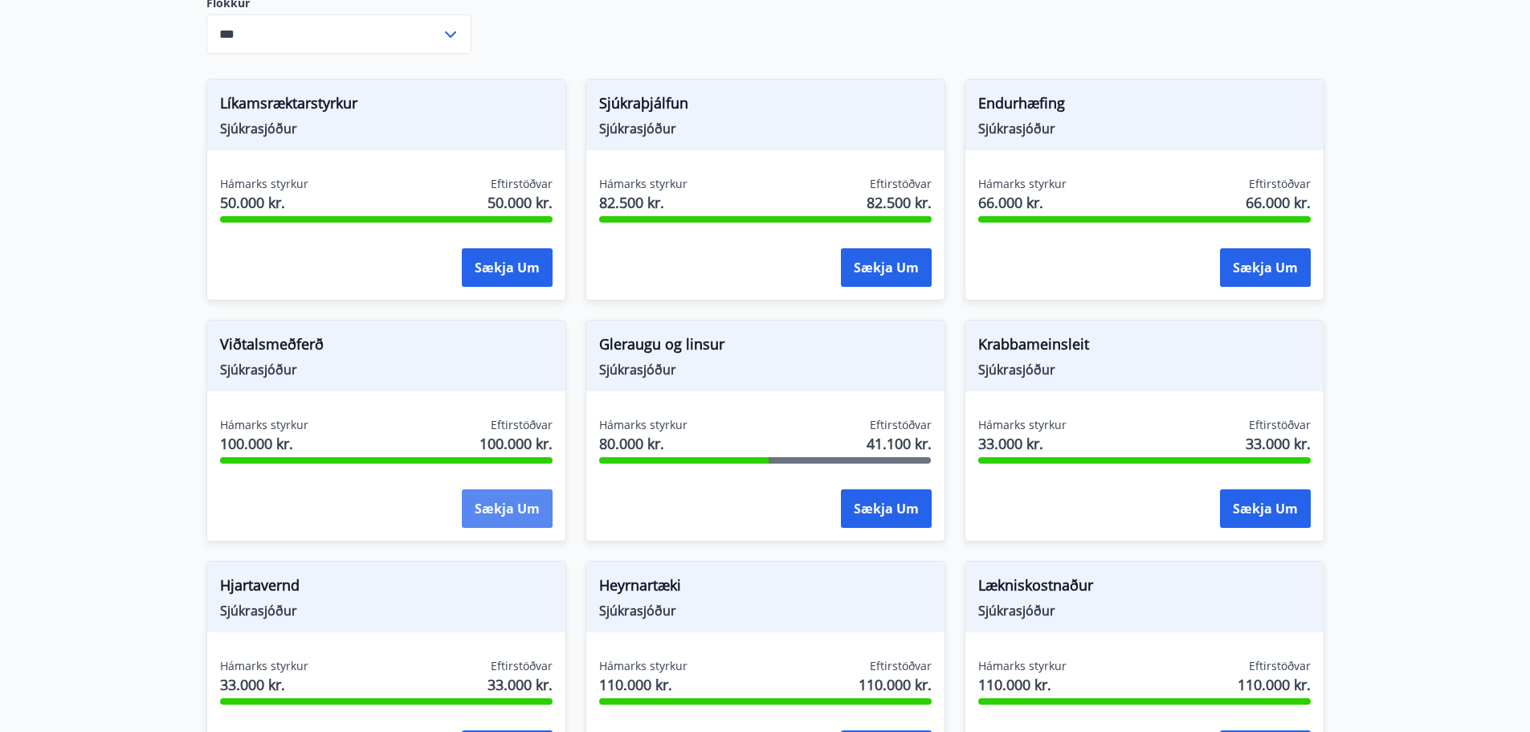
click at [486, 489] on button "Sækja um" at bounding box center [507, 508] width 91 height 39
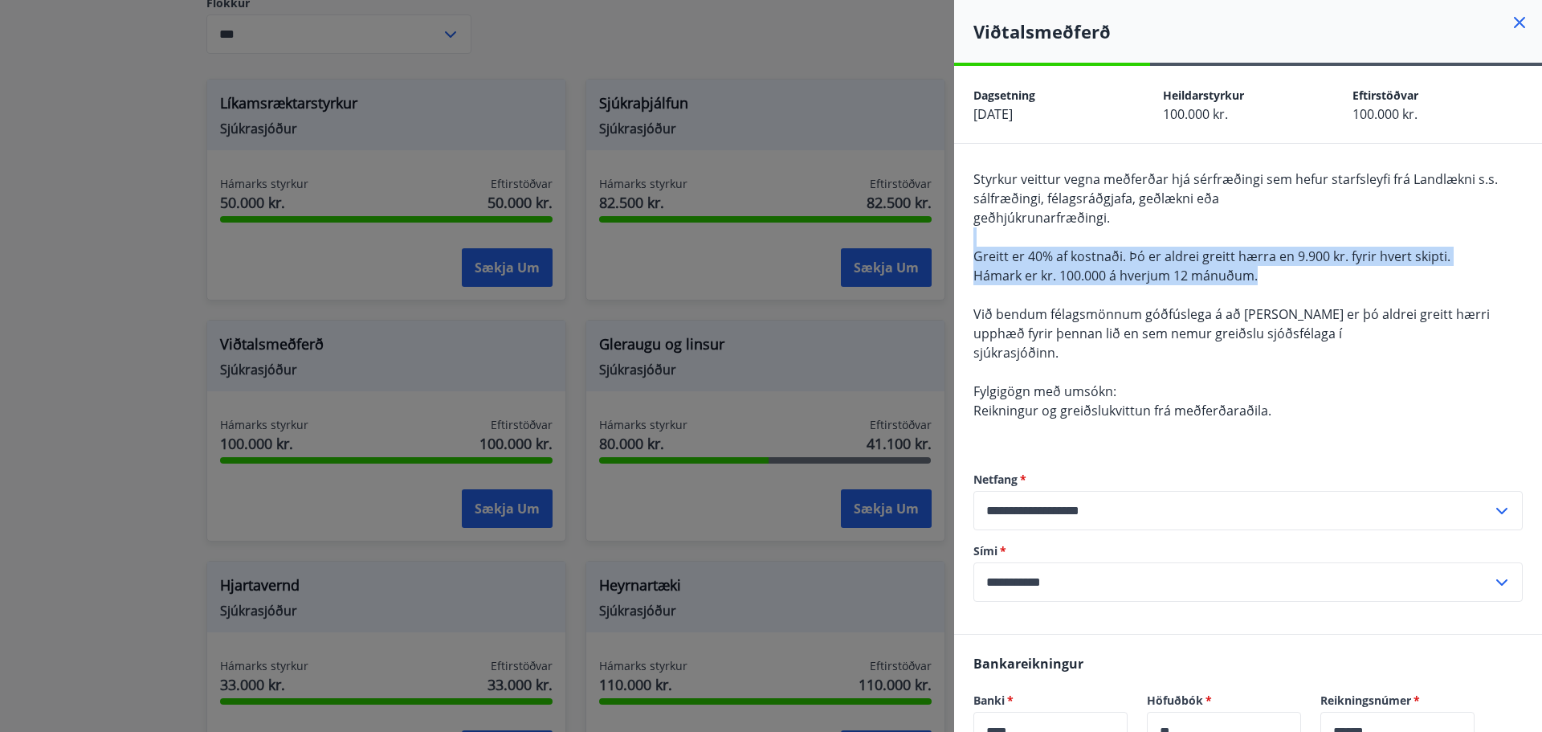
drag, startPoint x: 1317, startPoint y: 277, endPoint x: 1261, endPoint y: 242, distance: 66.4
click at [1261, 242] on div "Styrkur veittur vegna meðferðar hjá sérfræðingi sem hefur starfsleyfi frá Landl…" at bounding box center [1248, 305] width 549 height 270
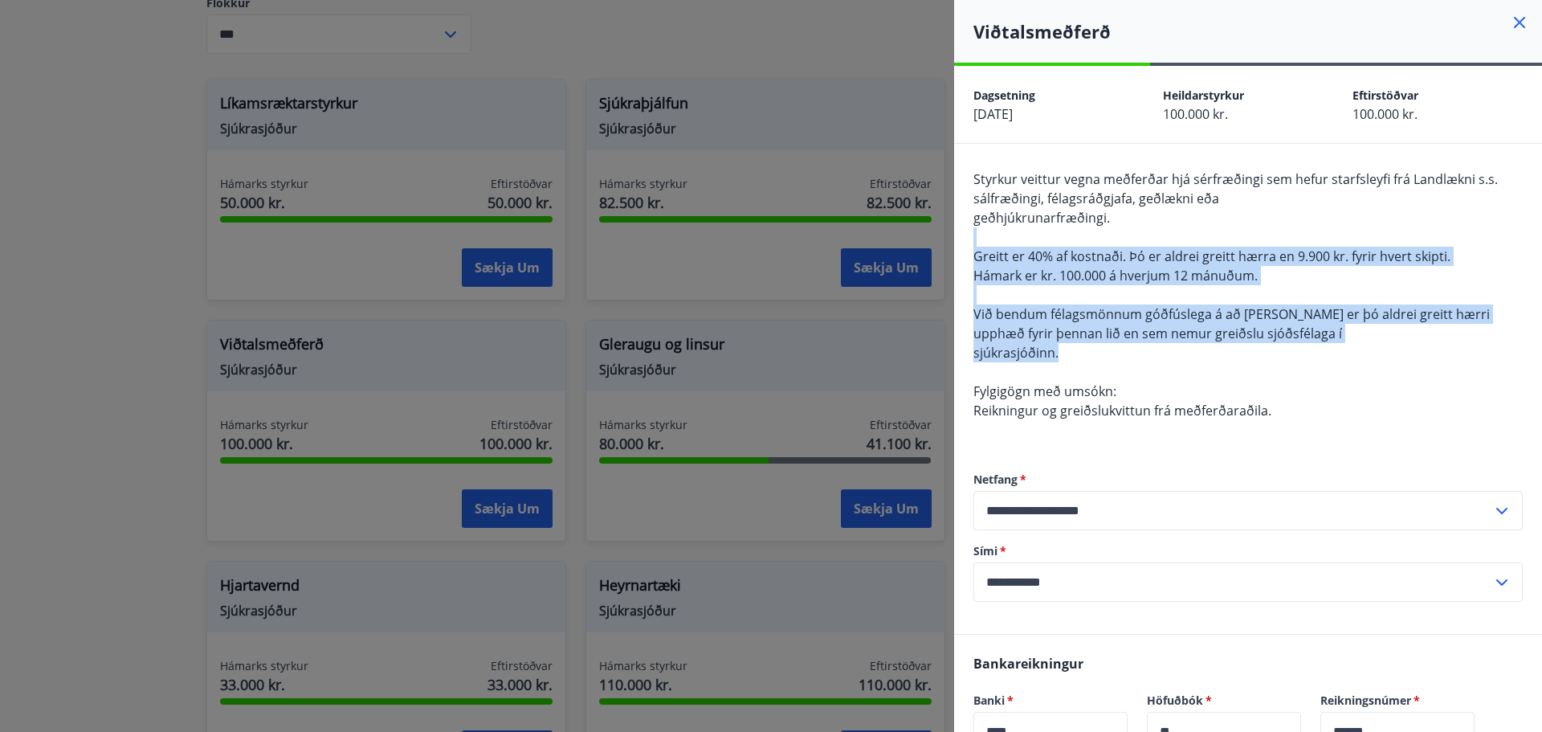
drag, startPoint x: 1263, startPoint y: 231, endPoint x: 1283, endPoint y: 362, distance: 131.7
click at [1283, 362] on div "Styrkur veittur vegna meðferðar hjá sérfræðingi sem hefur starfsleyfi frá Landl…" at bounding box center [1248, 305] width 549 height 270
click at [1282, 362] on div "Styrkur veittur vegna meðferðar hjá sérfræðingi sem hefur starfsleyfi frá Landl…" at bounding box center [1248, 305] width 549 height 270
drag, startPoint x: 1286, startPoint y: 343, endPoint x: 1286, endPoint y: 265, distance: 77.9
click at [1286, 265] on div "Styrkur veittur vegna meðferðar hjá sérfræðingi sem hefur starfsleyfi frá Landl…" at bounding box center [1248, 305] width 549 height 270
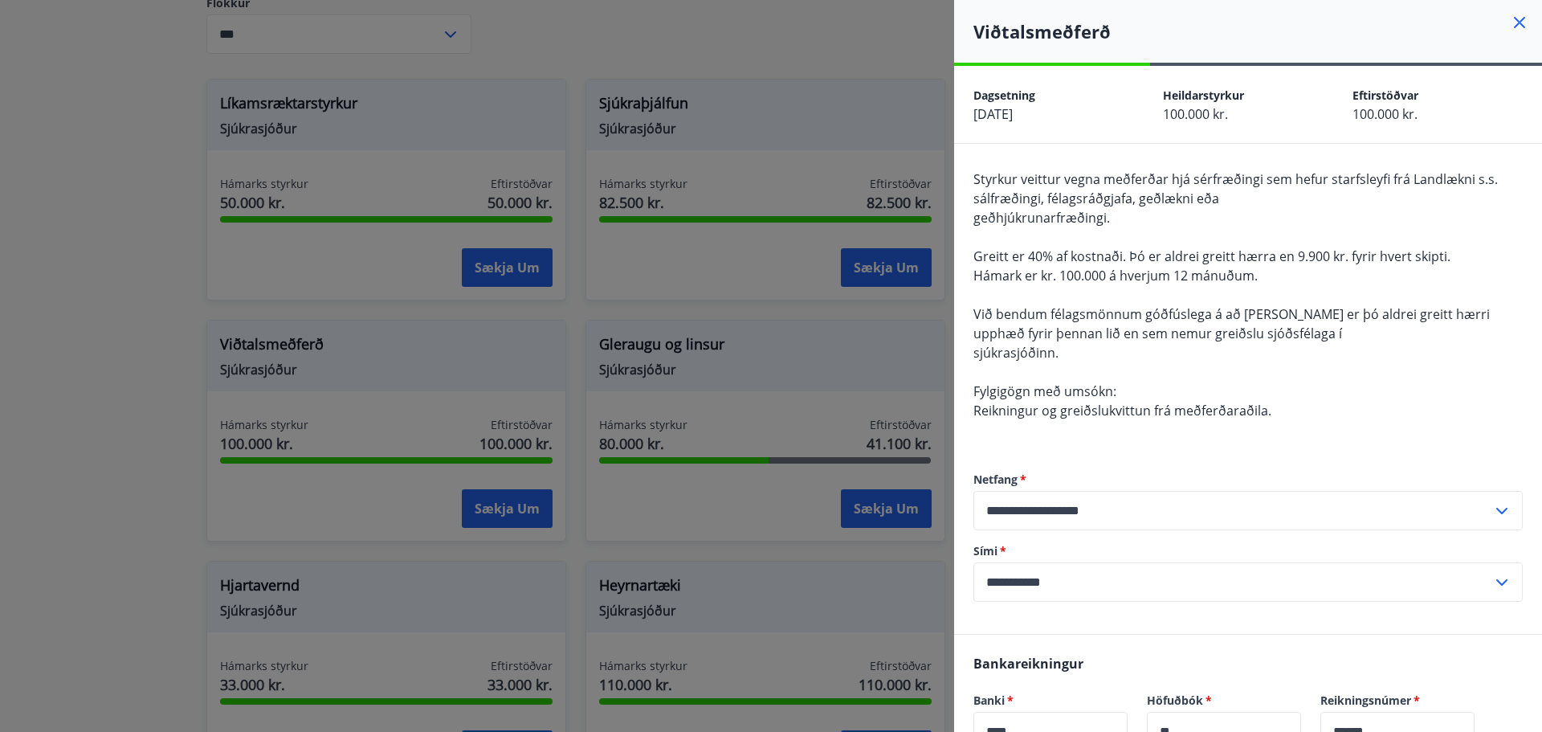
click at [1283, 208] on div "Styrkur veittur vegna meðferðar hjá sérfræðingi sem hefur starfsleyfi frá Landl…" at bounding box center [1248, 305] width 549 height 270
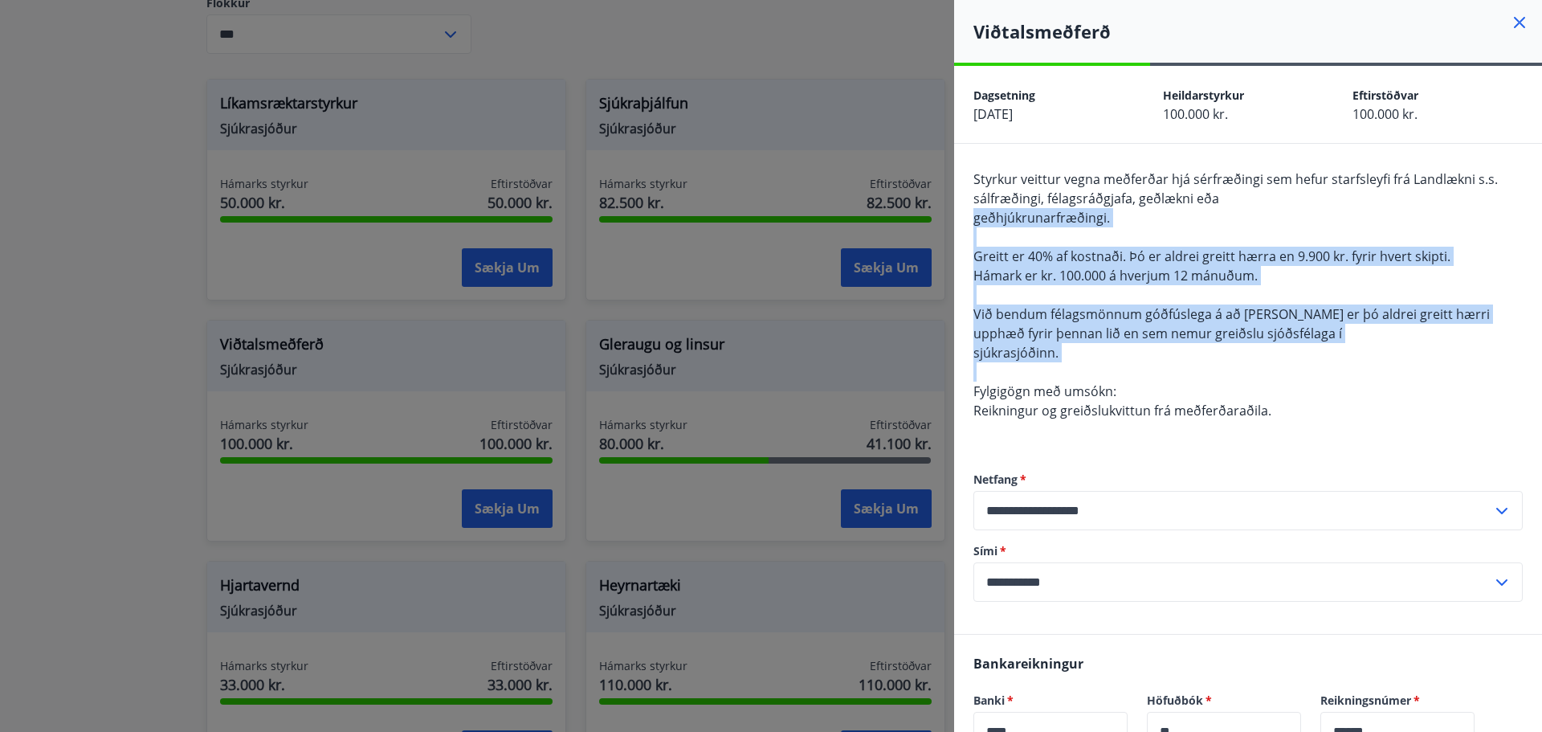
drag, startPoint x: 1283, startPoint y: 208, endPoint x: 1276, endPoint y: 374, distance: 165.6
click at [1276, 374] on div "Styrkur veittur vegna meðferðar hjá sérfræðingi sem hefur starfsleyfi frá Landl…" at bounding box center [1248, 305] width 549 height 270
drag, startPoint x: 1276, startPoint y: 374, endPoint x: 1248, endPoint y: 227, distance: 148.7
click at [1248, 227] on div "Styrkur veittur vegna meðferðar hjá sérfræðingi sem hefur starfsleyfi frá Landl…" at bounding box center [1248, 305] width 549 height 270
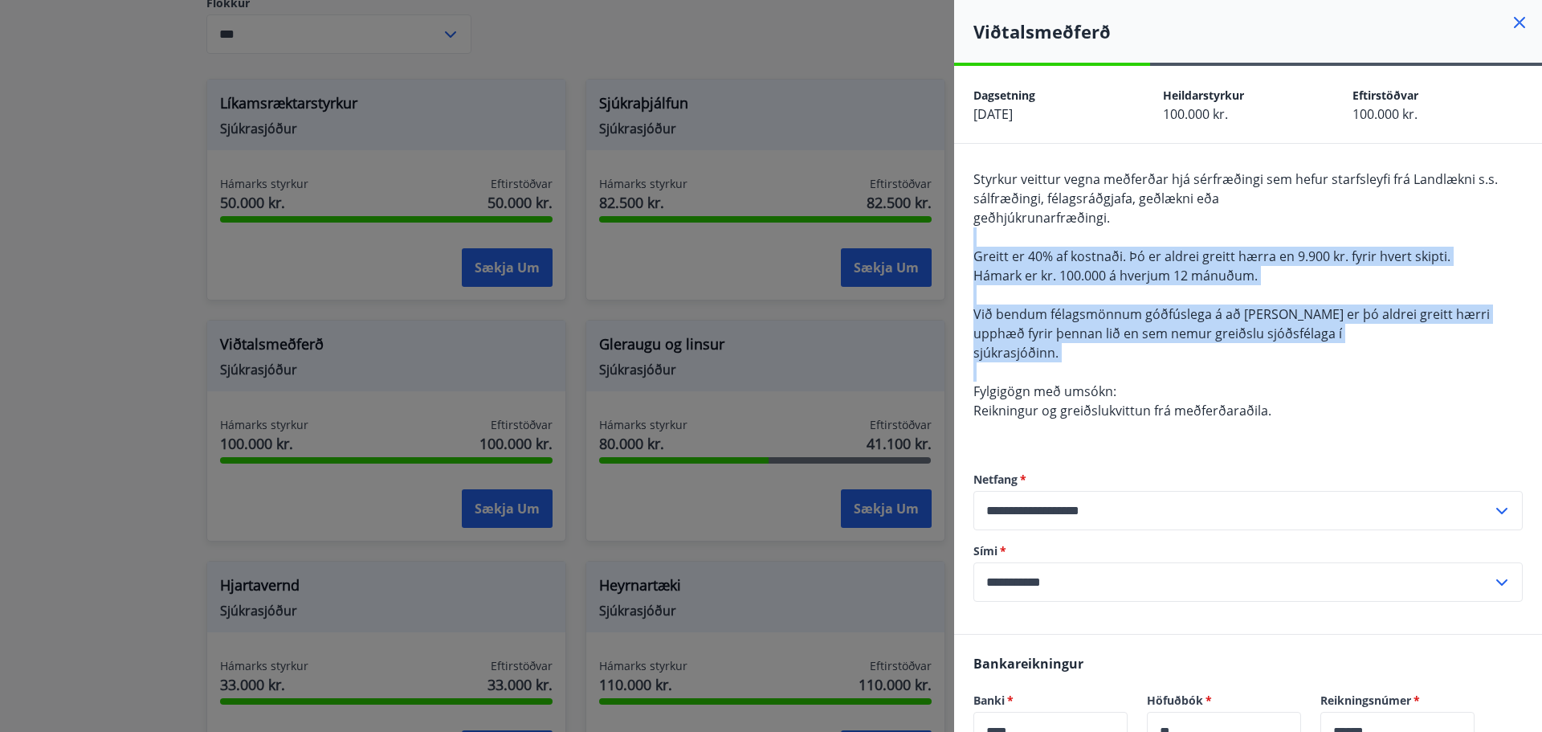
click at [1248, 227] on div "Styrkur veittur vegna meðferðar hjá sérfræðingi sem hefur starfsleyfi frá Landl…" at bounding box center [1248, 305] width 549 height 270
drag, startPoint x: 1248, startPoint y: 227, endPoint x: 1236, endPoint y: 357, distance: 129.9
click at [1236, 357] on div "Styrkur veittur vegna meðferðar hjá sérfræðingi sem hefur starfsleyfi frá Landl…" at bounding box center [1248, 305] width 549 height 270
drag, startPoint x: 1236, startPoint y: 357, endPoint x: 1236, endPoint y: 235, distance: 122.1
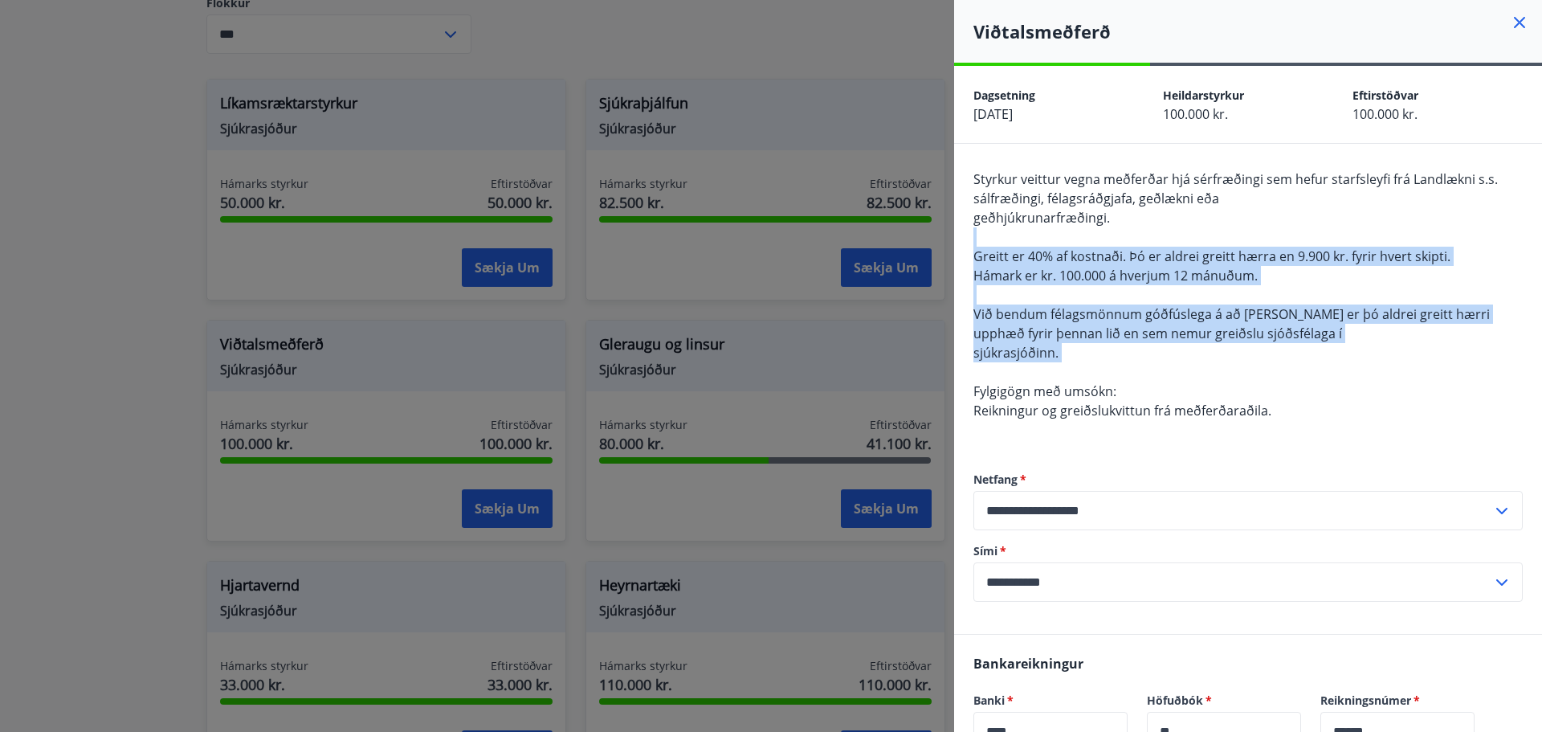
click at [1236, 235] on div "Styrkur veittur vegna meðferðar hjá sérfræðingi sem hefur starfsleyfi frá Landl…" at bounding box center [1248, 305] width 549 height 270
drag, startPoint x: 1236, startPoint y: 232, endPoint x: 1239, endPoint y: 412, distance: 180.0
click at [1239, 412] on div "Styrkur veittur vegna meðferðar hjá sérfræðingi sem hefur starfsleyfi frá Landl…" at bounding box center [1248, 305] width 549 height 270
click at [1239, 412] on span "Reikningur og greiðslukvittun frá meðferðaraðila." at bounding box center [1123, 411] width 298 height 18
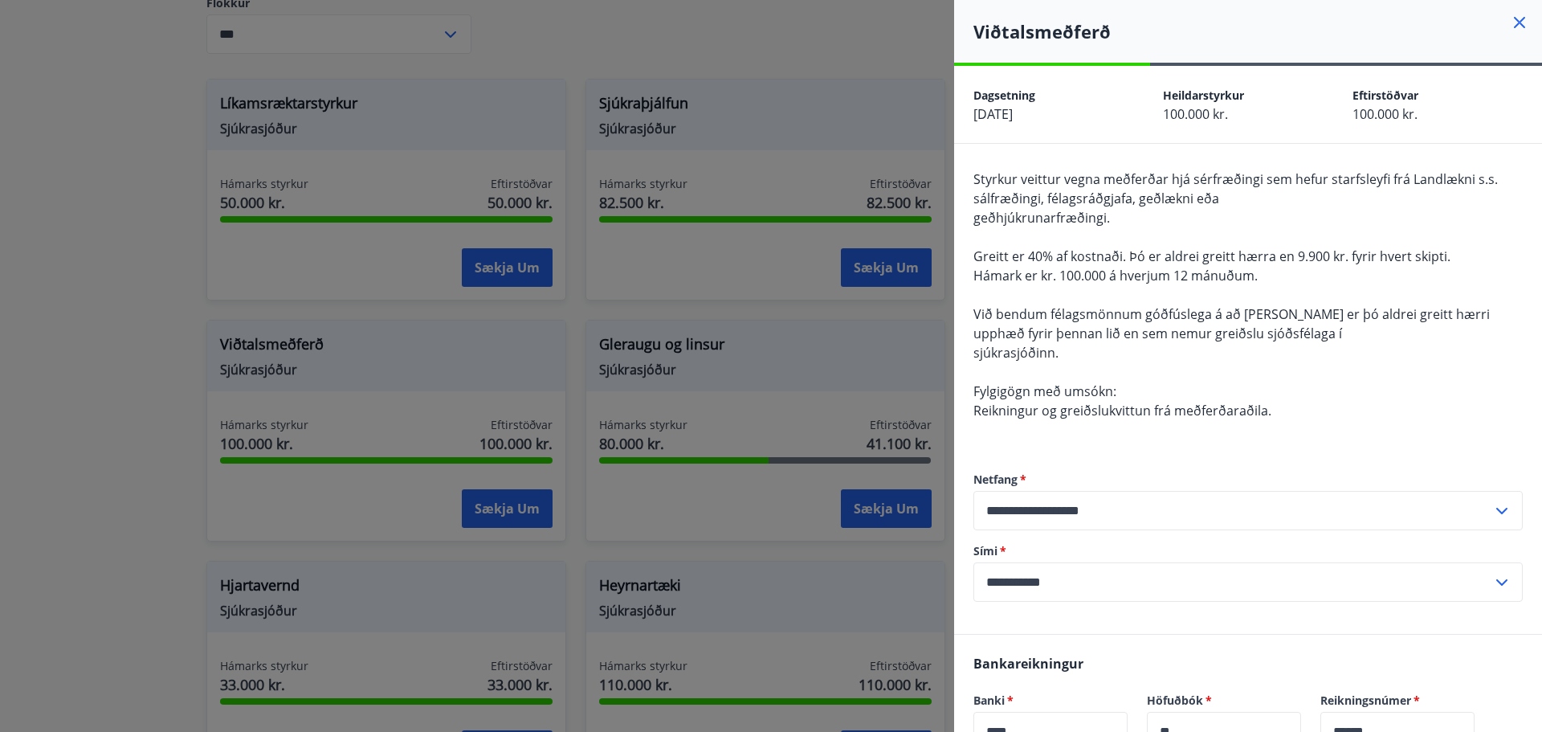
click at [828, 345] on div at bounding box center [771, 366] width 1542 height 732
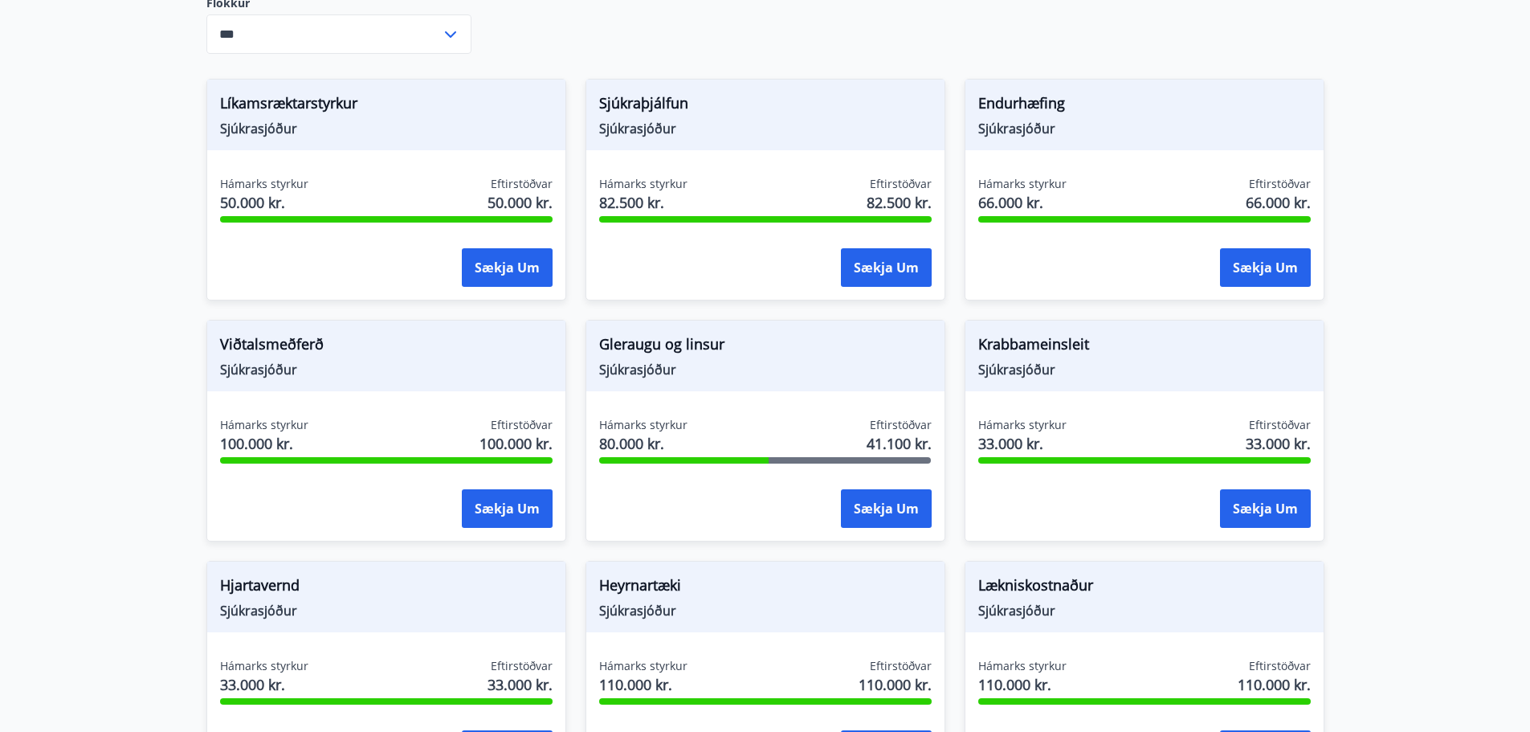
click at [933, 495] on div "Hámarks styrkur 80.000 kr. Eftirstöðvar 41.100 kr. Sækja um" at bounding box center [765, 475] width 358 height 117
click at [897, 492] on button "Sækja um" at bounding box center [886, 508] width 91 height 39
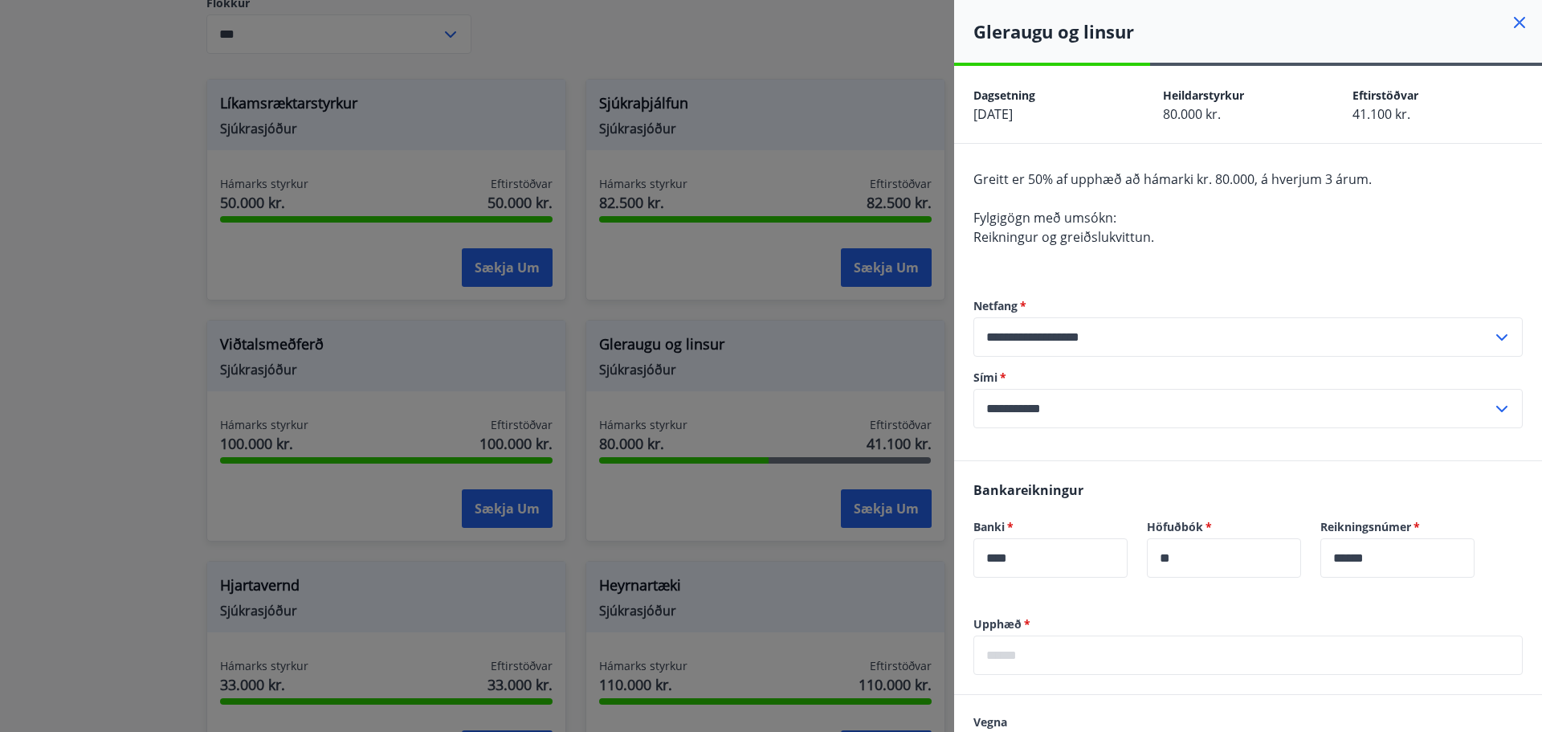
drag, startPoint x: 797, startPoint y: 343, endPoint x: 718, endPoint y: 344, distance: 78.7
click at [792, 344] on div at bounding box center [771, 366] width 1542 height 732
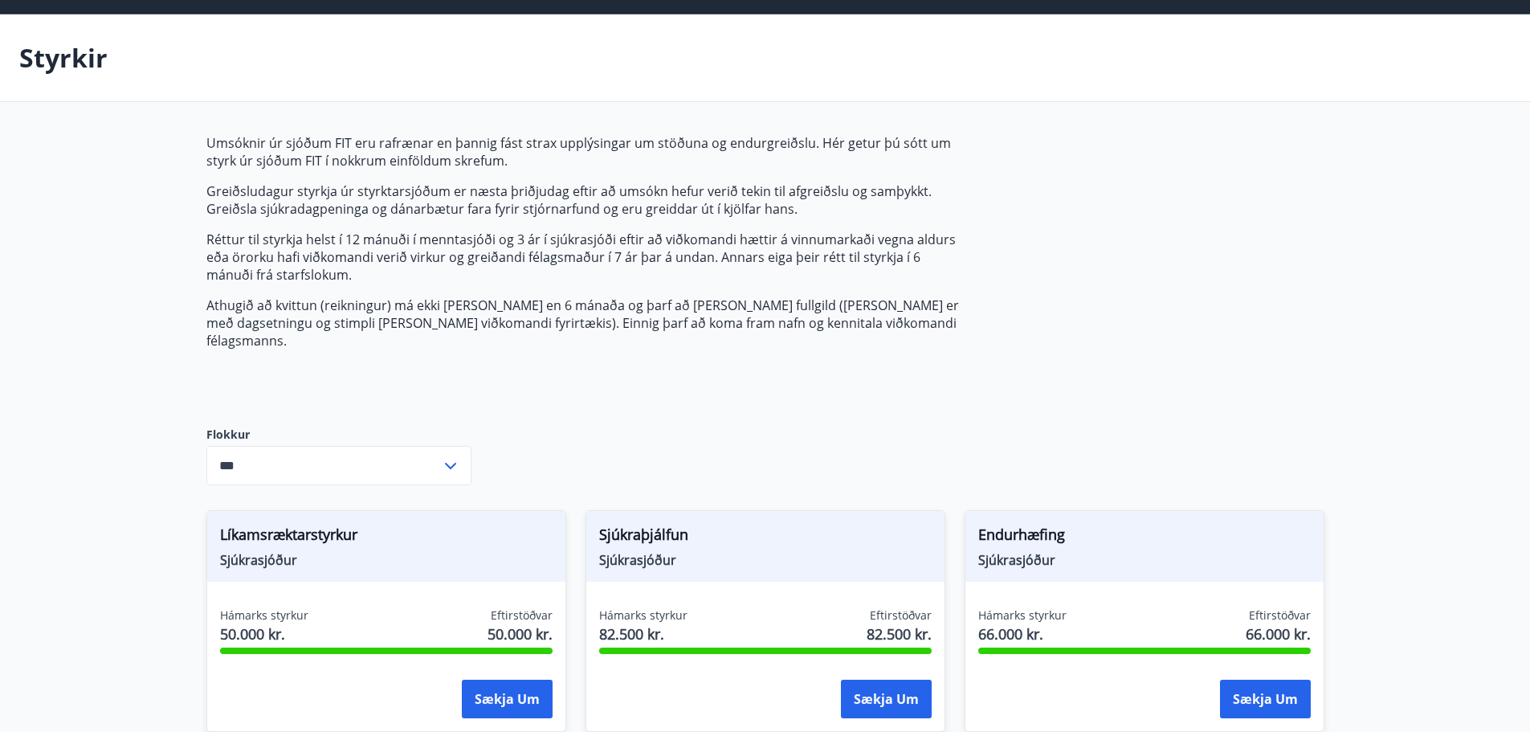
scroll to position [0, 0]
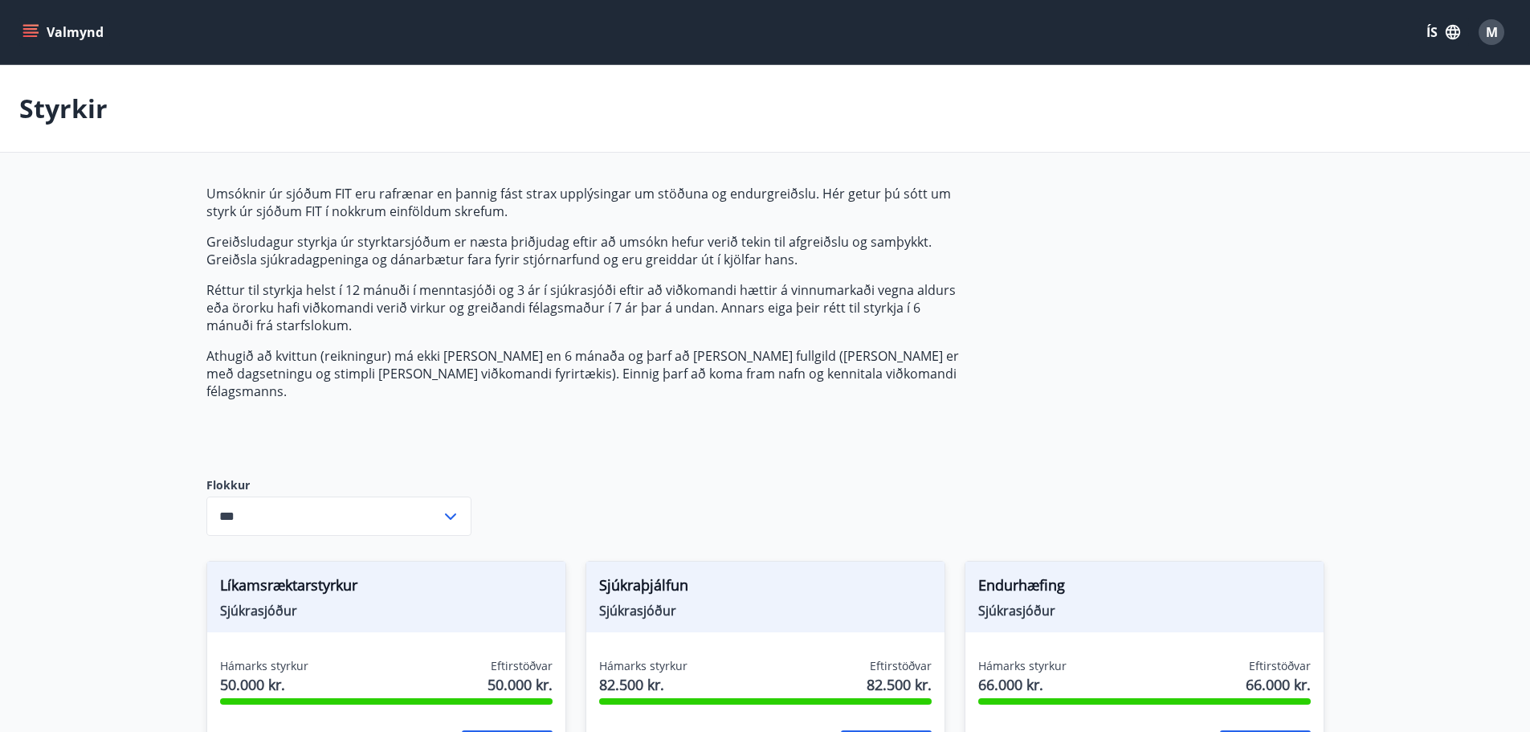
click at [35, 35] on icon "menu" at bounding box center [30, 36] width 14 height 2
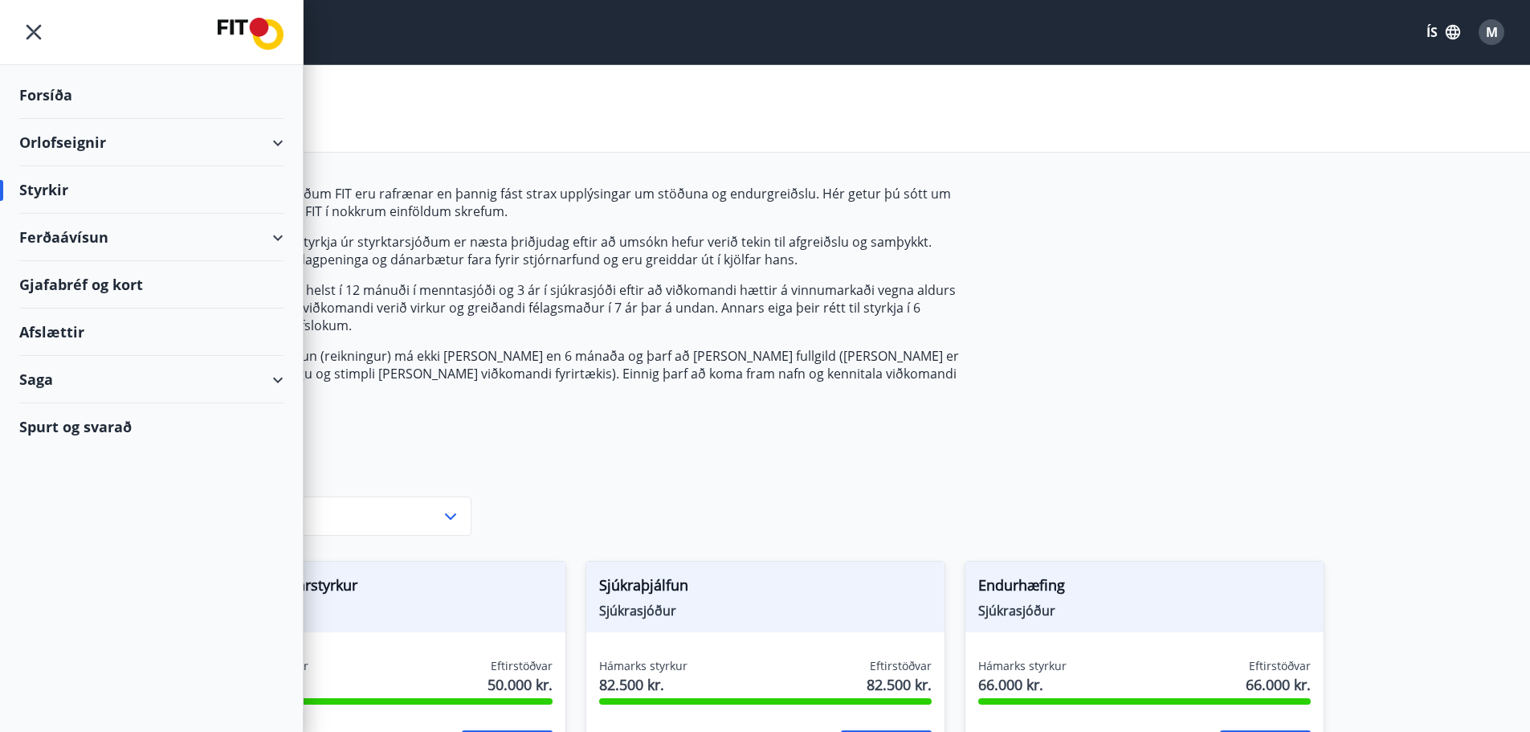
click at [46, 244] on div "Ferðaávísun" at bounding box center [151, 237] width 264 height 47
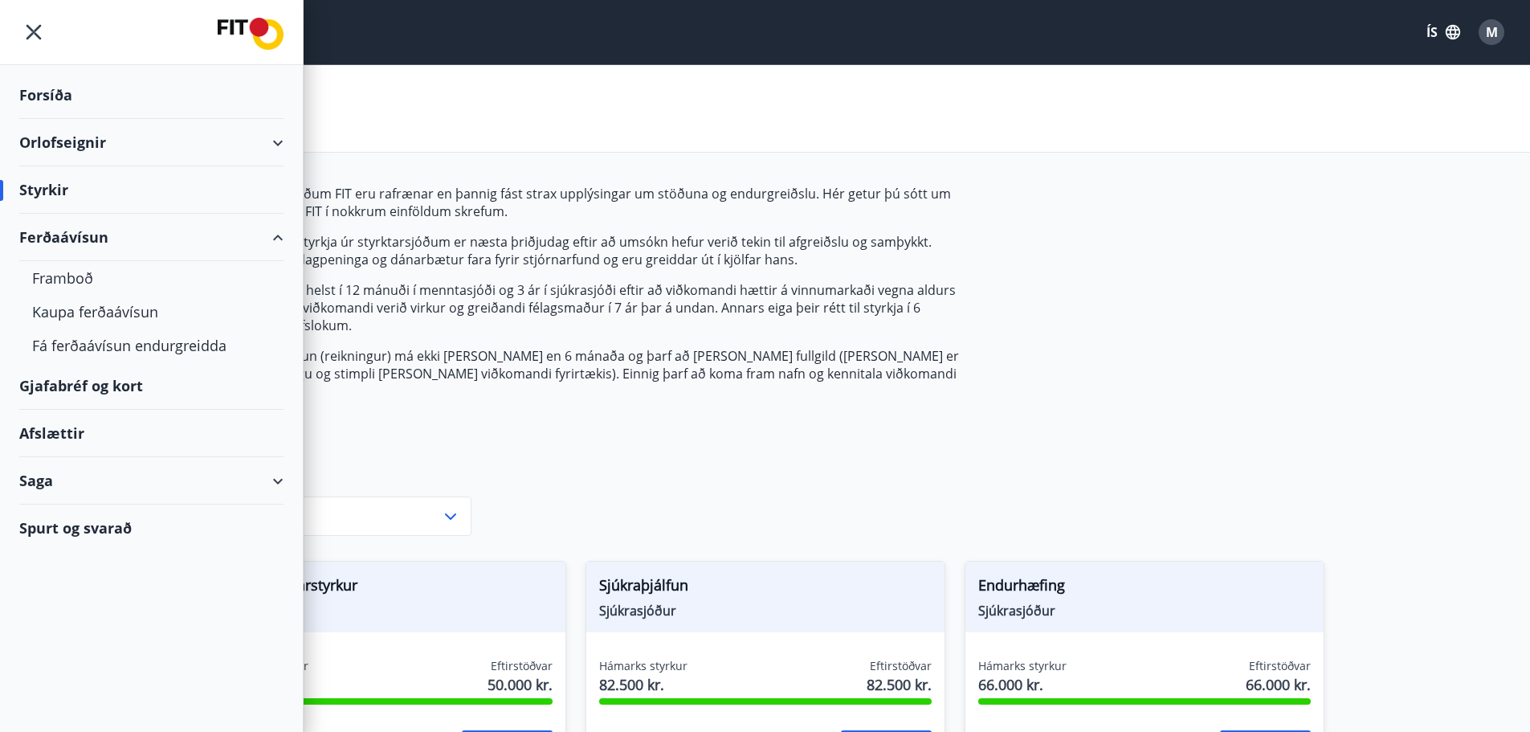
click at [47, 237] on div "Ferðaávísun" at bounding box center [151, 237] width 264 height 47
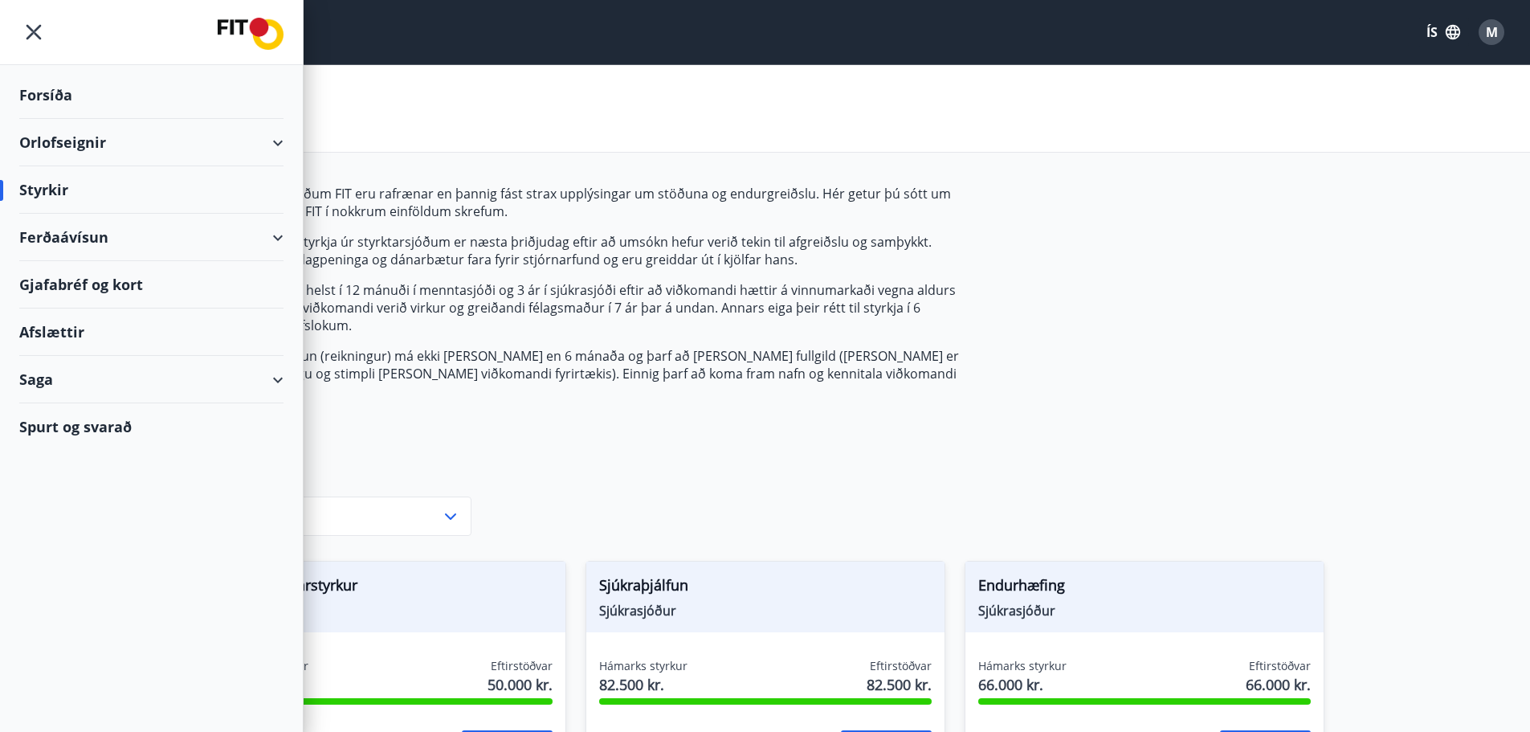
scroll to position [80, 0]
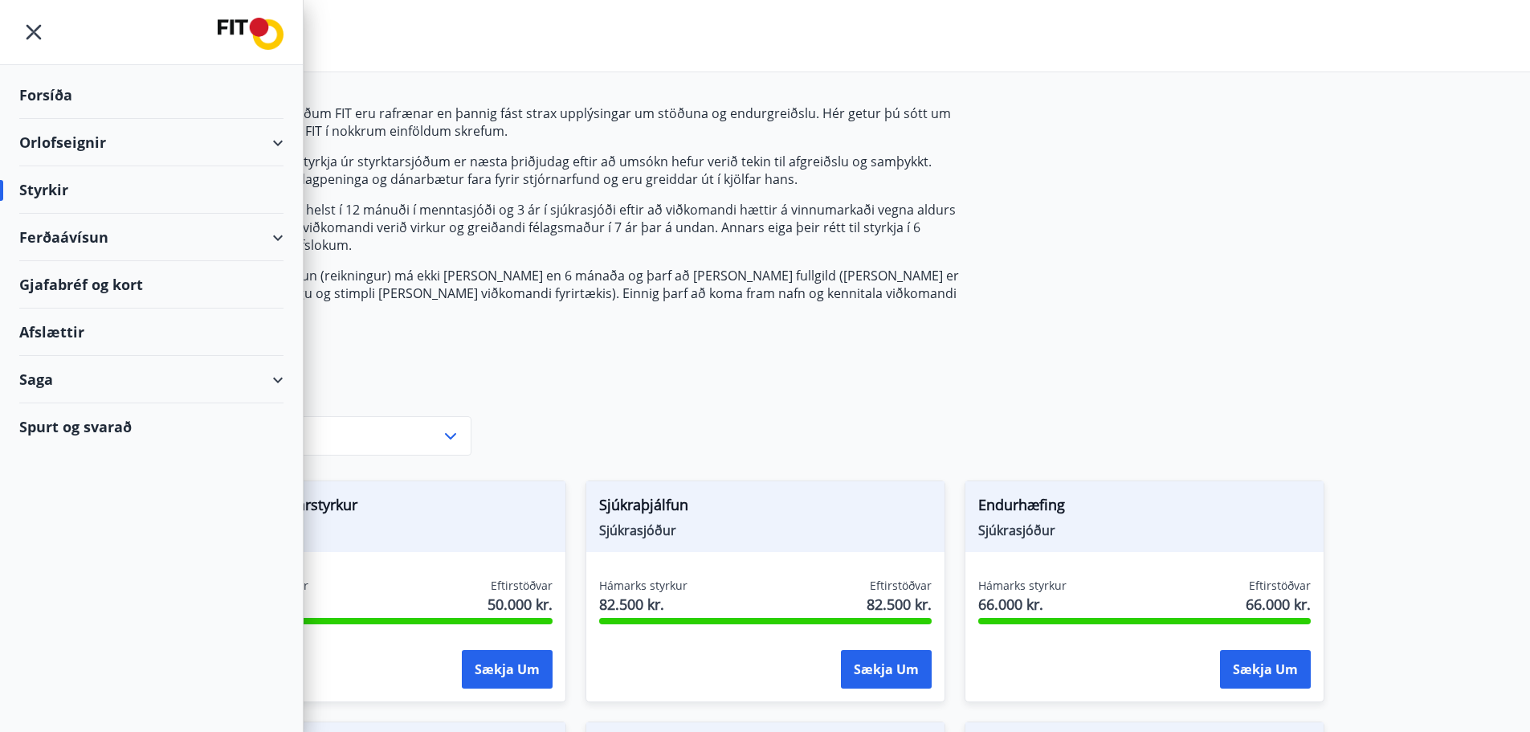
click at [33, 370] on div "Saga" at bounding box center [151, 379] width 264 height 47
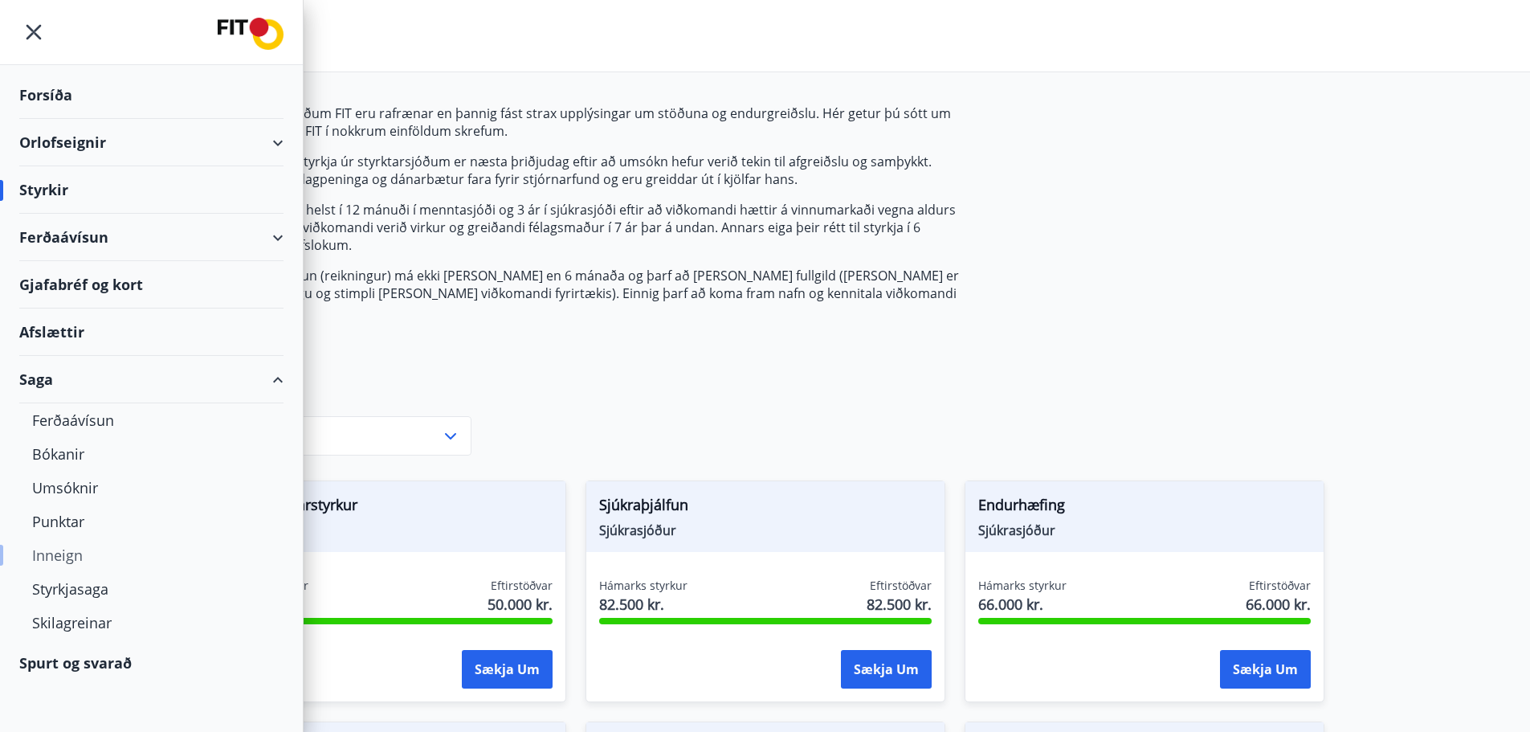
click at [64, 554] on div "Inneign" at bounding box center [151, 555] width 239 height 34
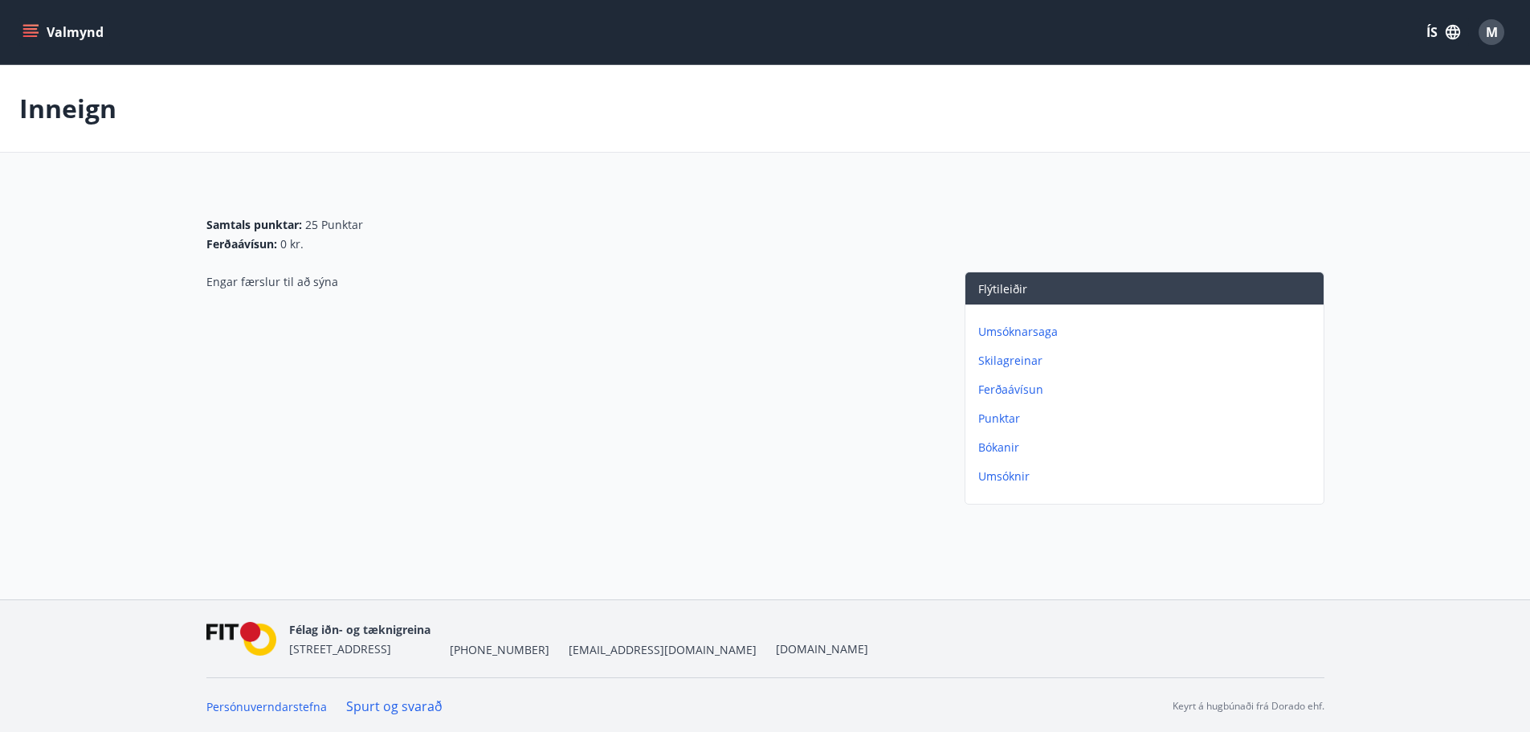
click at [76, 88] on div "Inneign" at bounding box center [765, 109] width 1530 height 88
click at [39, 34] on button "Valmynd" at bounding box center [64, 32] width 91 height 29
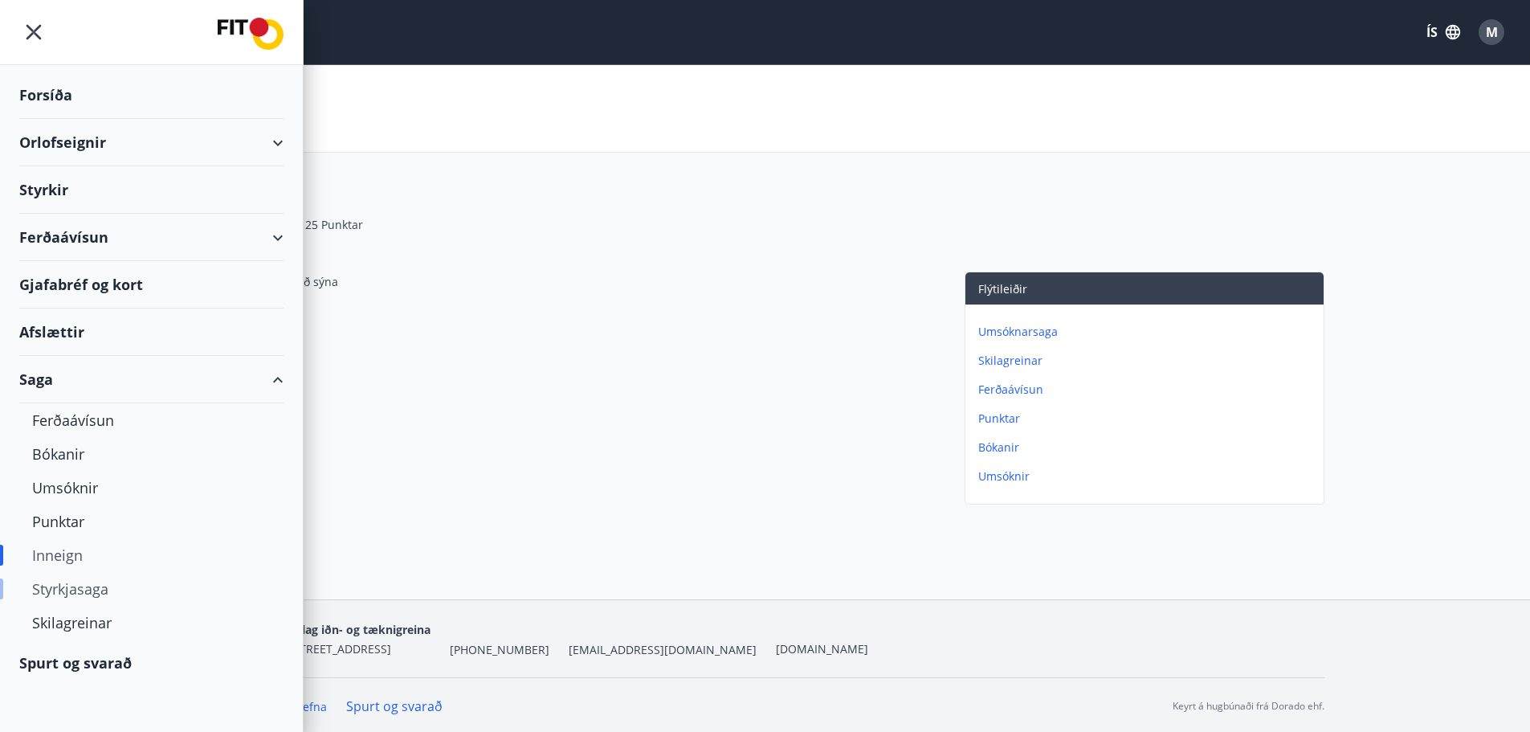
click at [67, 599] on div "Styrkjasaga" at bounding box center [151, 589] width 239 height 34
